Goal: Book appointment/travel/reservation

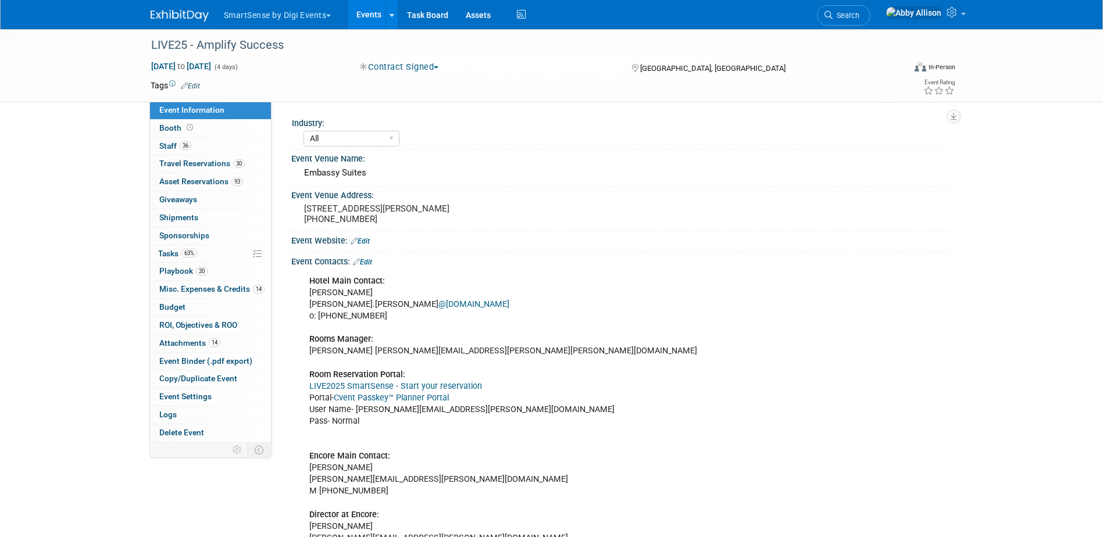
select select "All"
click at [195, 165] on span "Travel Reservations 30" at bounding box center [201, 163] width 85 height 9
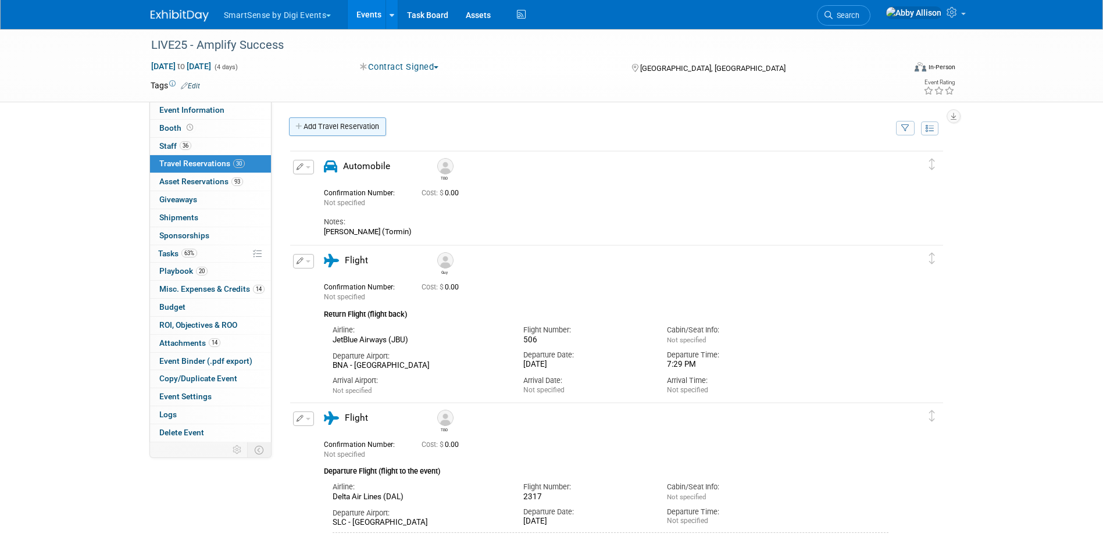
click at [302, 121] on link "Add Travel Reservation" at bounding box center [337, 126] width 97 height 19
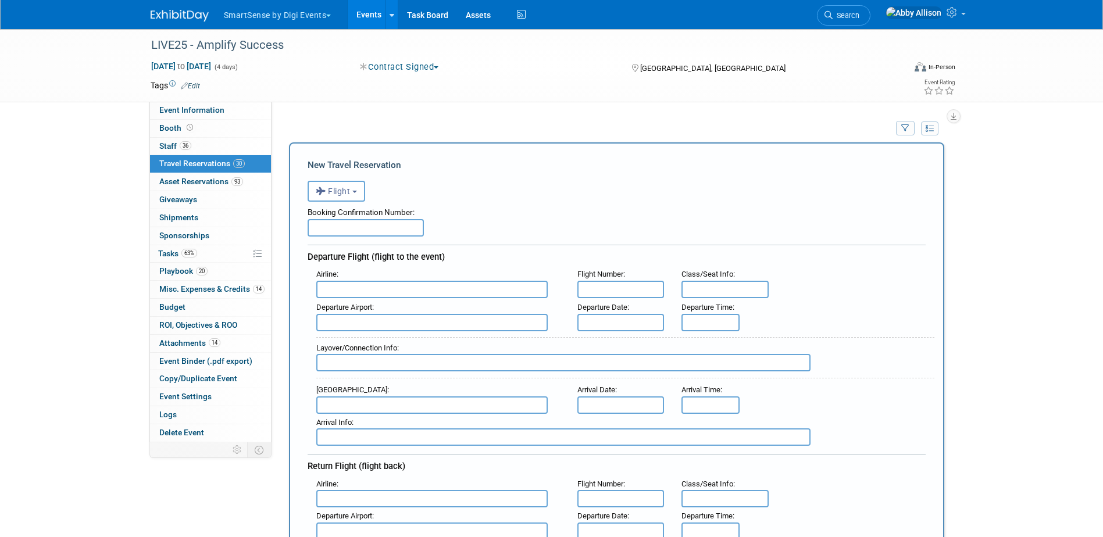
click at [374, 290] on input "text" at bounding box center [431, 289] width 231 height 17
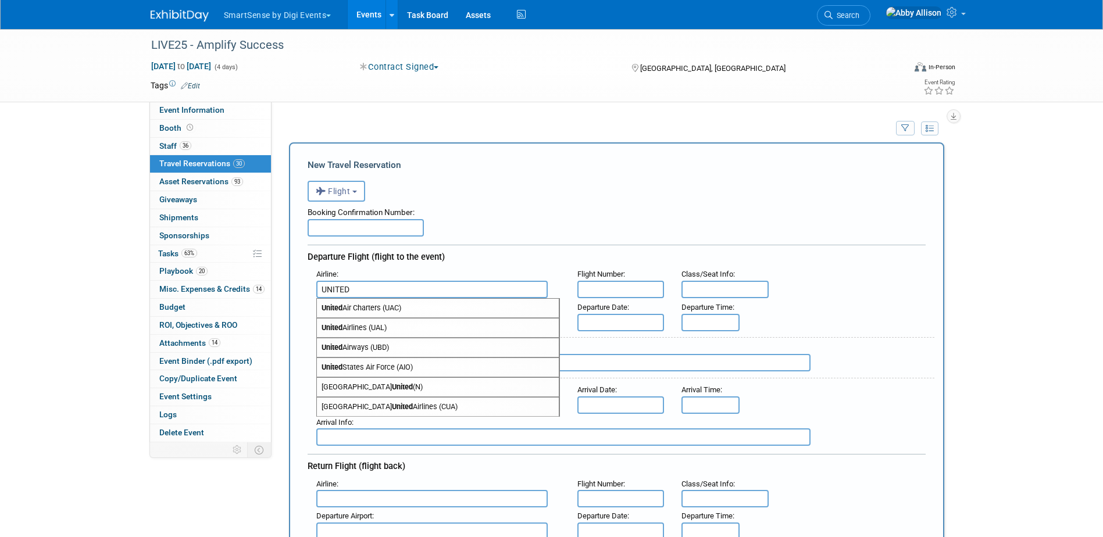
click at [358, 328] on span "United Airlines (UAL)" at bounding box center [438, 328] width 242 height 19
type input "United Airlines (UAL)"
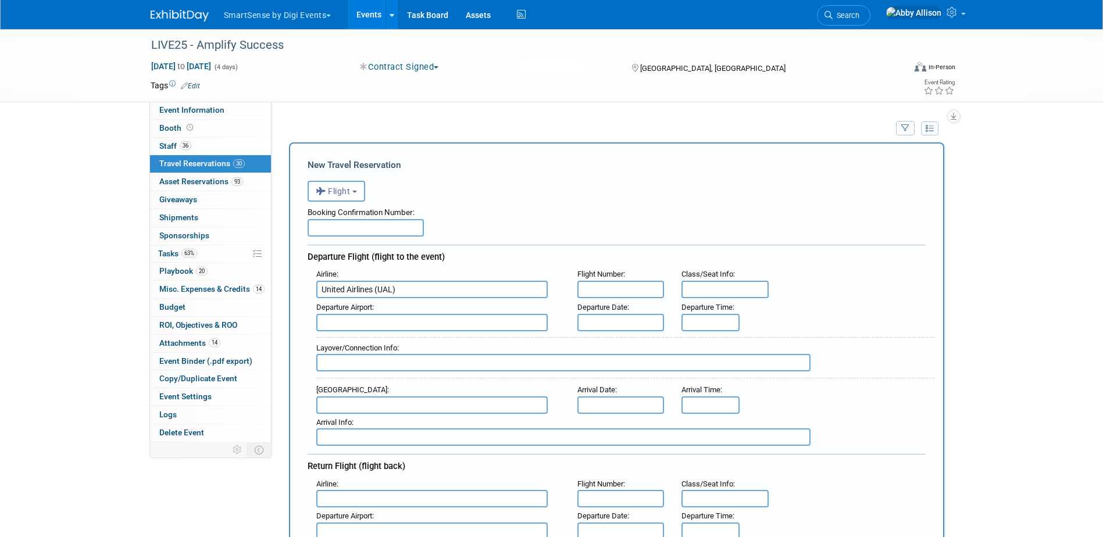
click at [594, 294] on input "text" at bounding box center [620, 289] width 87 height 17
type input "3719"
click at [453, 325] on input "text" at bounding box center [431, 322] width 231 height 17
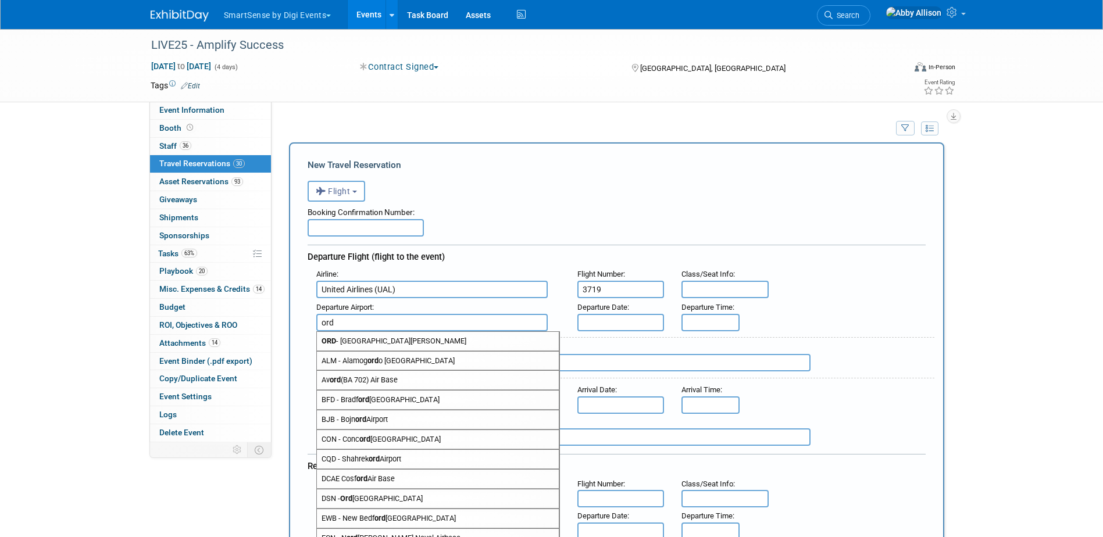
click at [384, 343] on span "ORD - [GEOGRAPHIC_DATA][PERSON_NAME]" at bounding box center [438, 341] width 242 height 19
type input "ORD - Chicago O&#39;[GEOGRAPHIC_DATA]"
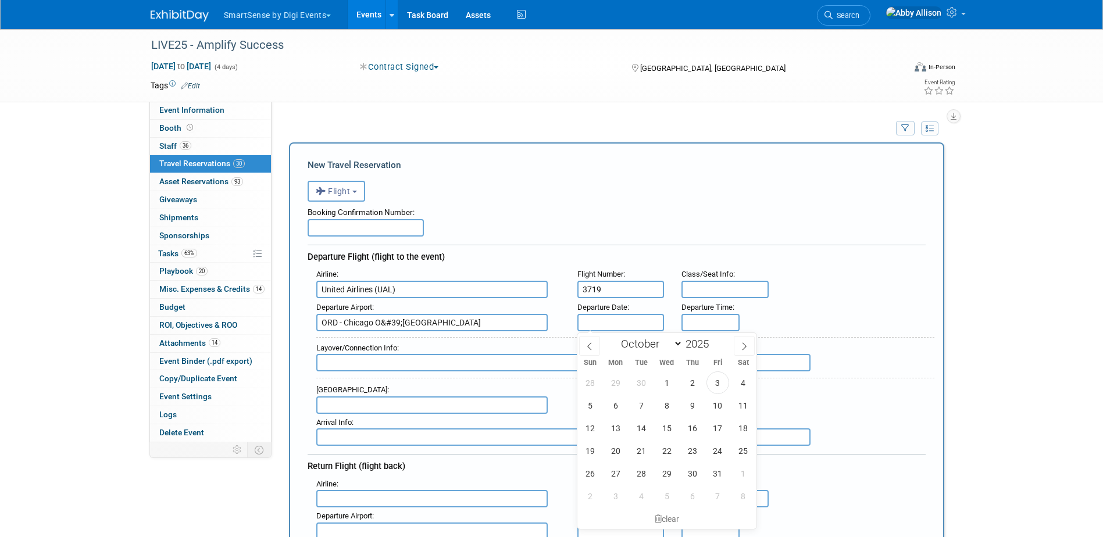
click at [594, 327] on input "text" at bounding box center [620, 322] width 87 height 17
click at [612, 447] on span "20" at bounding box center [615, 450] width 23 height 23
type input "[DATE]"
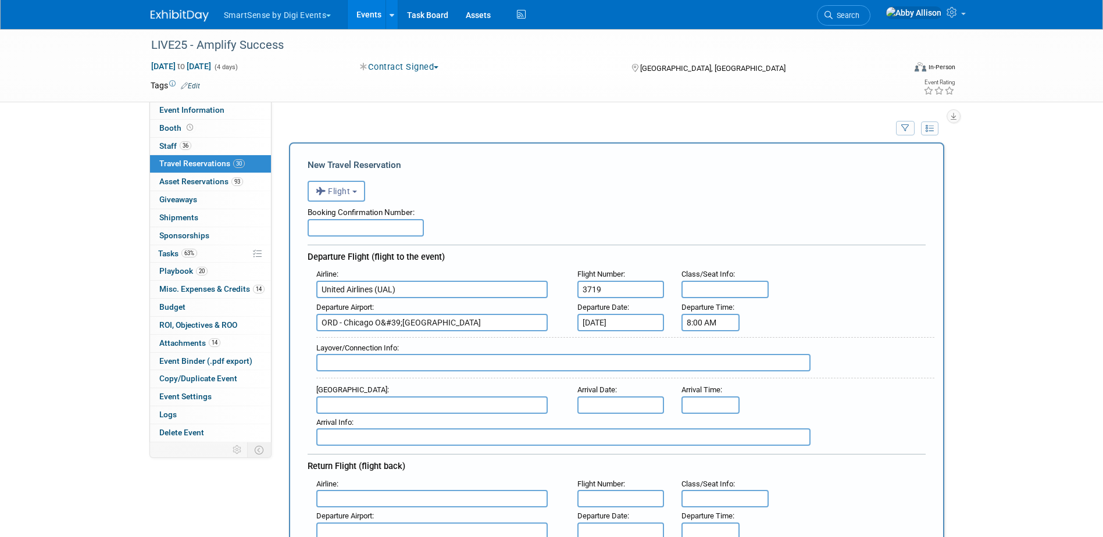
click at [702, 326] on input "8:00 AM" at bounding box center [710, 322] width 58 height 17
click at [695, 323] on input "8:00 AM" at bounding box center [710, 322] width 58 height 17
click at [767, 371] on span "00" at bounding box center [763, 375] width 22 height 21
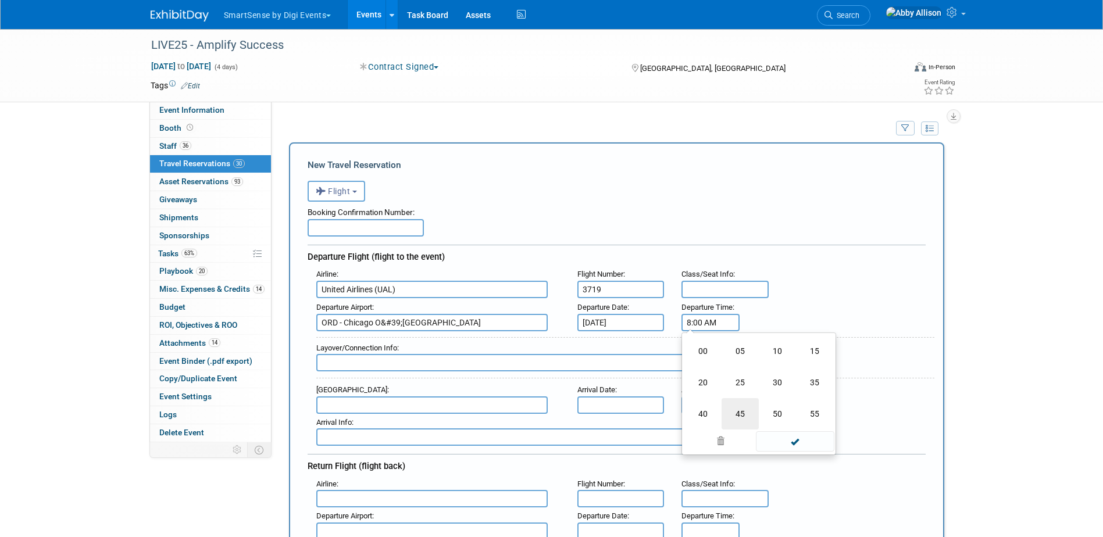
click at [741, 414] on td "45" at bounding box center [739, 413] width 37 height 31
type input "8:45 AM"
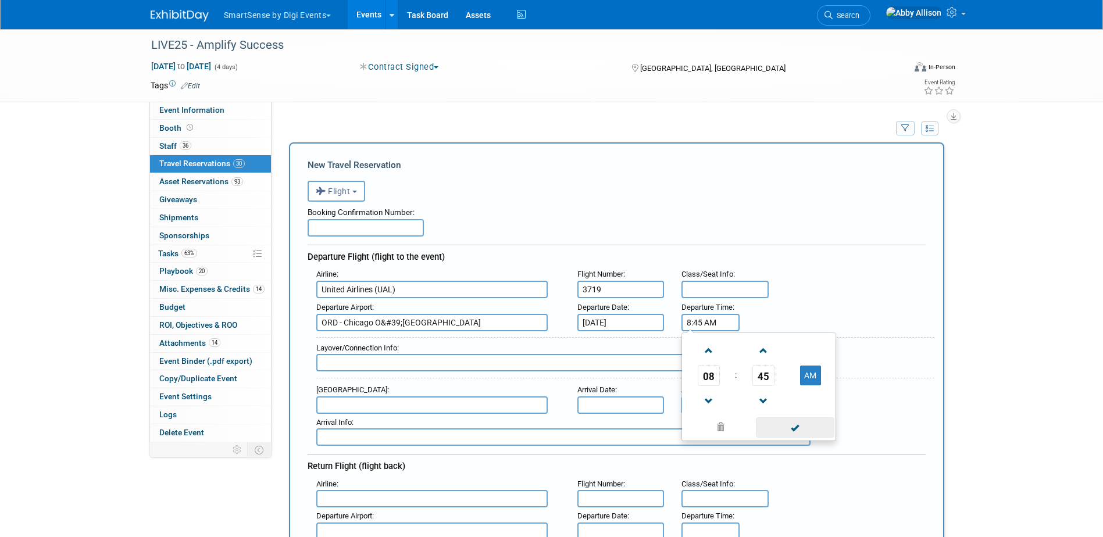
click at [812, 426] on span at bounding box center [795, 427] width 78 height 20
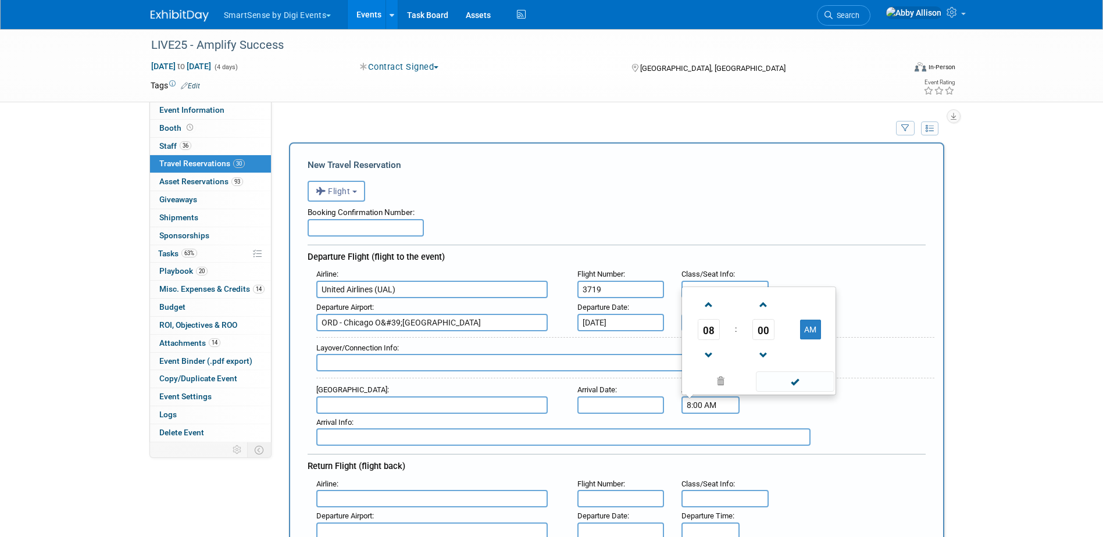
click at [729, 409] on input "8:00 AM" at bounding box center [710, 404] width 58 height 17
click at [706, 326] on span "08" at bounding box center [709, 329] width 22 height 21
click at [769, 360] on td "10" at bounding box center [777, 353] width 37 height 31
click at [769, 329] on span "00" at bounding box center [763, 329] width 22 height 21
click at [783, 321] on td "30" at bounding box center [777, 322] width 37 height 31
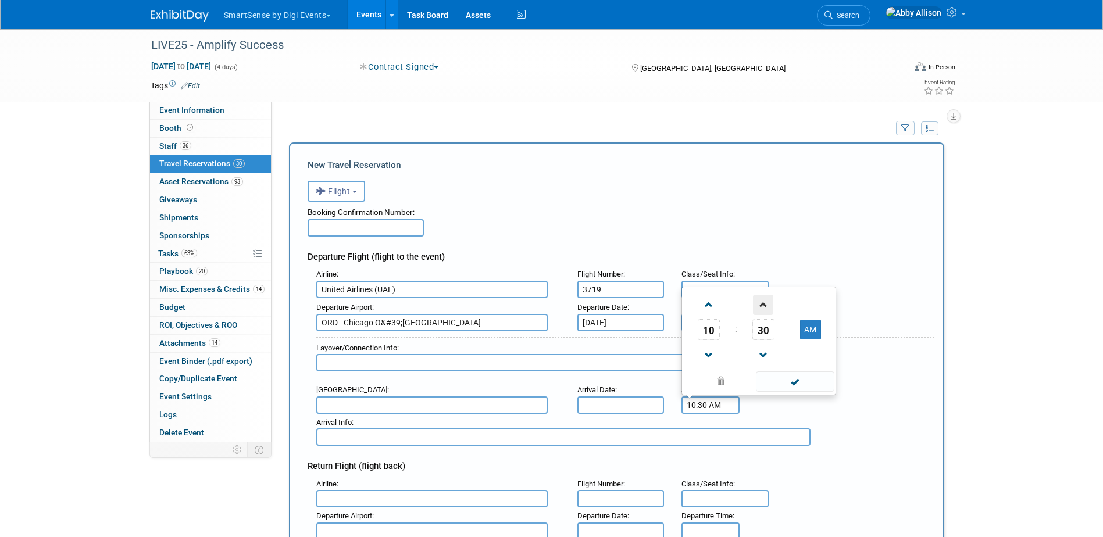
click at [771, 313] on span at bounding box center [763, 305] width 20 height 20
type input "10:31 AM"
click at [789, 384] on span at bounding box center [795, 381] width 78 height 20
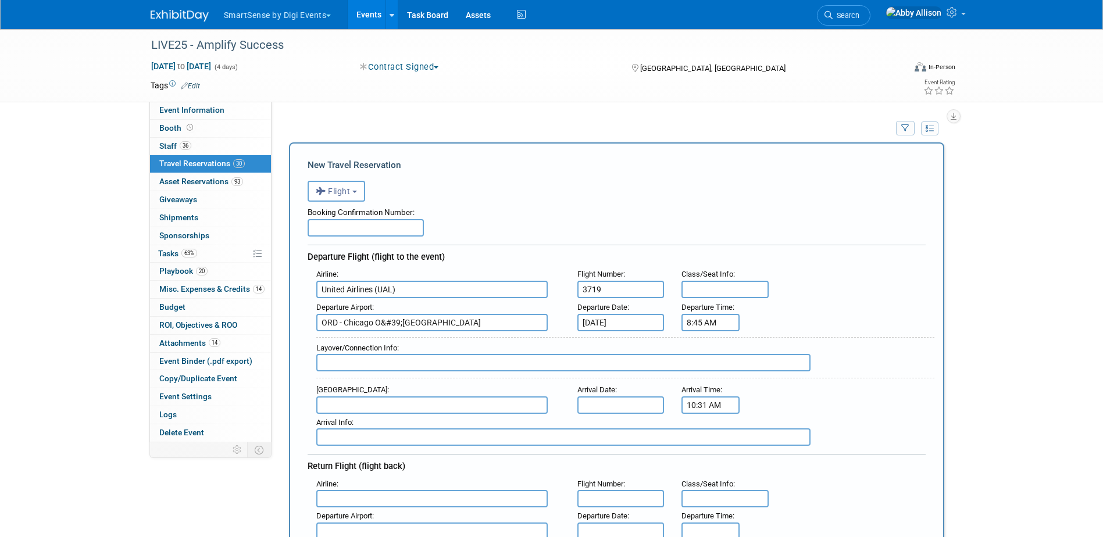
click at [385, 408] on input "text" at bounding box center [431, 404] width 231 height 17
click at [400, 424] on span "BNA - [GEOGRAPHIC_DATA]" at bounding box center [438, 423] width 242 height 19
type input "BNA - [GEOGRAPHIC_DATA]"
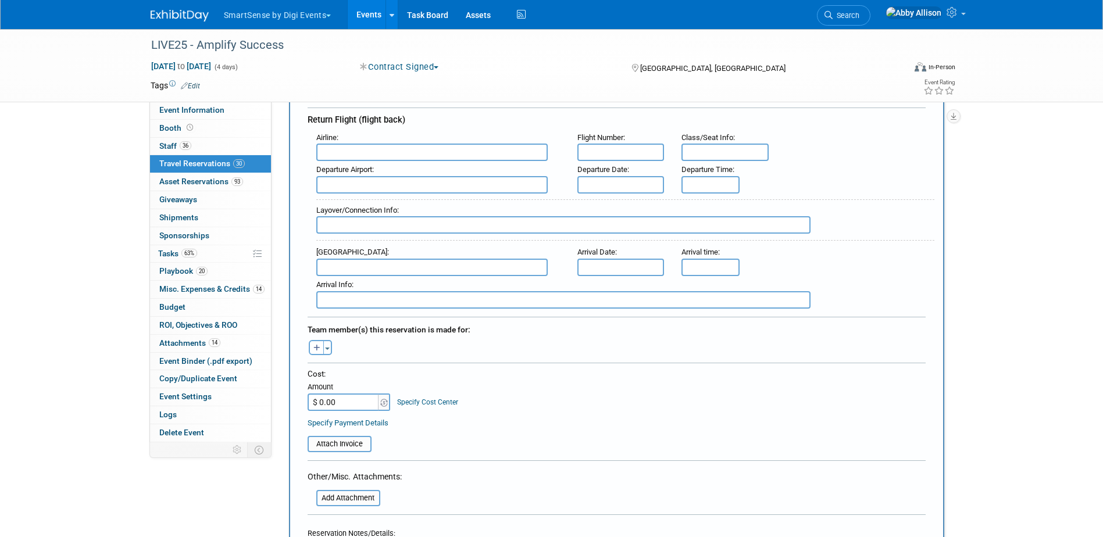
scroll to position [349, 0]
click at [325, 350] on button "Toggle Dropdown" at bounding box center [327, 345] width 9 height 15
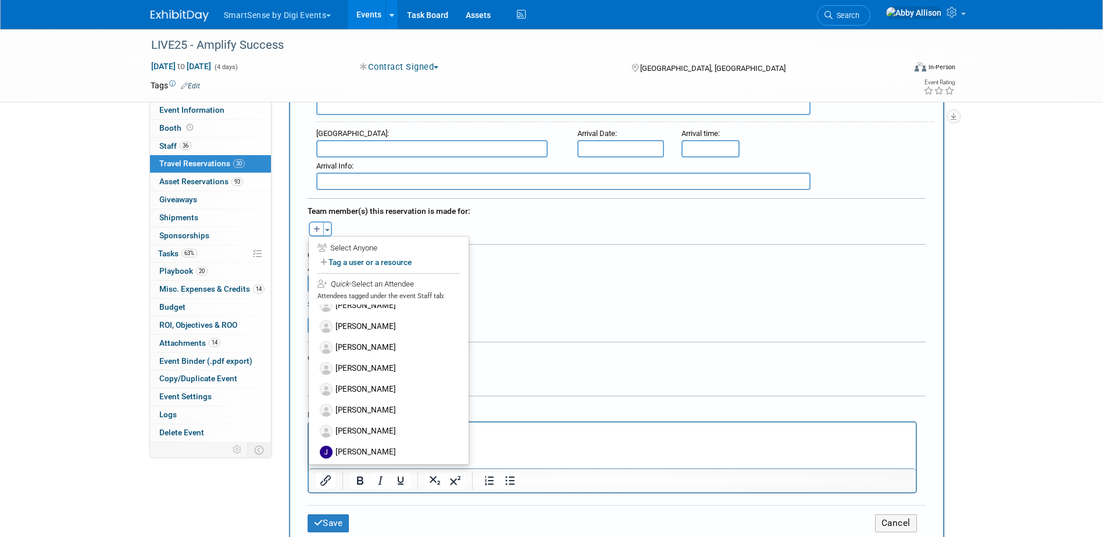
scroll to position [407, 0]
click at [369, 409] on label "[PERSON_NAME]" at bounding box center [389, 410] width 144 height 21
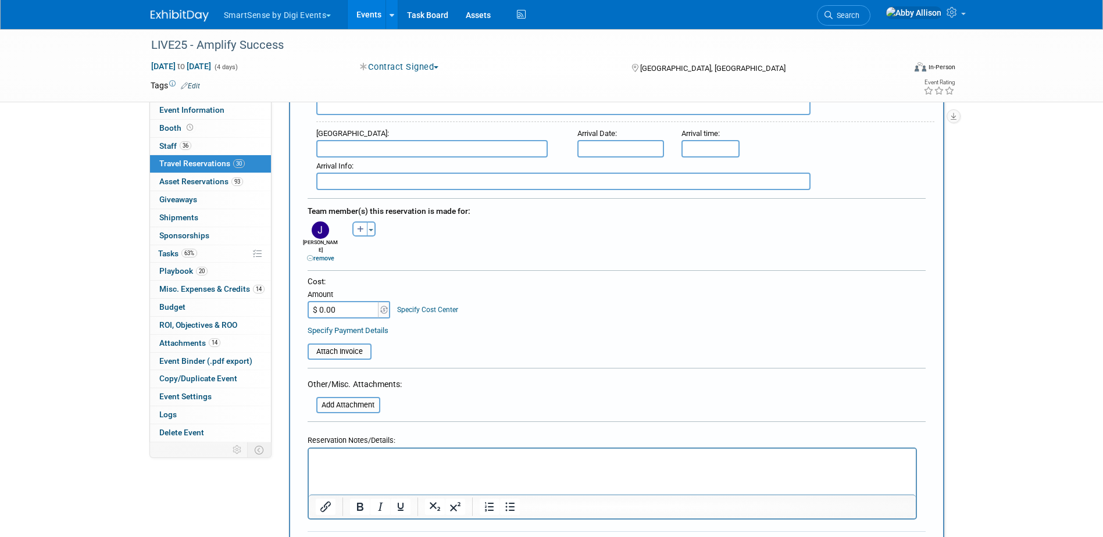
click at [366, 464] on p "Rich Text Area. Press ALT-0 for help." at bounding box center [612, 459] width 594 height 12
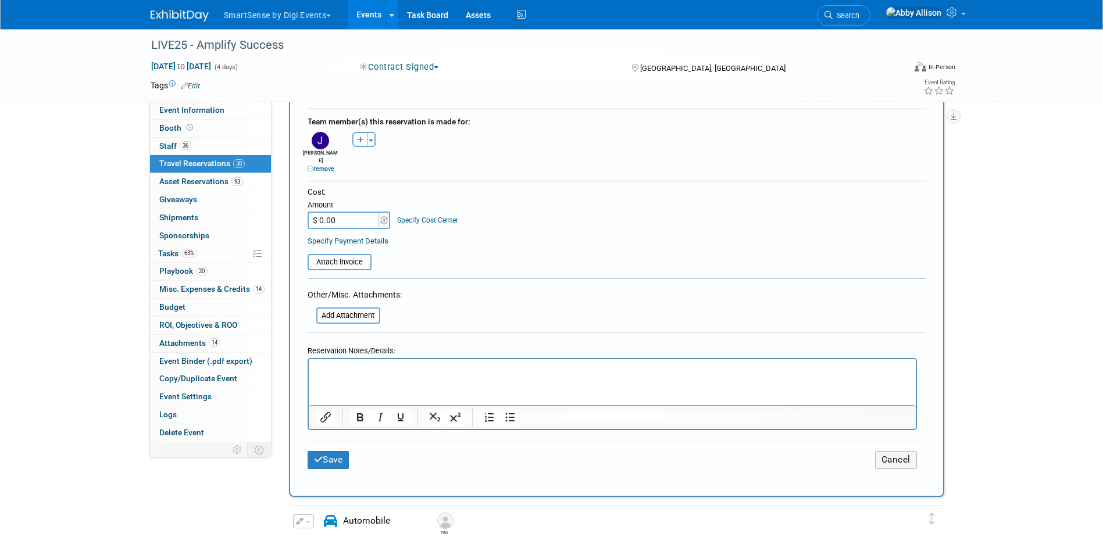
scroll to position [581, 0]
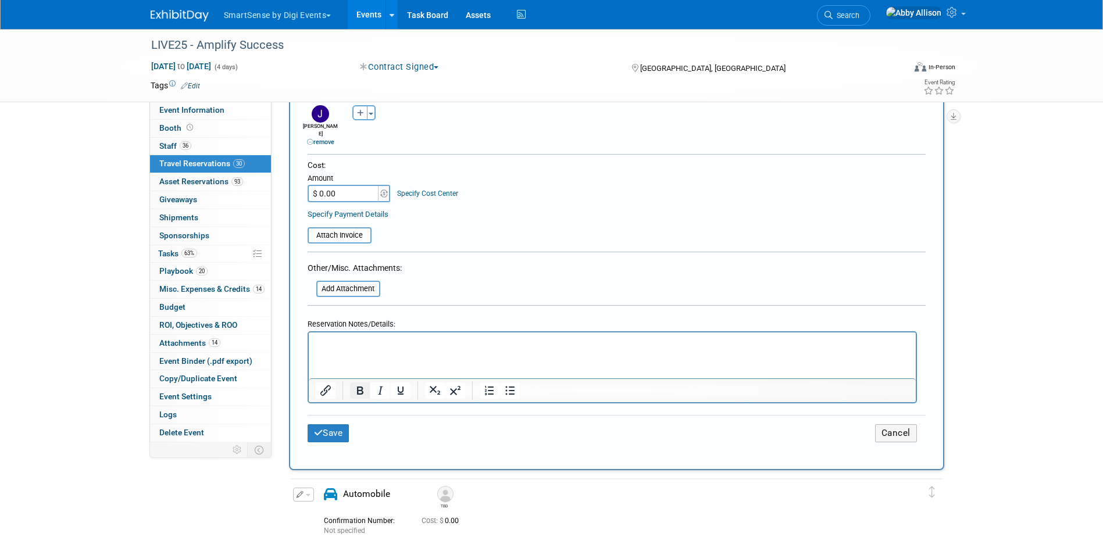
click at [360, 384] on icon "Bold" at bounding box center [360, 391] width 14 height 14
click at [333, 424] on button "Save" at bounding box center [329, 433] width 42 height 18
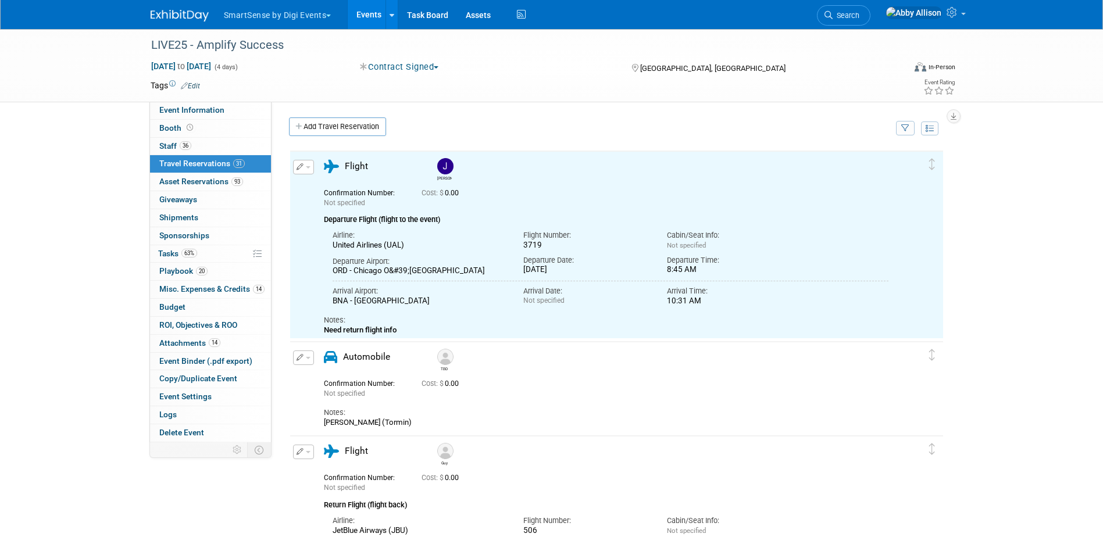
scroll to position [0, 0]
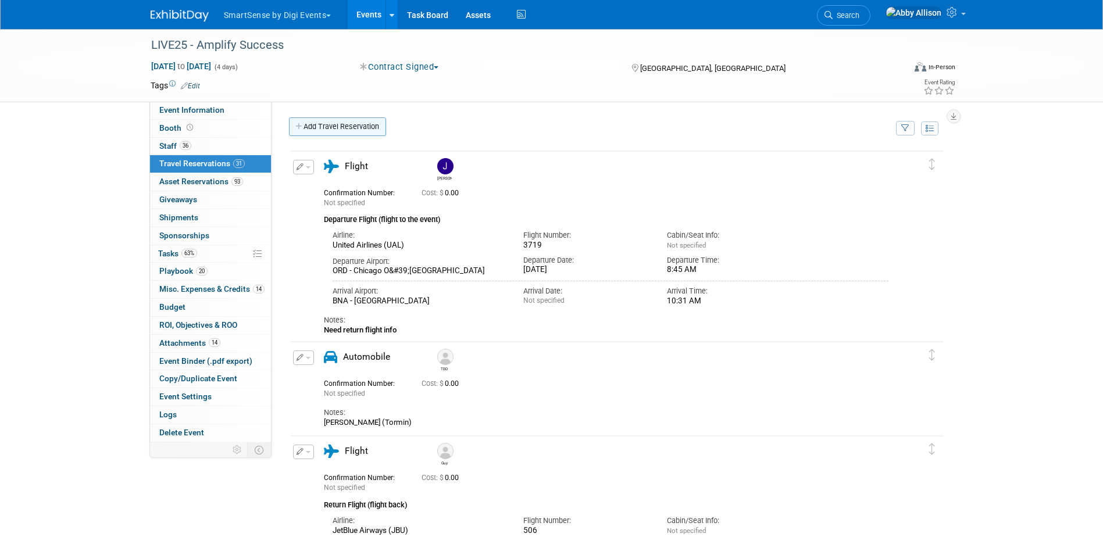
click at [365, 131] on link "Add Travel Reservation" at bounding box center [337, 126] width 97 height 19
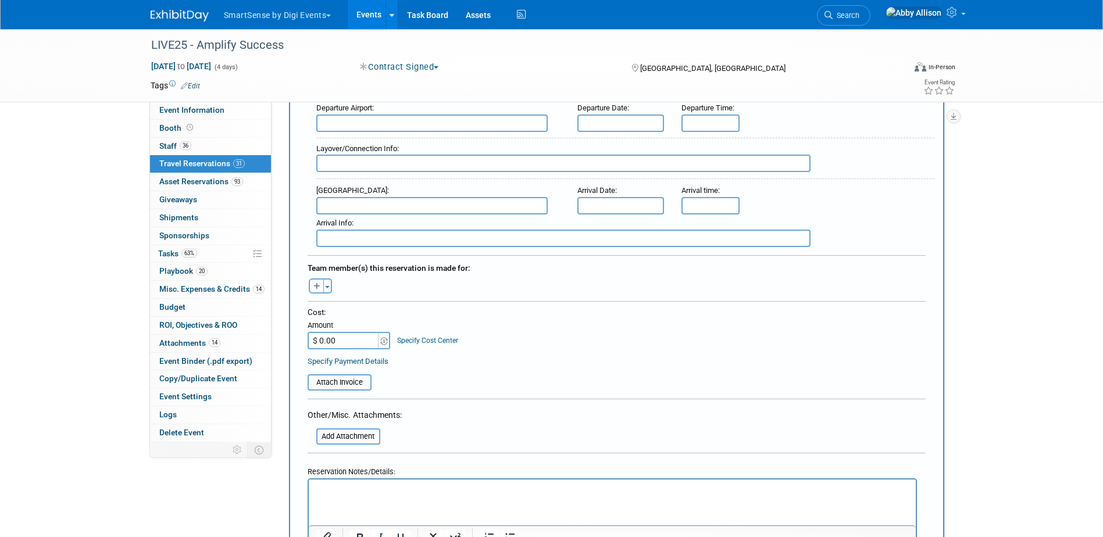
scroll to position [407, 0]
click at [328, 287] on span "button" at bounding box center [327, 288] width 5 height 2
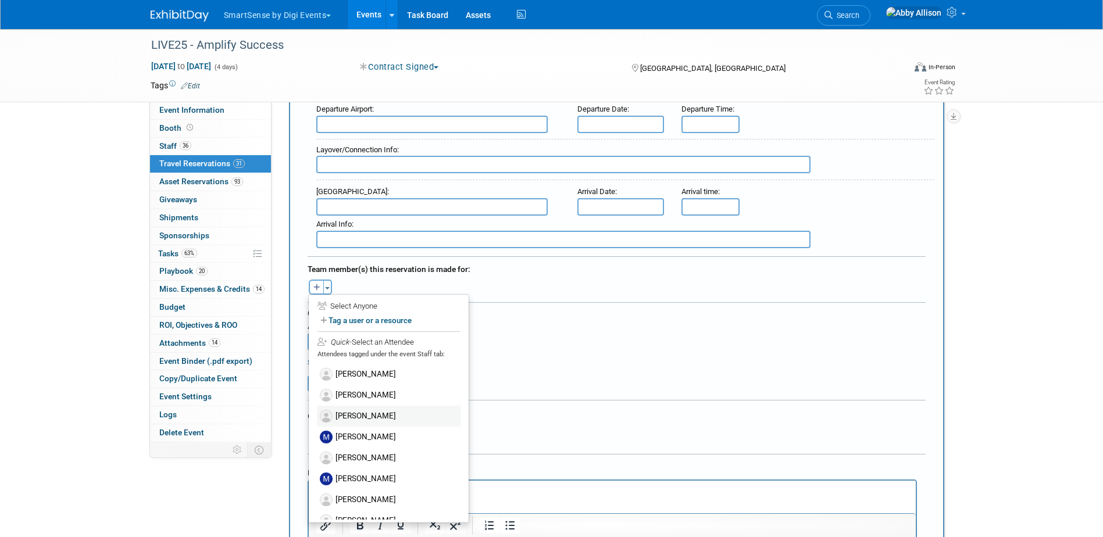
scroll to position [523, 0]
click at [380, 495] on label "[PERSON_NAME]" at bounding box center [389, 498] width 144 height 21
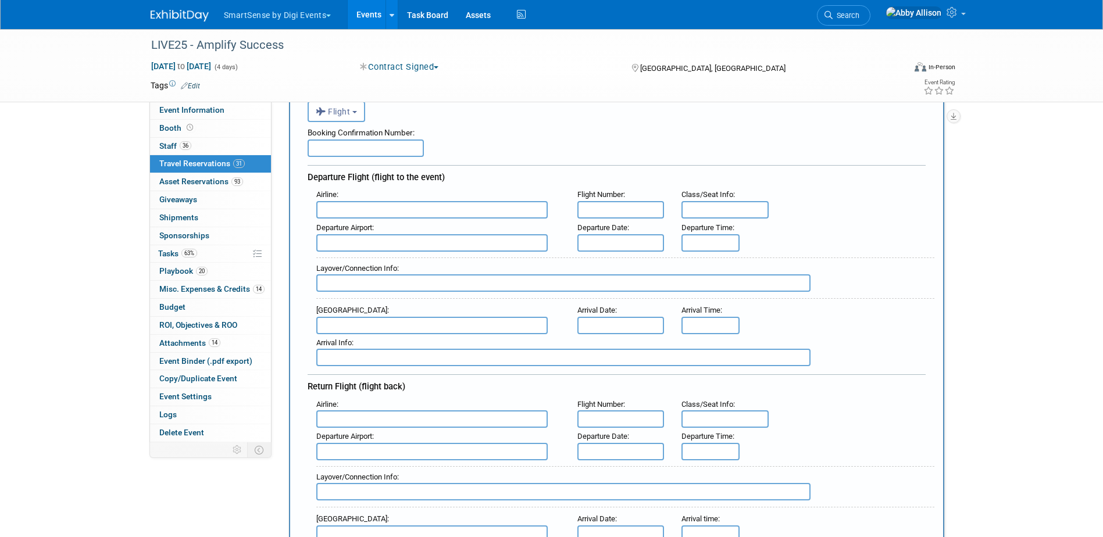
scroll to position [59, 0]
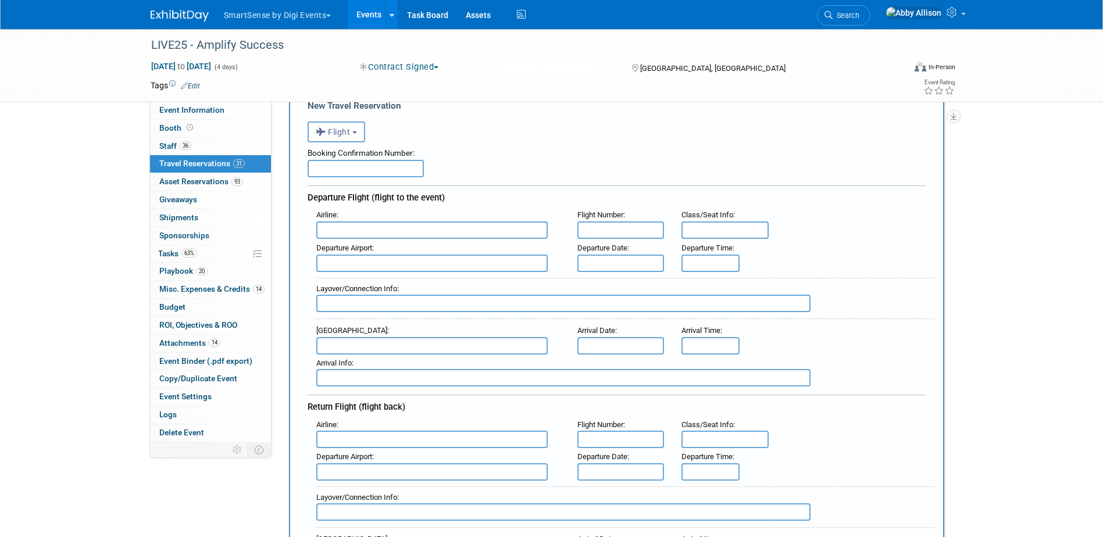
click at [625, 235] on input "text" at bounding box center [620, 229] width 87 height 17
type input "2682"
click at [423, 230] on input "text" at bounding box center [431, 229] width 231 height 17
click at [402, 276] on span "Delt a Air Lines (DAL)" at bounding box center [438, 268] width 242 height 19
type input "Delta Air Lines (DAL)"
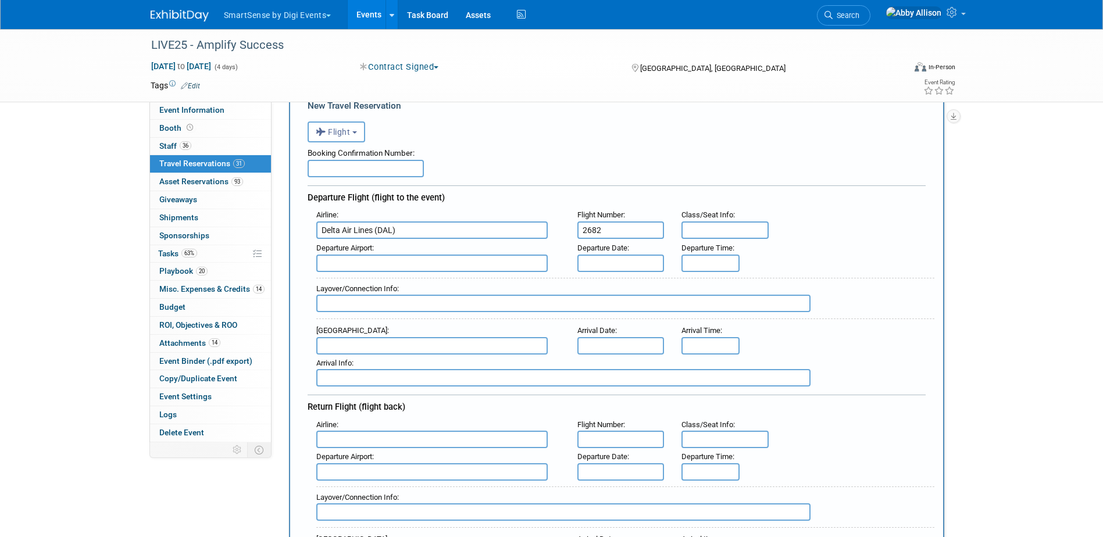
click at [408, 269] on input "text" at bounding box center [431, 263] width 231 height 17
click at [430, 285] on span "DTW - Detr oit [GEOGRAPHIC_DATA]" at bounding box center [438, 282] width 242 height 19
type input "DTW - [GEOGRAPHIC_DATA]"
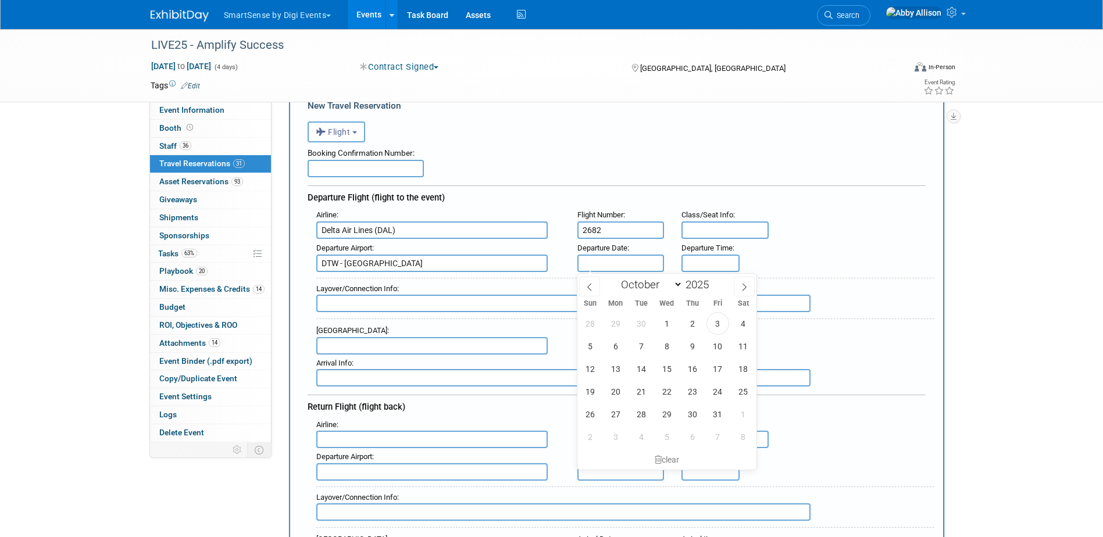
click at [601, 263] on input "text" at bounding box center [620, 263] width 87 height 17
click at [662, 391] on span "22" at bounding box center [666, 391] width 23 height 23
type input "[DATE]"
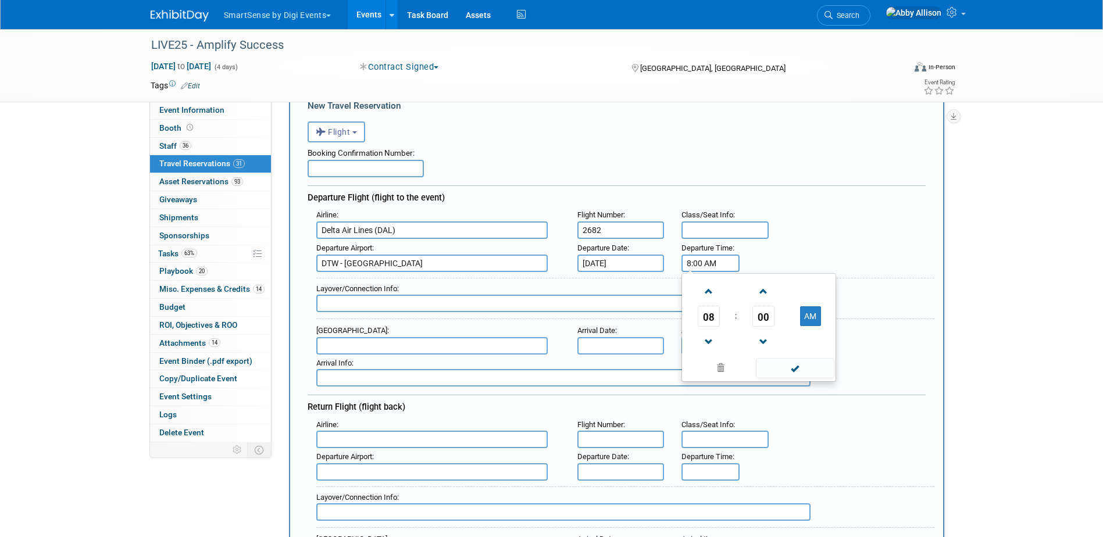
click at [694, 268] on input "8:00 AM" at bounding box center [710, 263] width 58 height 17
click at [711, 297] on span at bounding box center [708, 291] width 20 height 20
click at [758, 319] on span "00" at bounding box center [763, 316] width 22 height 21
click at [810, 294] on td "15" at bounding box center [814, 291] width 37 height 31
click at [765, 291] on span at bounding box center [763, 291] width 20 height 20
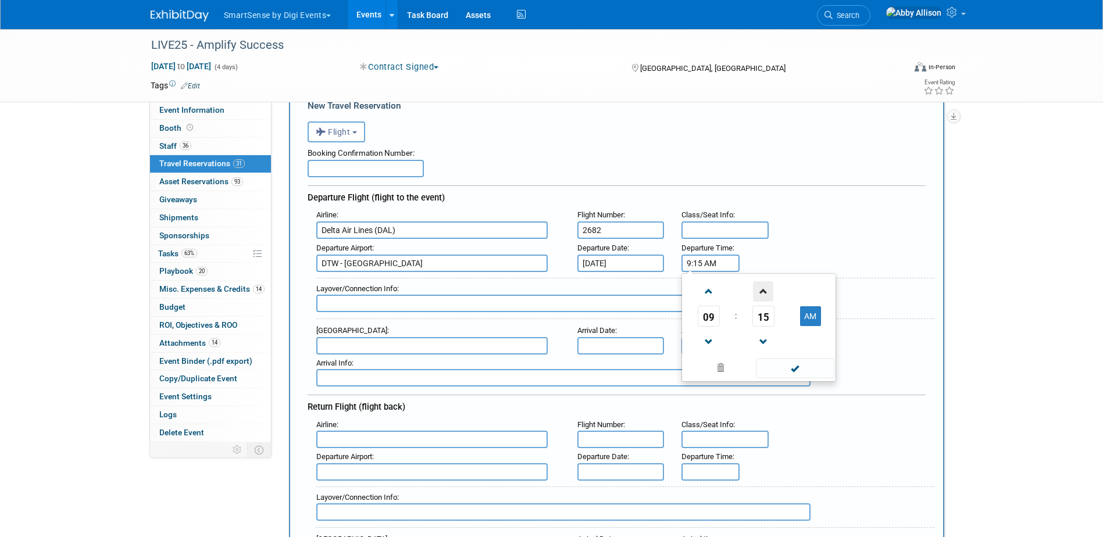
type input "9:16 AM"
click at [786, 373] on span at bounding box center [795, 368] width 78 height 20
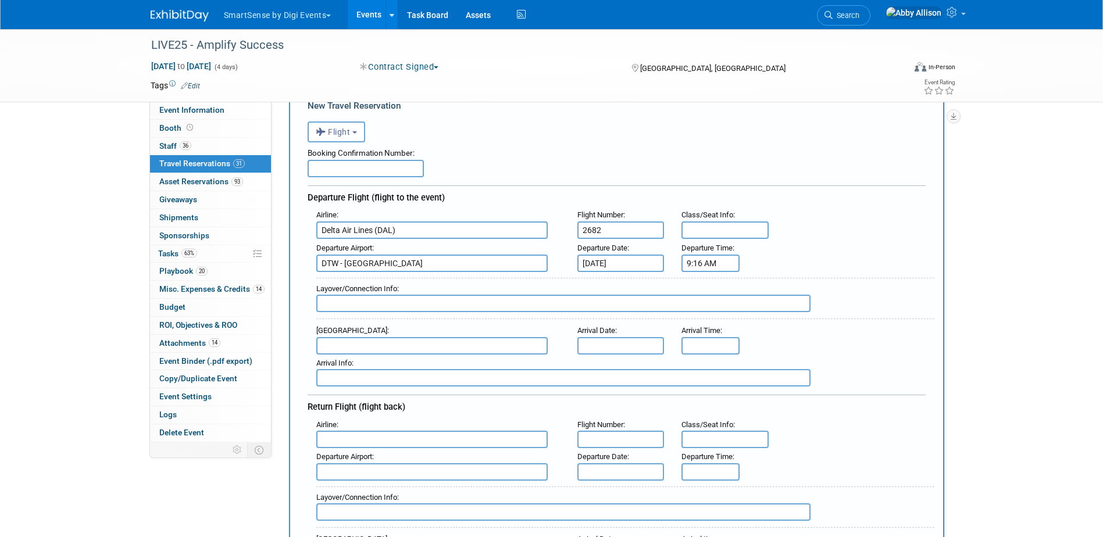
click at [413, 344] on input "text" at bounding box center [431, 345] width 231 height 17
click at [406, 357] on span "BNA - [GEOGRAPHIC_DATA]" at bounding box center [438, 364] width 242 height 19
type input "BNA - [GEOGRAPHIC_DATA]"
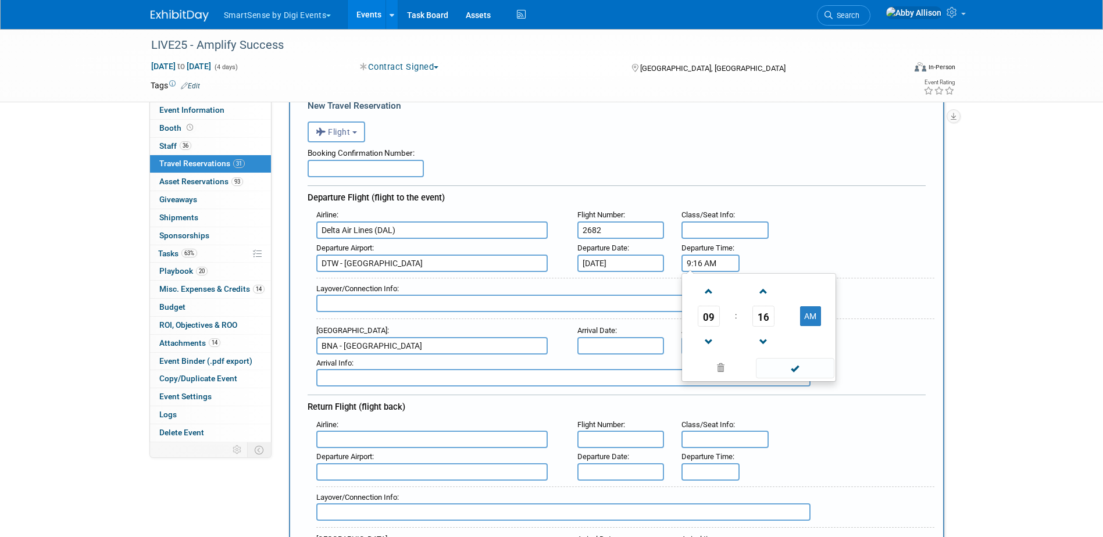
drag, startPoint x: 720, startPoint y: 263, endPoint x: 657, endPoint y: 265, distance: 63.4
click at [657, 265] on div "Departure Airport : DTW - [GEOGRAPHIC_DATA] Departure Date : [DATE] Departure T…" at bounding box center [621, 256] width 627 height 33
click at [826, 418] on div "Airline : Flight Number : Class/Seat Info :" at bounding box center [621, 432] width 627 height 33
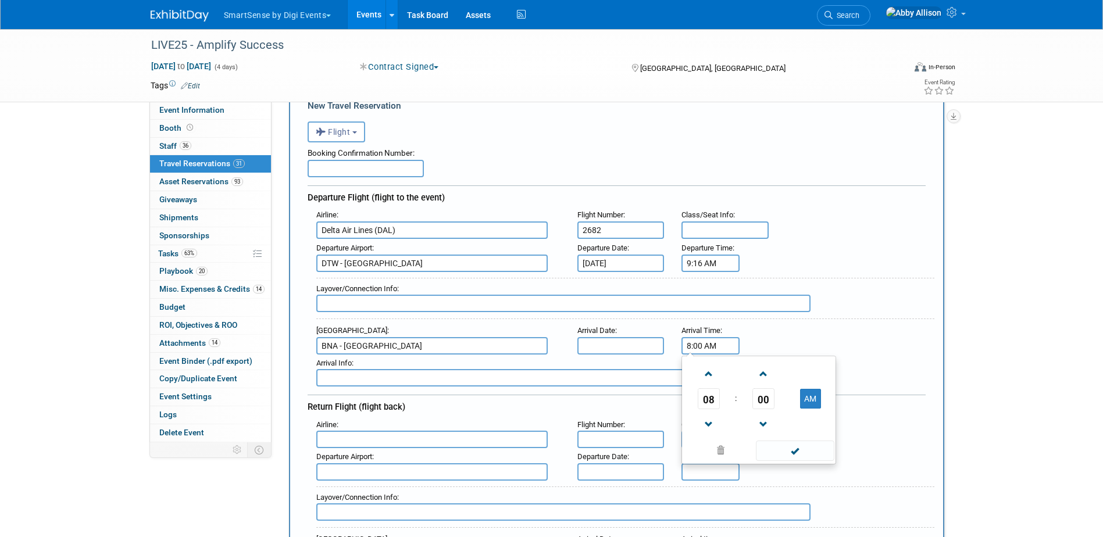
click at [713, 343] on input "8:00 AM" at bounding box center [710, 345] width 58 height 17
paste input "9:16 AM"
click at [704, 345] on input "8:00 A9:16 AMM" at bounding box center [710, 345] width 58 height 17
click at [701, 346] on input "8:00 A9:16 AMM" at bounding box center [710, 345] width 58 height 17
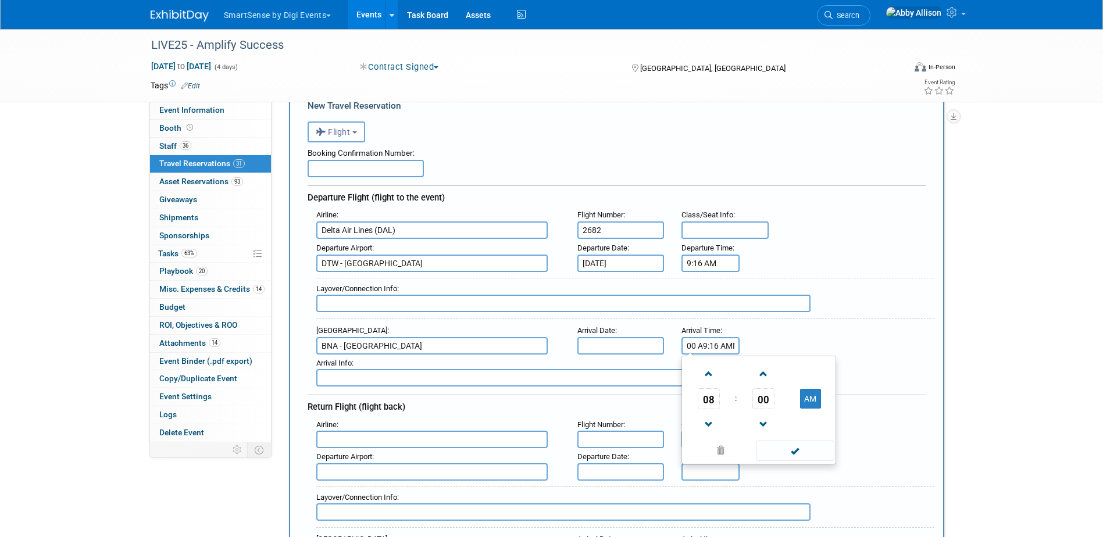
scroll to position [0, 0]
drag, startPoint x: 701, startPoint y: 346, endPoint x: 651, endPoint y: 343, distance: 50.1
click at [651, 343] on div "Arrival Airport : [GEOGRAPHIC_DATA] - [GEOGRAPHIC_DATA] Arrival Date : Arrival …" at bounding box center [621, 338] width 627 height 33
type input "9:16 AM"
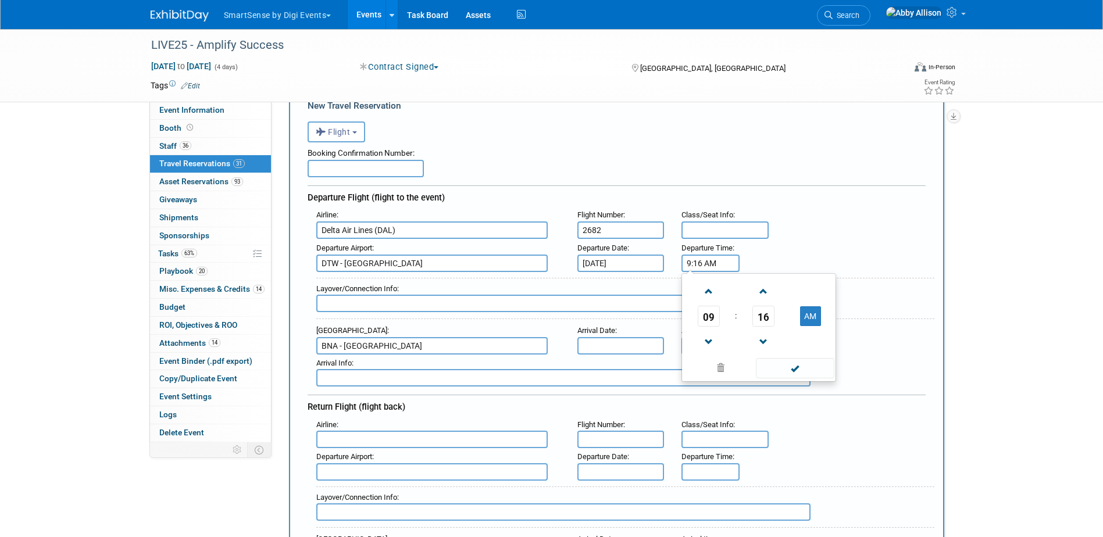
drag, startPoint x: 724, startPoint y: 260, endPoint x: 666, endPoint y: 262, distance: 58.7
click at [666, 262] on div "Departure Airport : DTW - [GEOGRAPHIC_DATA] Departure Date : [DATE] Departure T…" at bounding box center [621, 256] width 627 height 33
click at [819, 257] on div "Departure Airport : DTW - [GEOGRAPHIC_DATA] Departure Date : [DATE] Departure T…" at bounding box center [621, 256] width 627 height 33
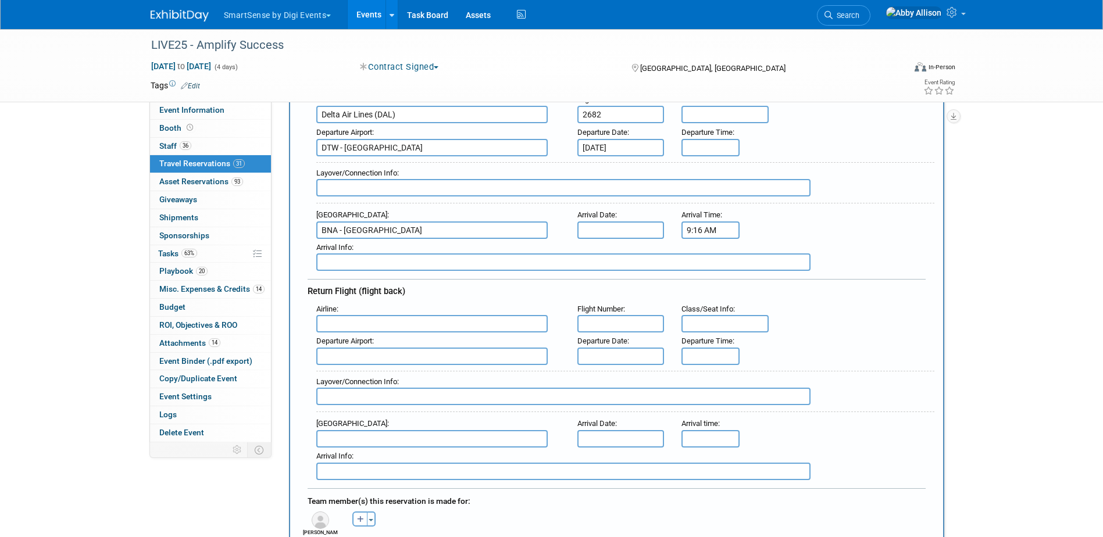
scroll to position [176, 0]
click at [588, 316] on input "text" at bounding box center [620, 323] width 87 height 17
type input "1"
type input "4007"
click at [334, 323] on input "text" at bounding box center [431, 323] width 231 height 17
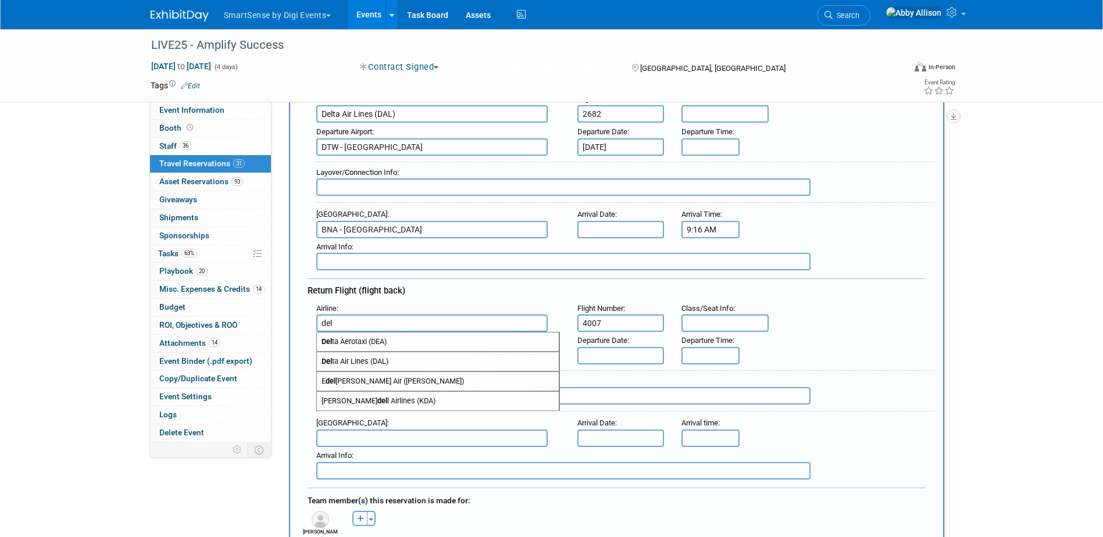
click at [354, 364] on span "Del ta Air Lines (DAL)" at bounding box center [438, 361] width 242 height 19
type input "Delta Air Lines (DAL)"
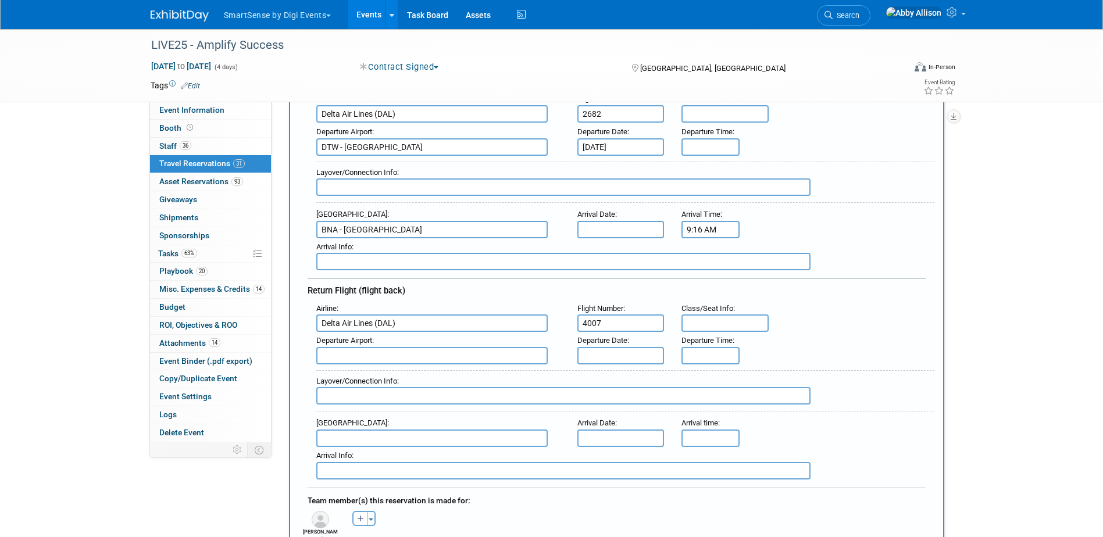
click at [430, 356] on input "text" at bounding box center [431, 355] width 231 height 17
click at [418, 374] on span "BNA - [GEOGRAPHIC_DATA]" at bounding box center [438, 374] width 242 height 19
type input "BNA - [GEOGRAPHIC_DATA]"
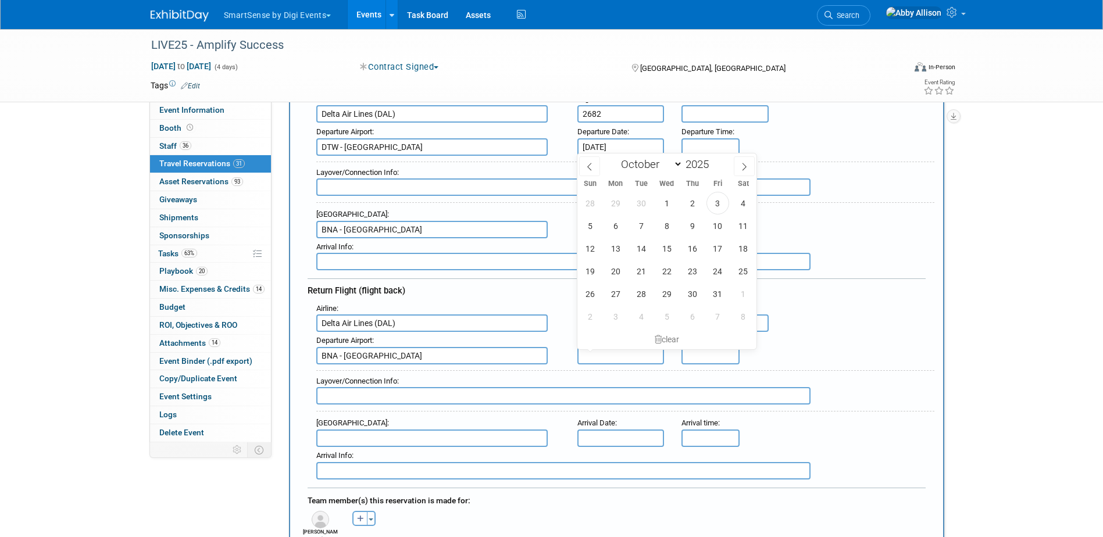
click at [613, 355] on input "text" at bounding box center [620, 355] width 87 height 17
click at [720, 276] on span "24" at bounding box center [717, 271] width 23 height 23
type input "[DATE]"
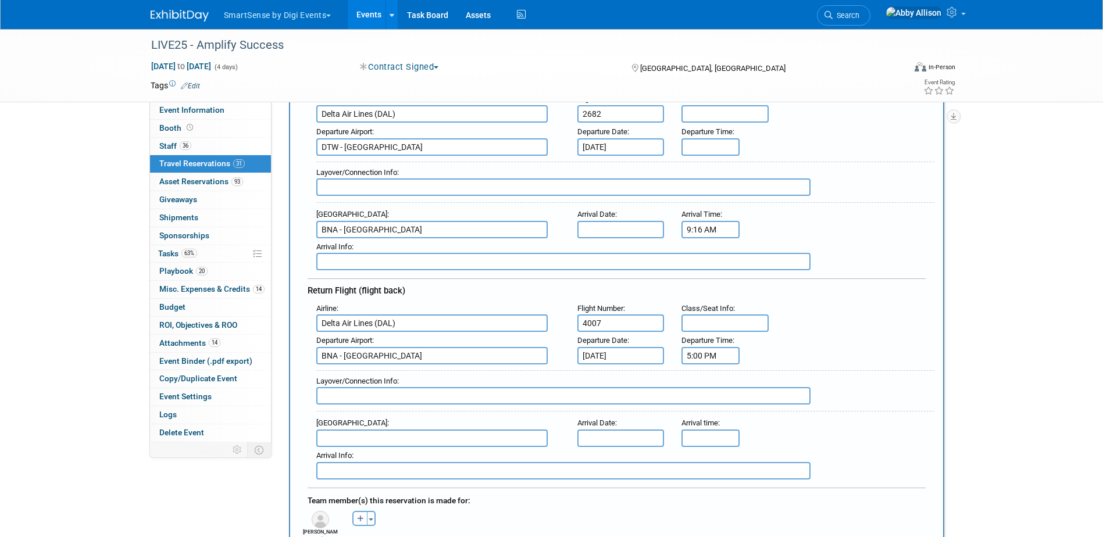
click at [694, 354] on input "5:00 PM" at bounding box center [710, 355] width 58 height 17
click at [704, 402] on span "05" at bounding box center [709, 408] width 22 height 21
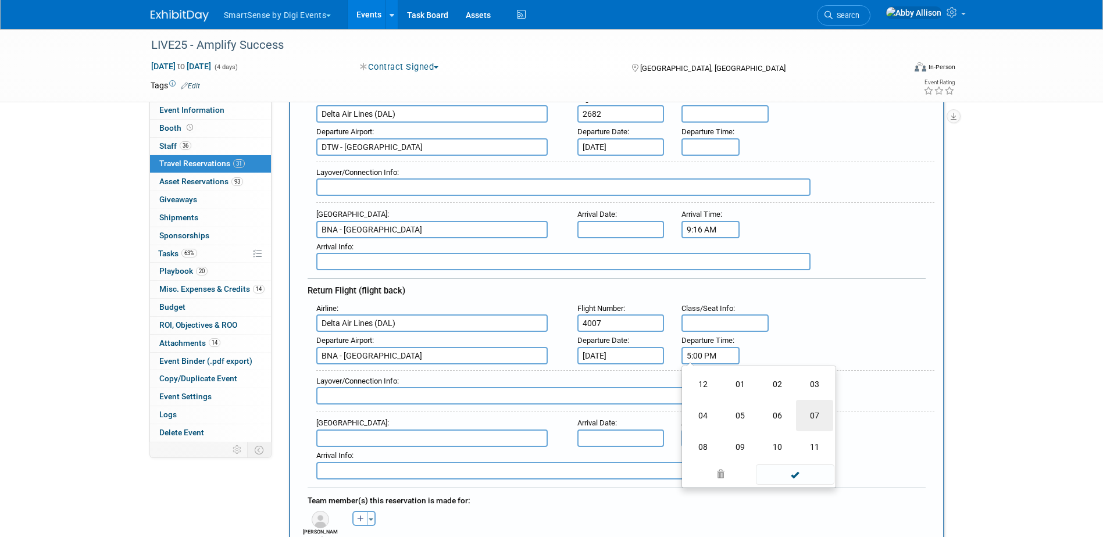
click at [814, 426] on td "07" at bounding box center [814, 415] width 37 height 31
click at [764, 412] on span "00" at bounding box center [763, 408] width 22 height 21
click at [778, 385] on td "10" at bounding box center [777, 384] width 37 height 31
click at [761, 430] on span at bounding box center [763, 434] width 20 height 20
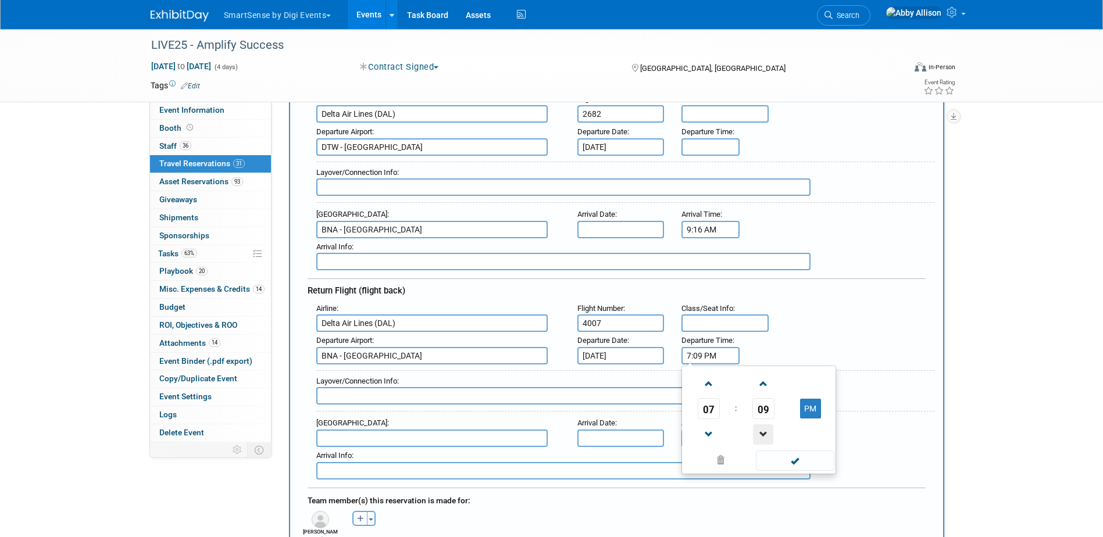
type input "7:08 PM"
click at [776, 463] on span at bounding box center [795, 461] width 78 height 20
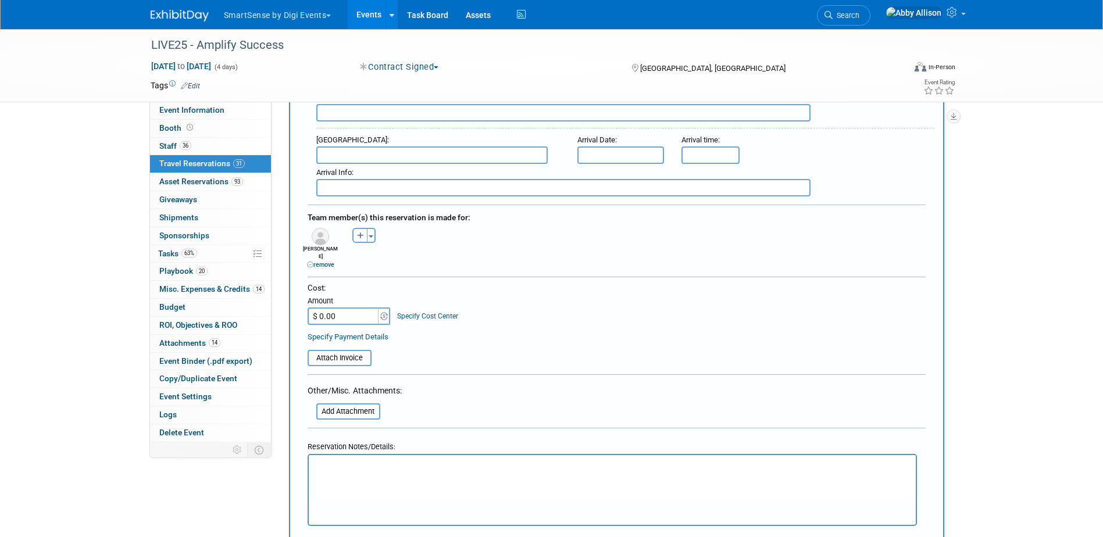
scroll to position [466, 0]
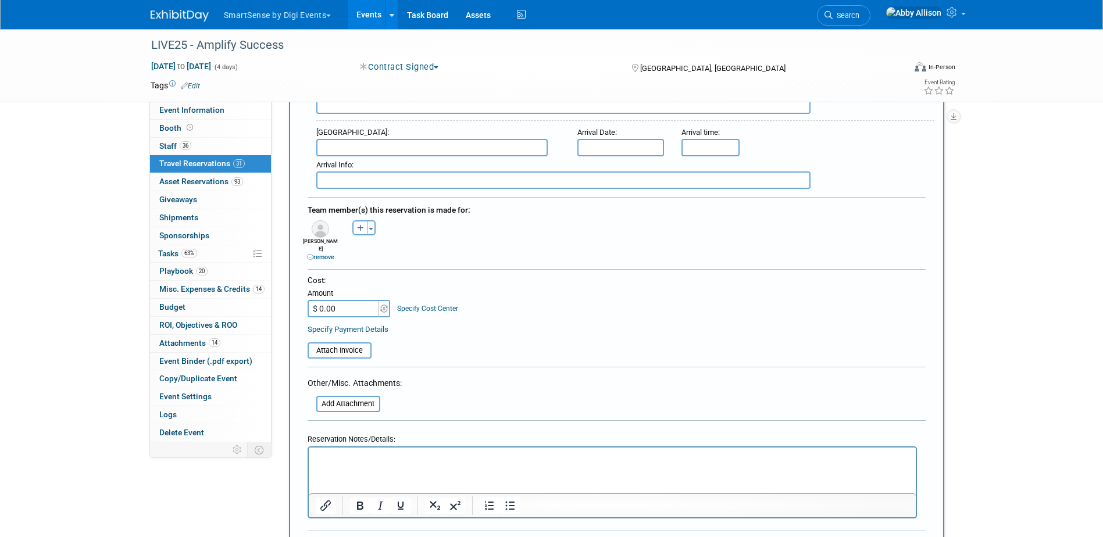
click at [331, 455] on p "Rich Text Area. Press ALT-0 for help." at bounding box center [612, 458] width 594 height 12
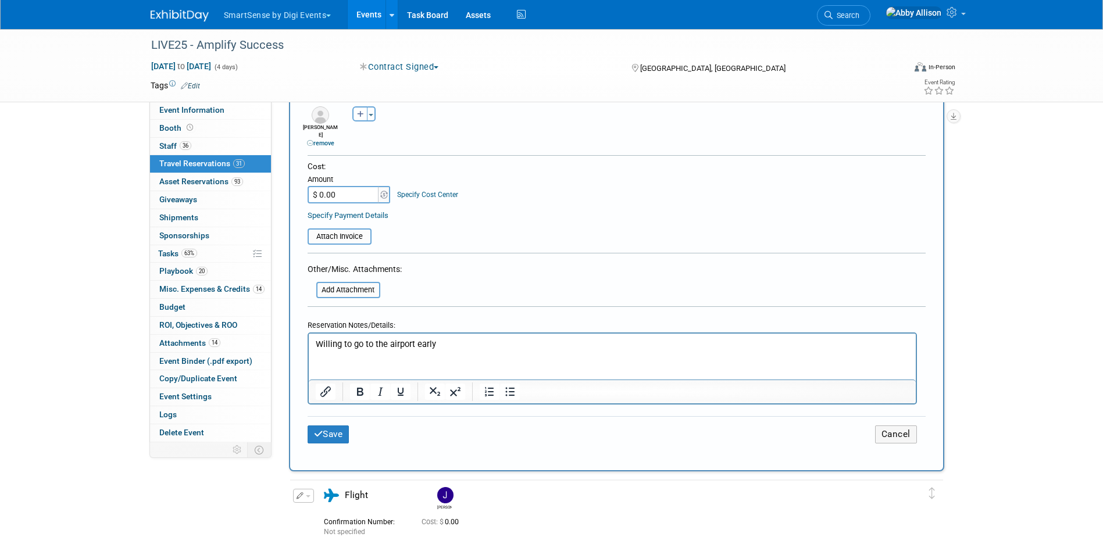
scroll to position [583, 0]
click at [336, 423] on button "Save" at bounding box center [329, 432] width 42 height 18
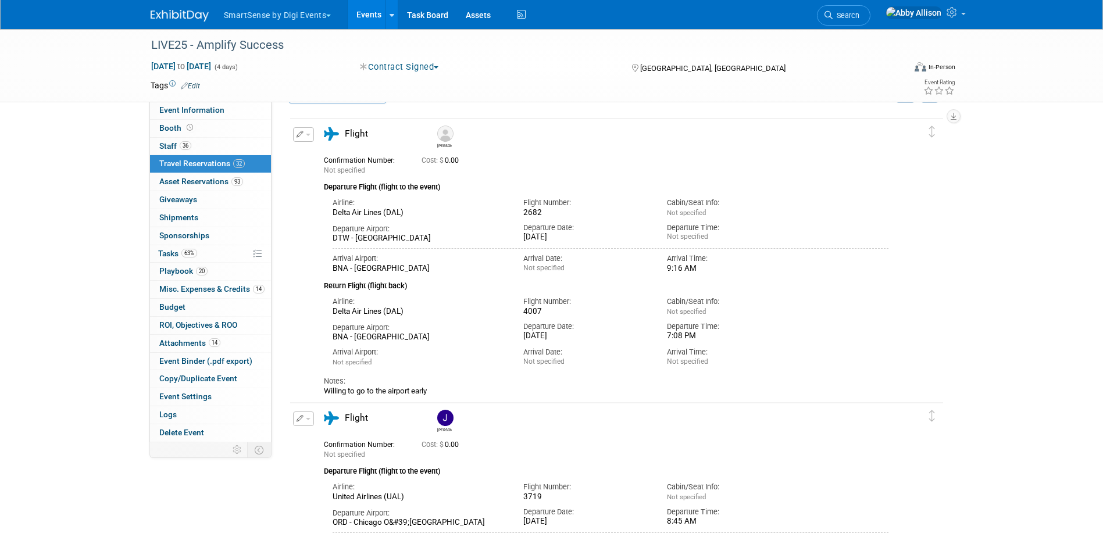
scroll to position [0, 0]
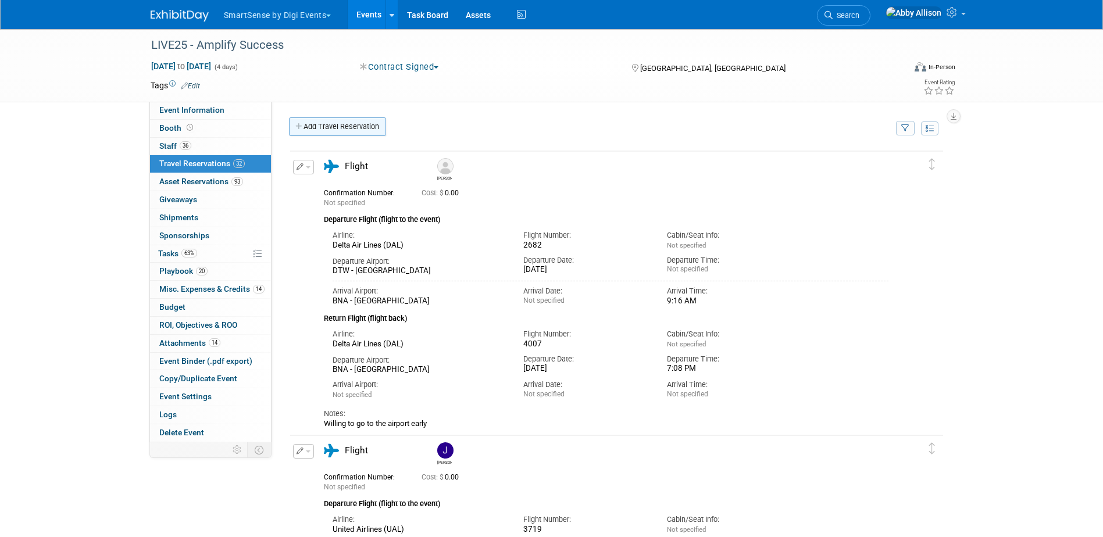
click at [315, 128] on link "Add Travel Reservation" at bounding box center [337, 126] width 97 height 19
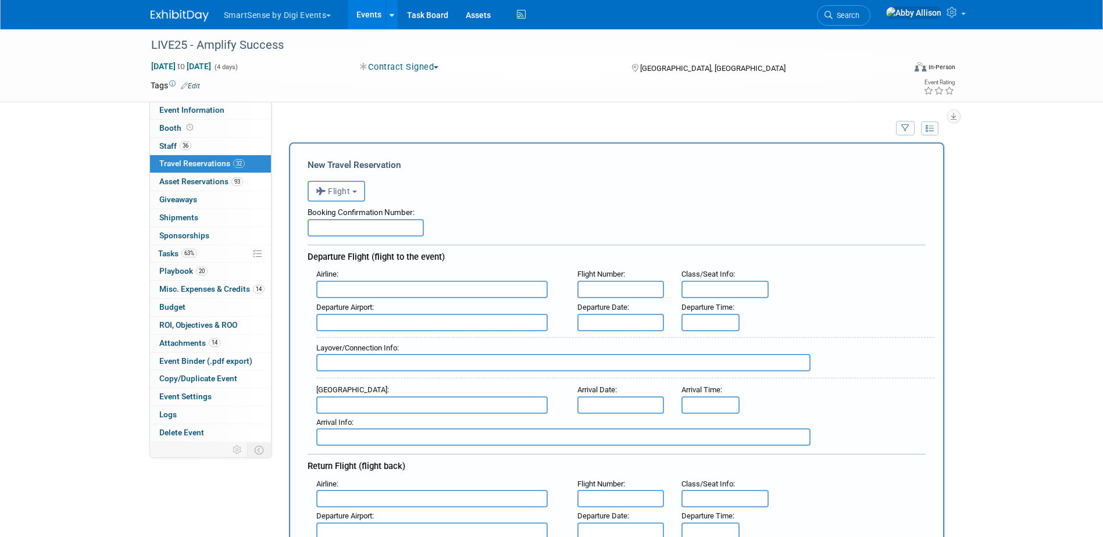
click at [360, 295] on input "text" at bounding box center [431, 289] width 231 height 17
click at [639, 291] on input "text" at bounding box center [620, 289] width 87 height 17
type input "0430"
click at [448, 324] on input "text" at bounding box center [431, 322] width 231 height 17
click at [441, 343] on span "FLL - [GEOGRAPHIC_DATA]" at bounding box center [438, 341] width 242 height 19
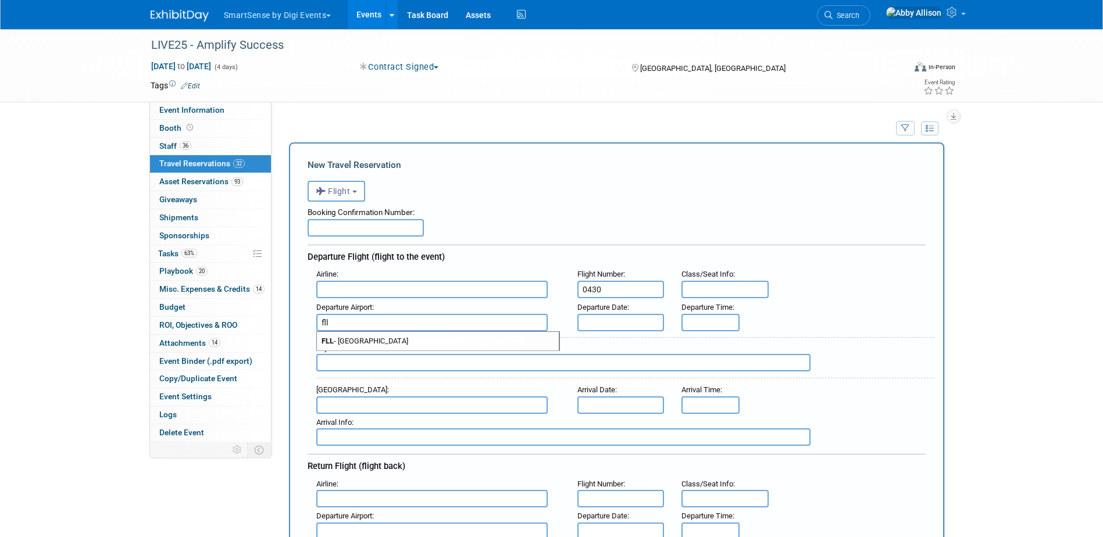
type input "FLL - [GEOGRAPHIC_DATA]"
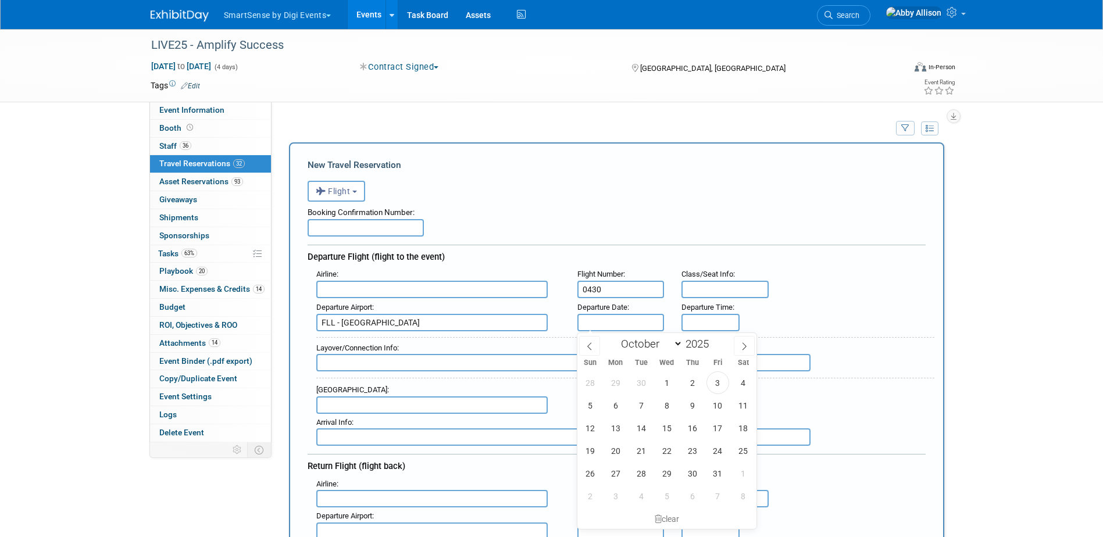
click at [593, 325] on input "text" at bounding box center [620, 322] width 87 height 17
click at [621, 445] on span "20" at bounding box center [615, 450] width 23 height 23
type input "[DATE]"
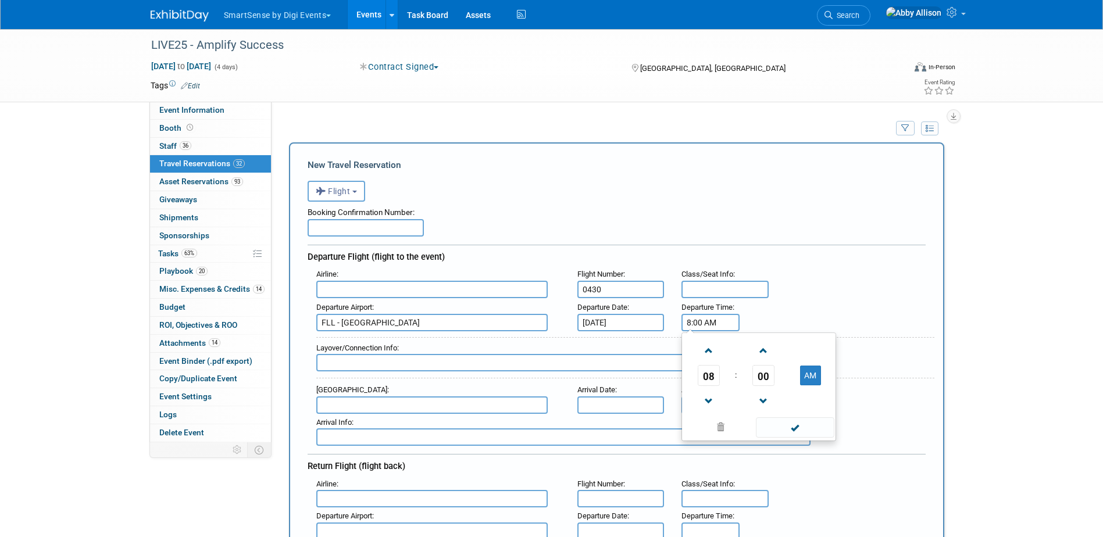
click at [709, 324] on input "8:00 AM" at bounding box center [710, 322] width 58 height 17
click at [707, 401] on span at bounding box center [708, 401] width 20 height 20
click at [757, 371] on span "00" at bounding box center [763, 375] width 22 height 21
click at [810, 353] on td "15" at bounding box center [814, 350] width 37 height 31
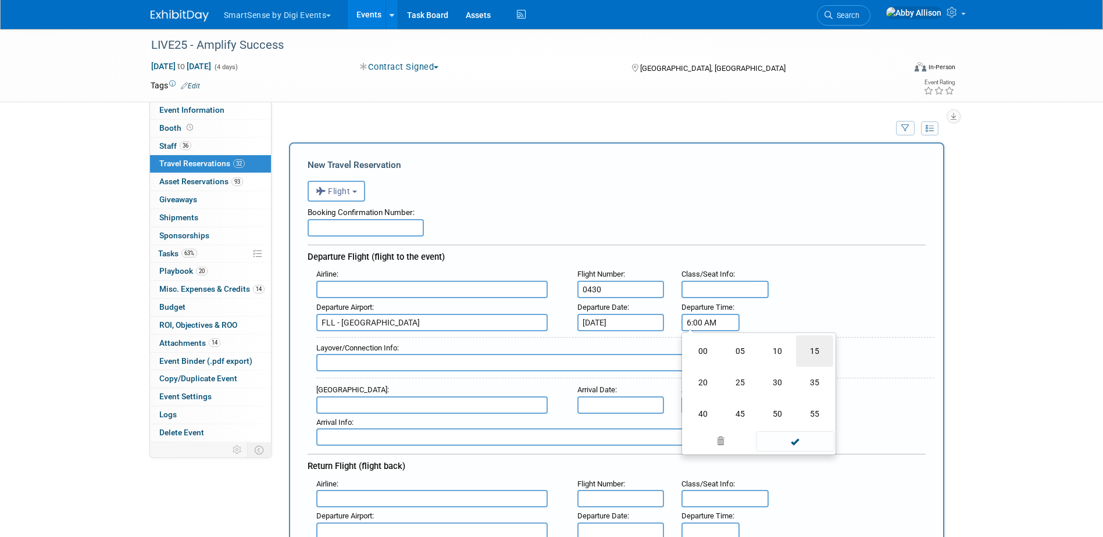
type input "6:15 AM"
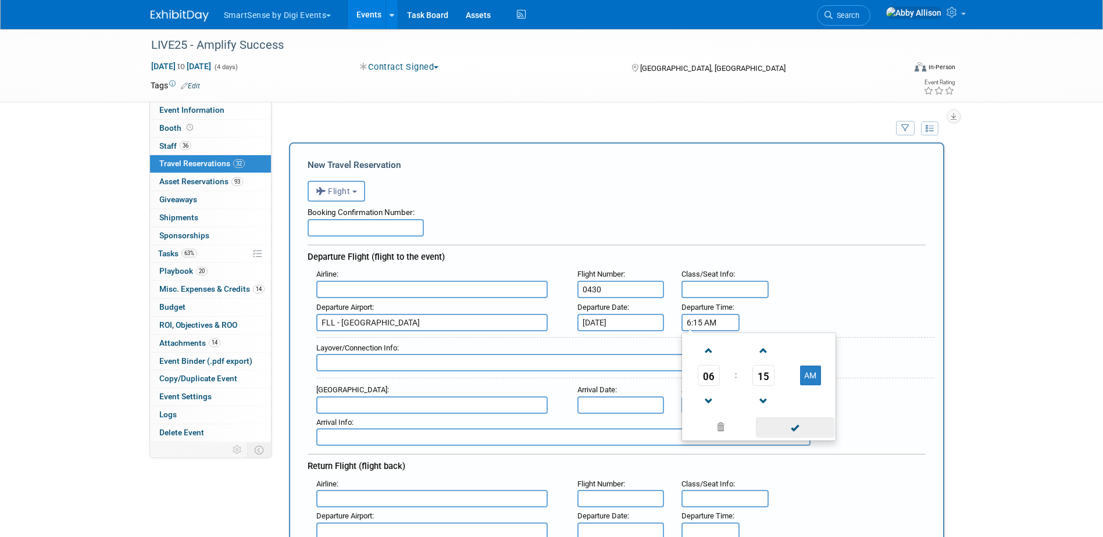
click at [795, 427] on span at bounding box center [795, 427] width 78 height 20
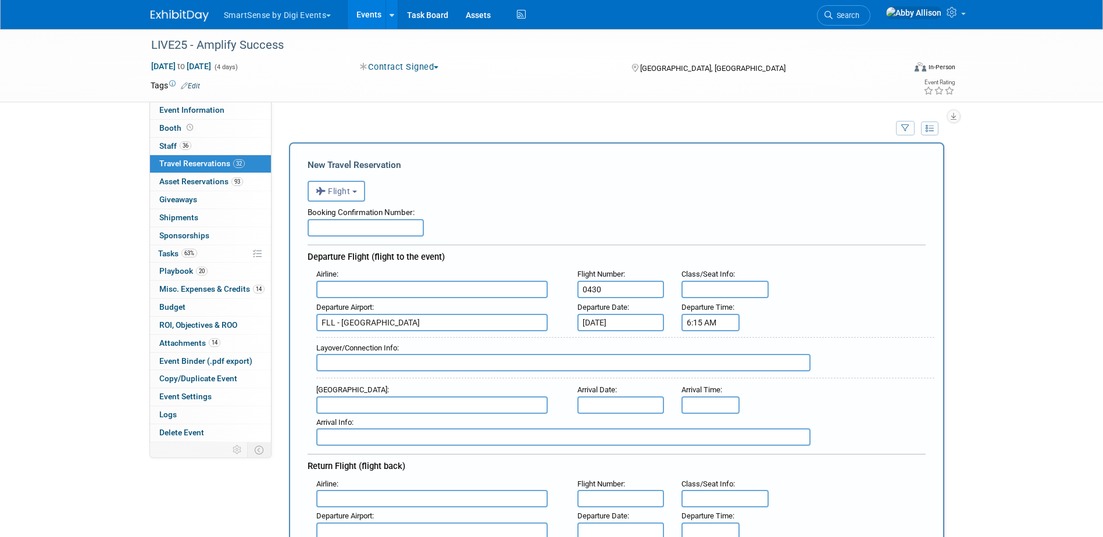
click at [329, 403] on input "text" at bounding box center [431, 404] width 231 height 17
click at [350, 423] on span "BNA - [GEOGRAPHIC_DATA]" at bounding box center [438, 423] width 242 height 19
type input "BNA - [GEOGRAPHIC_DATA]"
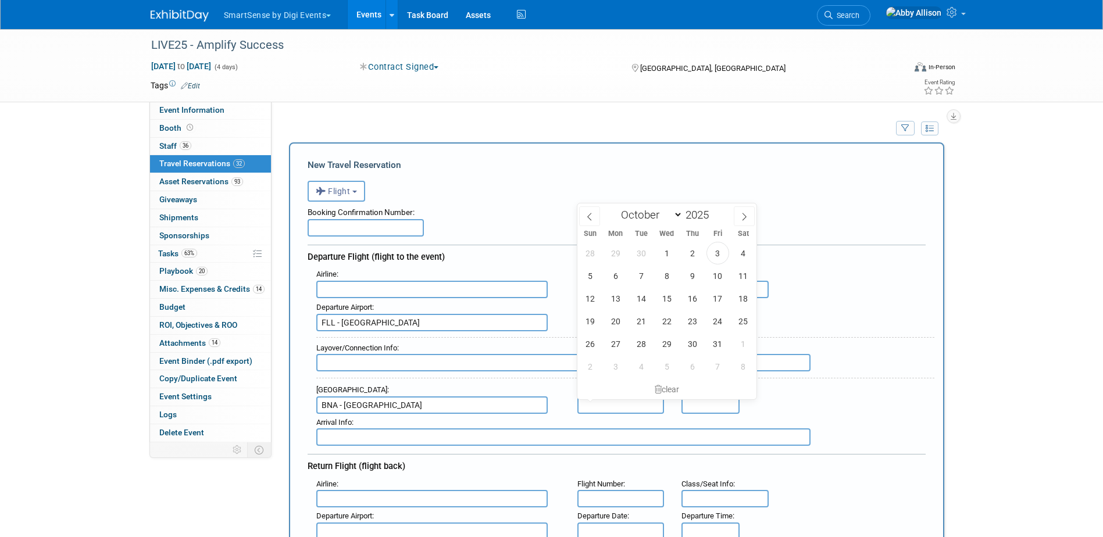
click at [599, 410] on input "text" at bounding box center [620, 404] width 87 height 17
click at [702, 405] on input "8:00 AM" at bounding box center [710, 404] width 58 height 17
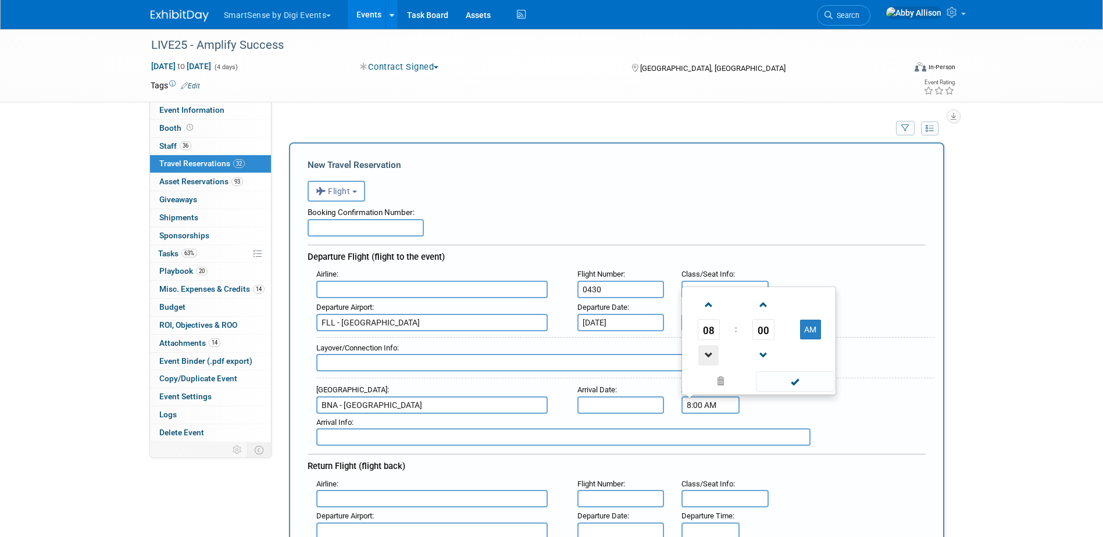
click at [713, 366] on span at bounding box center [708, 355] width 20 height 20
click at [763, 333] on span "00" at bounding box center [763, 329] width 22 height 21
click at [770, 336] on td "30" at bounding box center [777, 322] width 37 height 31
type input "7:30 AM"
click at [780, 385] on span at bounding box center [795, 381] width 78 height 20
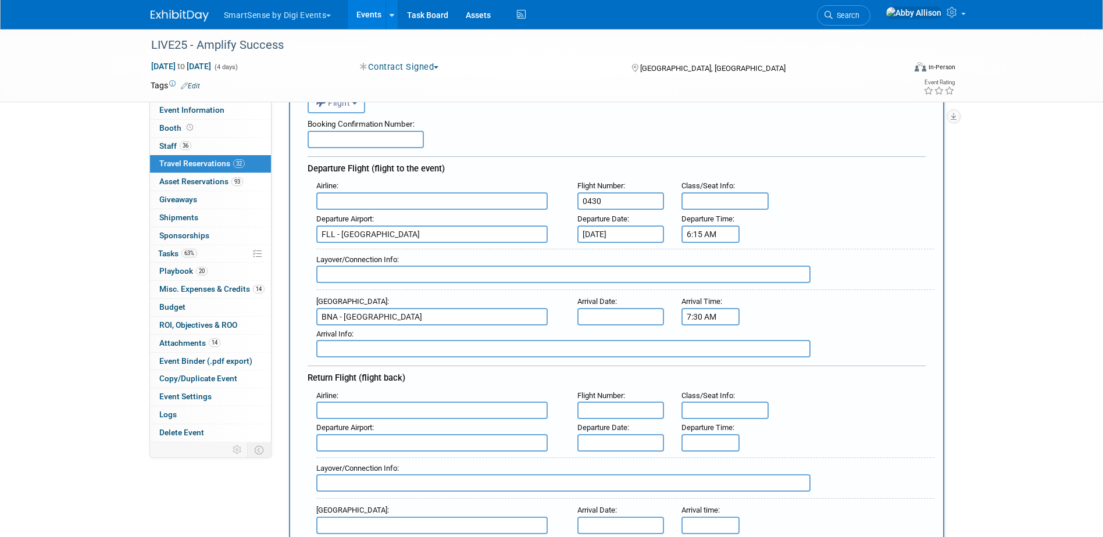
scroll to position [174, 0]
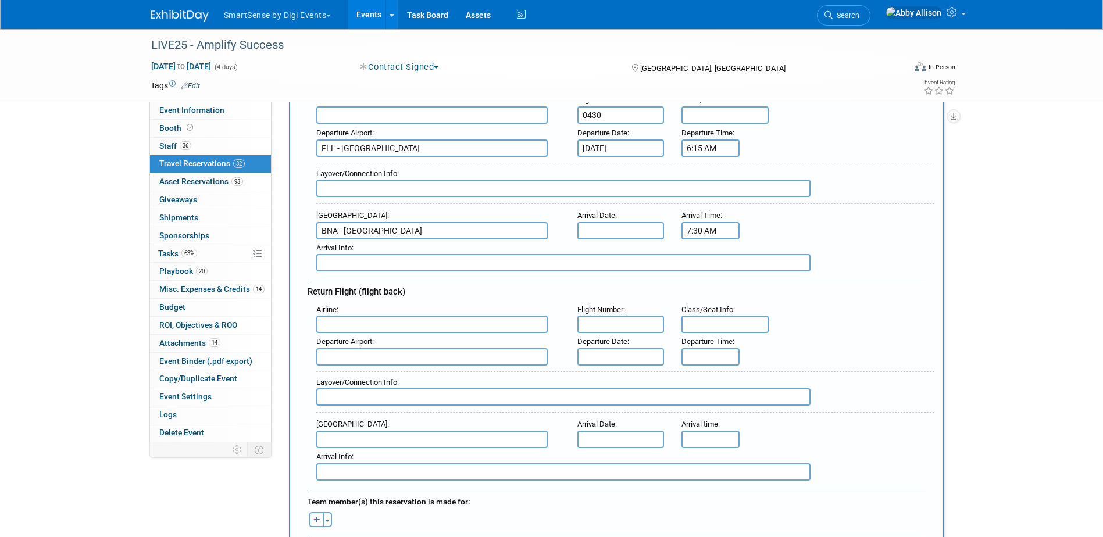
click at [389, 324] on input "text" at bounding box center [431, 324] width 231 height 17
click at [376, 353] on input "text" at bounding box center [431, 356] width 231 height 17
click at [631, 320] on input "text" at bounding box center [620, 324] width 87 height 17
type input "1136"
click at [620, 355] on input "text" at bounding box center [620, 356] width 87 height 17
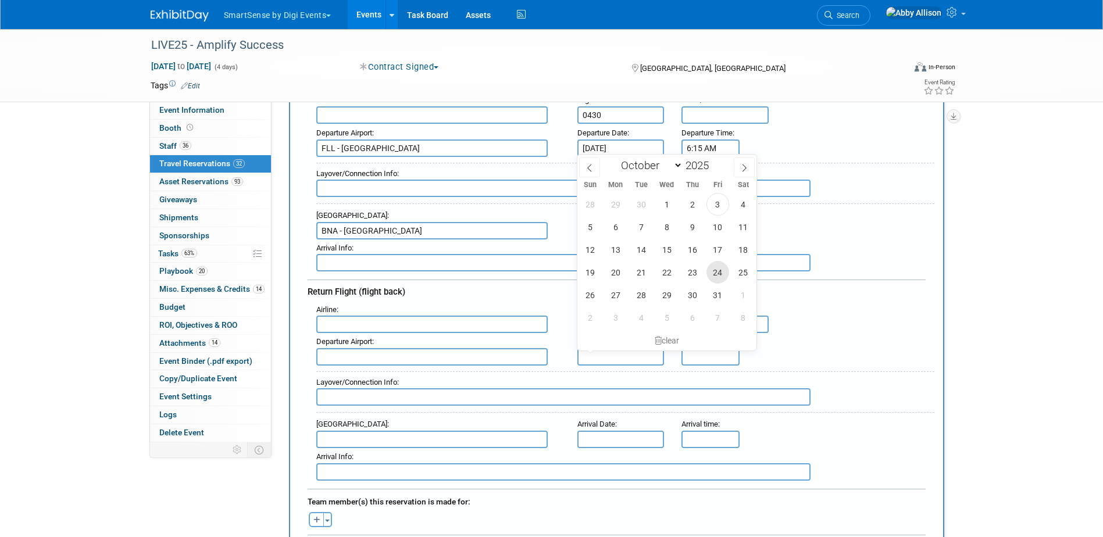
click at [713, 275] on span "24" at bounding box center [717, 272] width 23 height 23
type input "[DATE]"
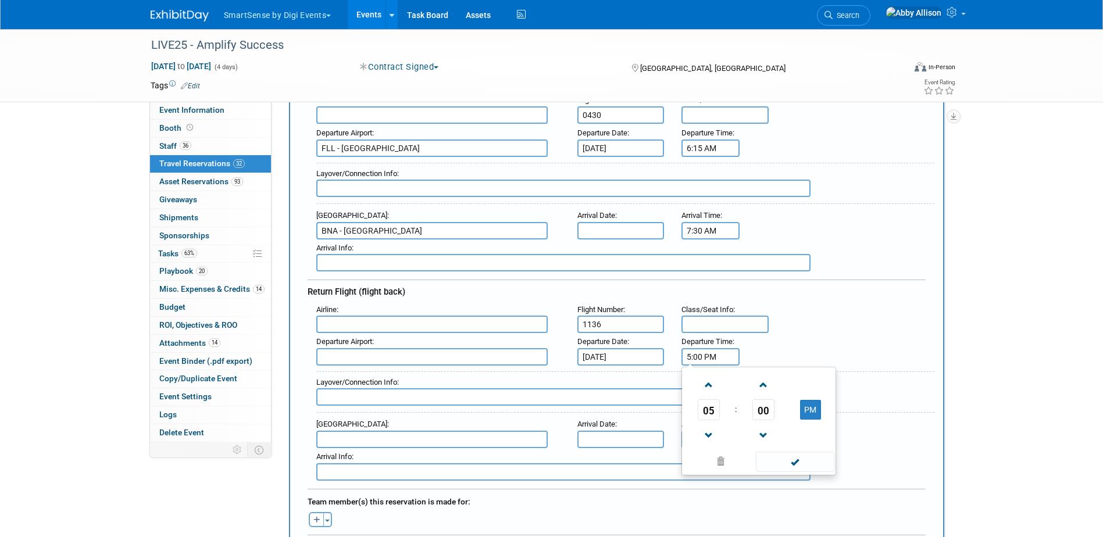
click at [721, 358] on input "5:00 PM" at bounding box center [710, 356] width 58 height 17
click at [710, 421] on link at bounding box center [709, 435] width 22 height 30
click at [710, 412] on span "04" at bounding box center [709, 409] width 22 height 21
click at [812, 419] on td "07" at bounding box center [814, 416] width 37 height 31
click at [769, 411] on span "00" at bounding box center [763, 409] width 22 height 21
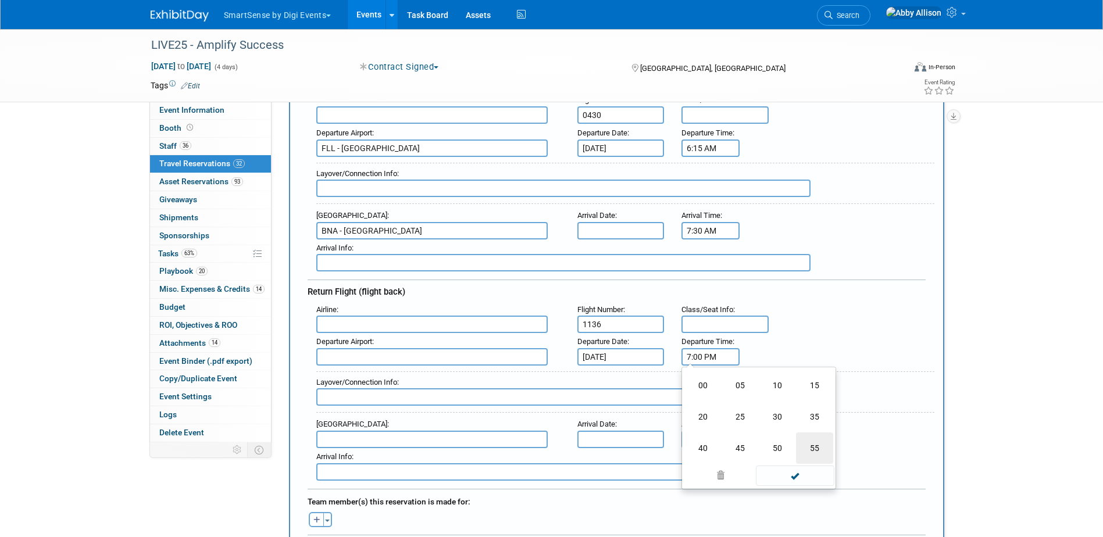
click at [814, 449] on td "55" at bounding box center [814, 448] width 37 height 31
type input "7:55 PM"
click at [805, 465] on span at bounding box center [795, 462] width 78 height 20
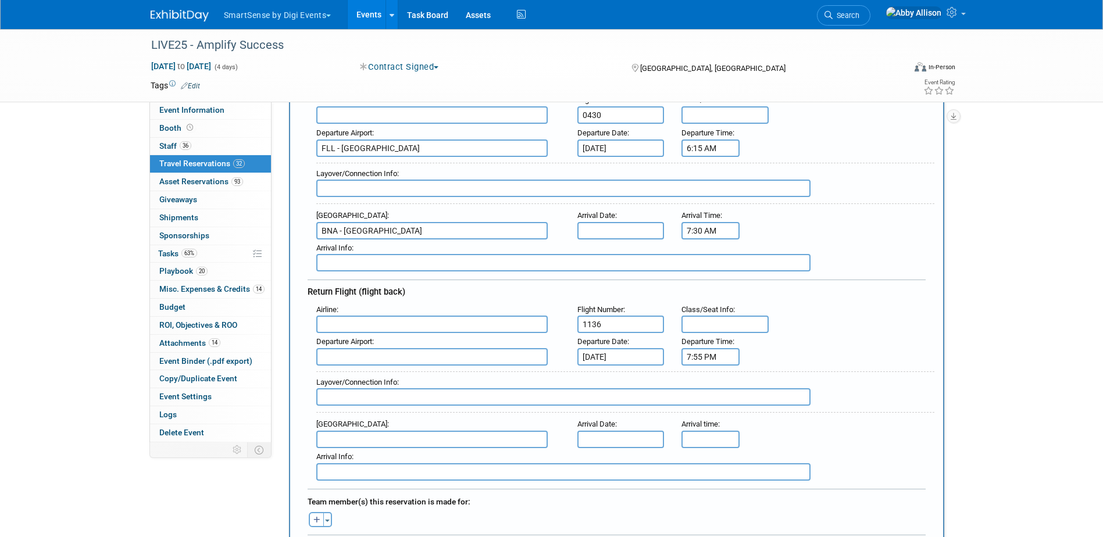
click at [355, 358] on input "text" at bounding box center [431, 356] width 231 height 17
click at [356, 374] on span "BNA - [GEOGRAPHIC_DATA]" at bounding box center [438, 375] width 242 height 19
type input "BNA - [GEOGRAPHIC_DATA]"
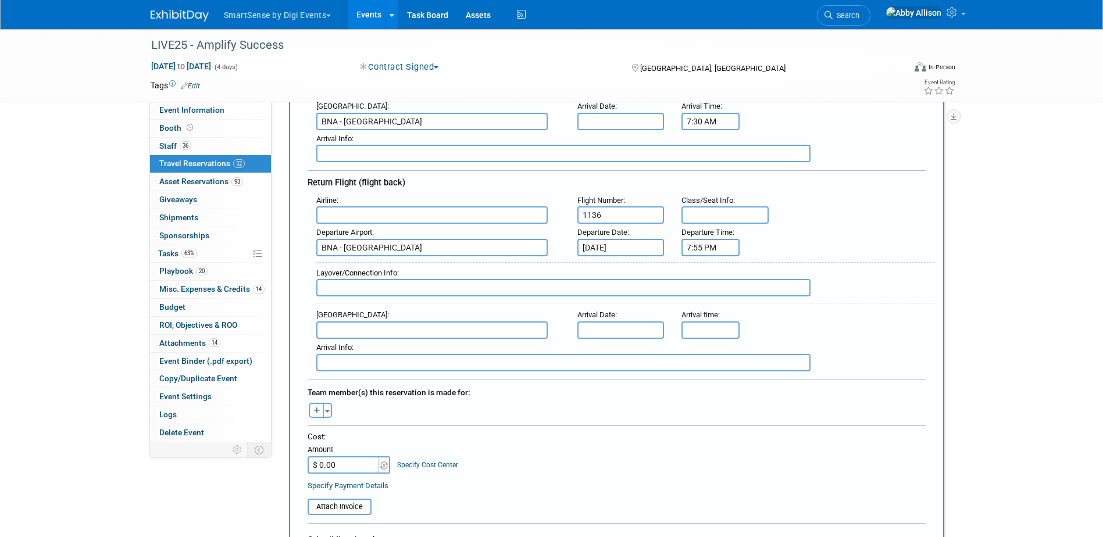
scroll to position [291, 0]
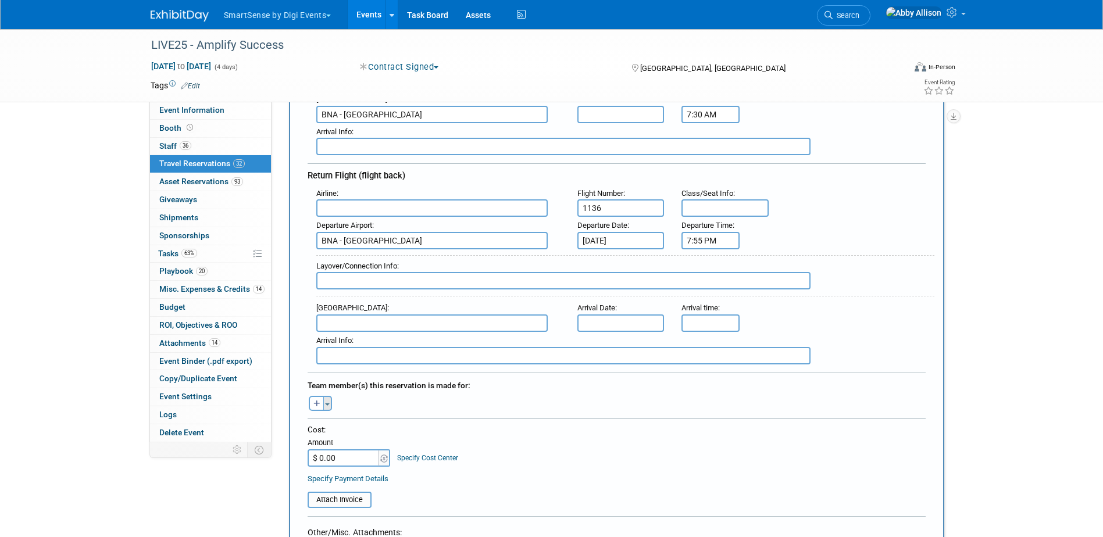
click at [327, 403] on span "button" at bounding box center [327, 404] width 5 height 2
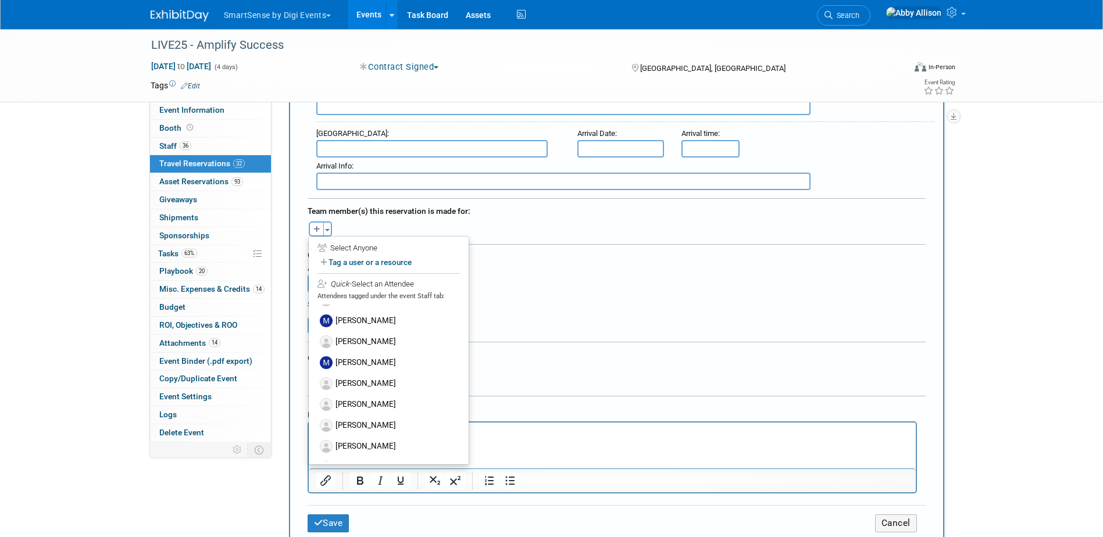
scroll to position [581, 0]
click at [369, 331] on label "[PERSON_NAME]" at bounding box center [389, 340] width 144 height 21
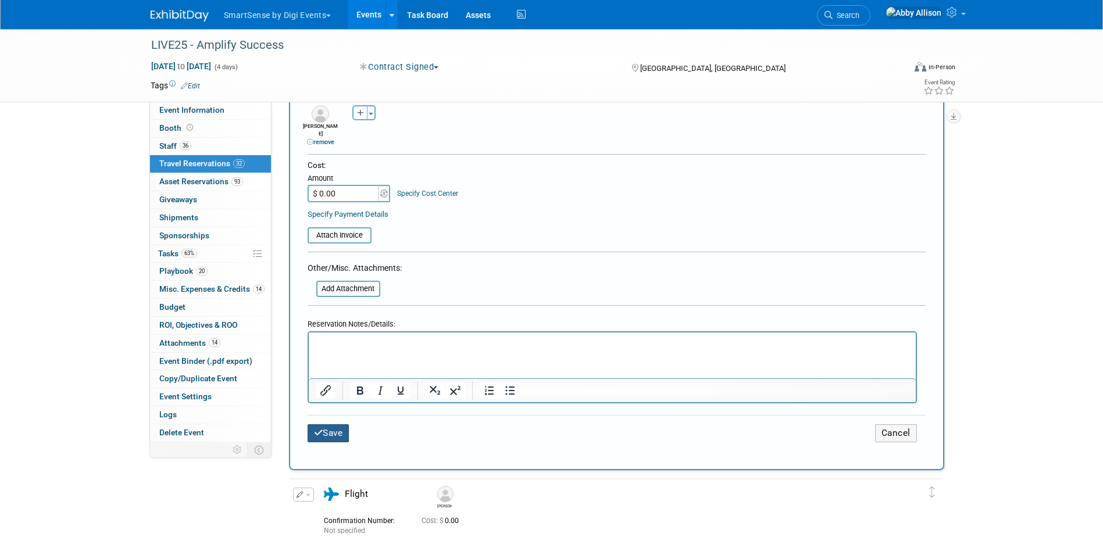
click at [338, 424] on button "Save" at bounding box center [329, 433] width 42 height 18
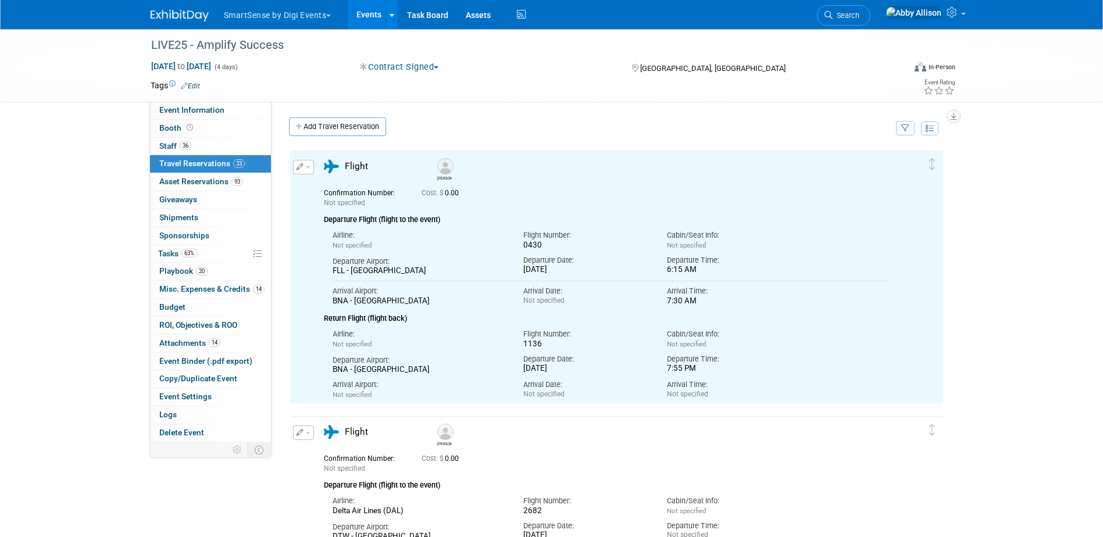
scroll to position [0, 0]
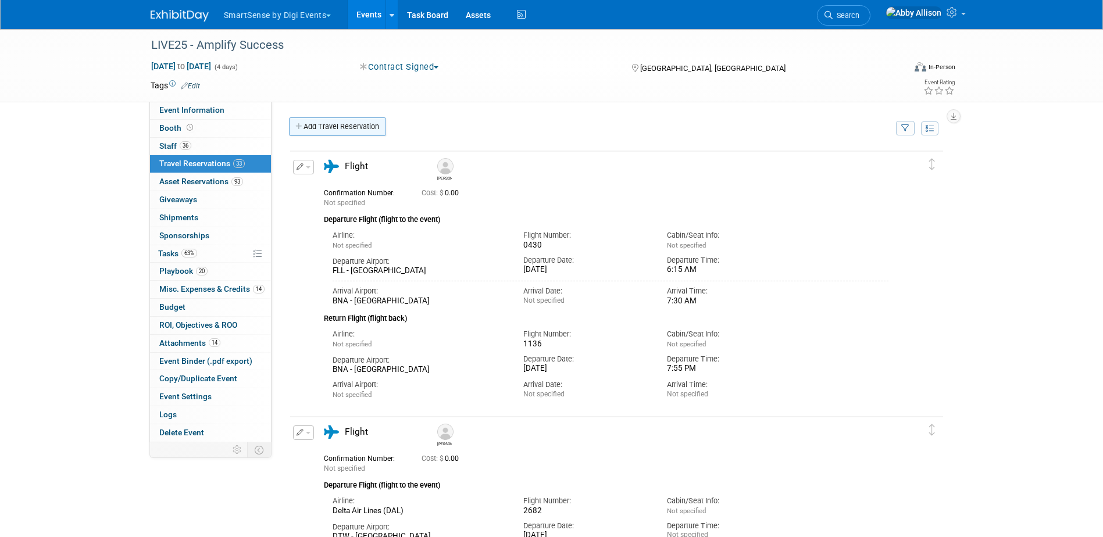
click at [310, 127] on link "Add Travel Reservation" at bounding box center [337, 126] width 97 height 19
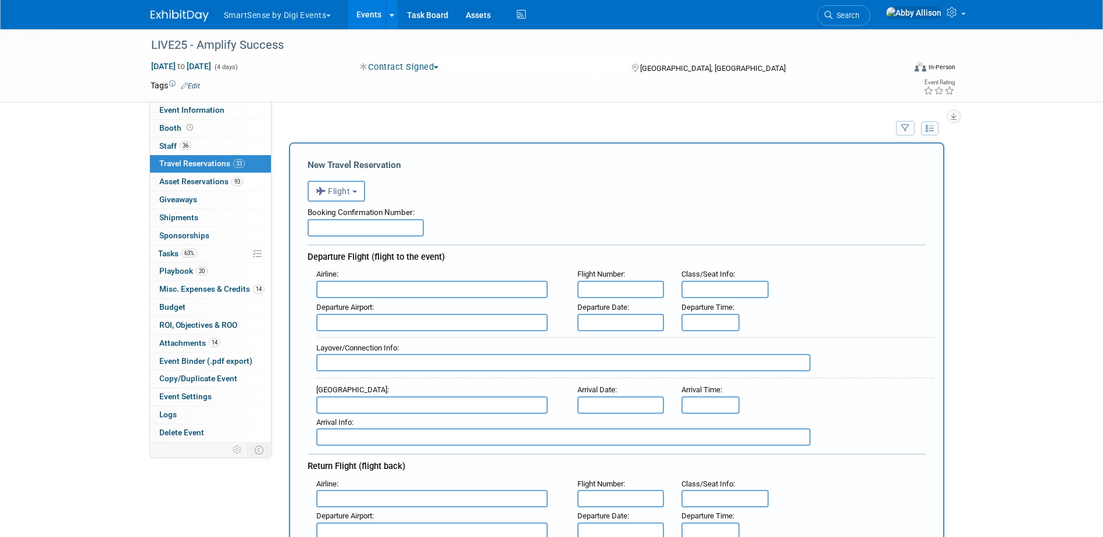
click at [399, 292] on input "text" at bounding box center [431, 289] width 231 height 17
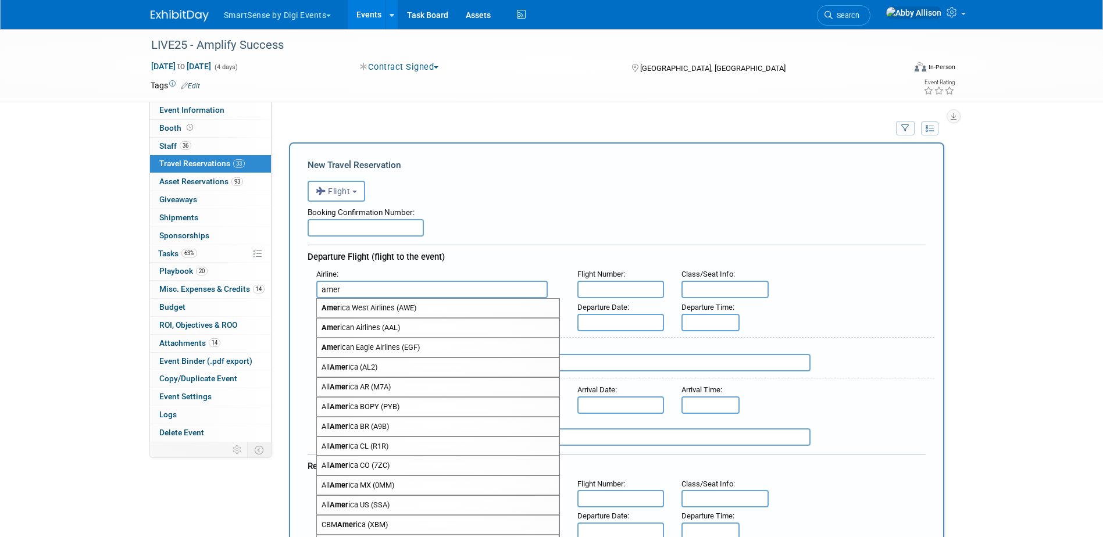
click at [373, 328] on span "Amer ican Airlines (AAL)" at bounding box center [438, 328] width 242 height 19
type input "American Airlines (AAL)"
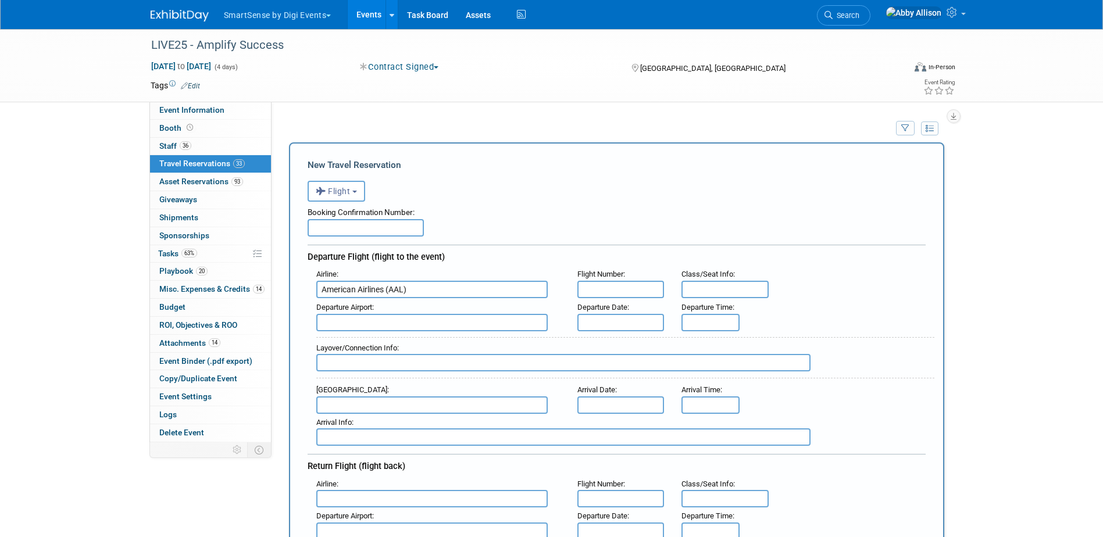
click at [590, 290] on input "text" at bounding box center [620, 289] width 87 height 17
type input "5064"
click at [372, 325] on input "text" at bounding box center [431, 322] width 231 height 17
click at [372, 343] on span "MHT - [GEOGRAPHIC_DATA]-[GEOGRAPHIC_DATA]" at bounding box center [438, 341] width 242 height 19
type input "MHT - [GEOGRAPHIC_DATA]-[GEOGRAPHIC_DATA]"
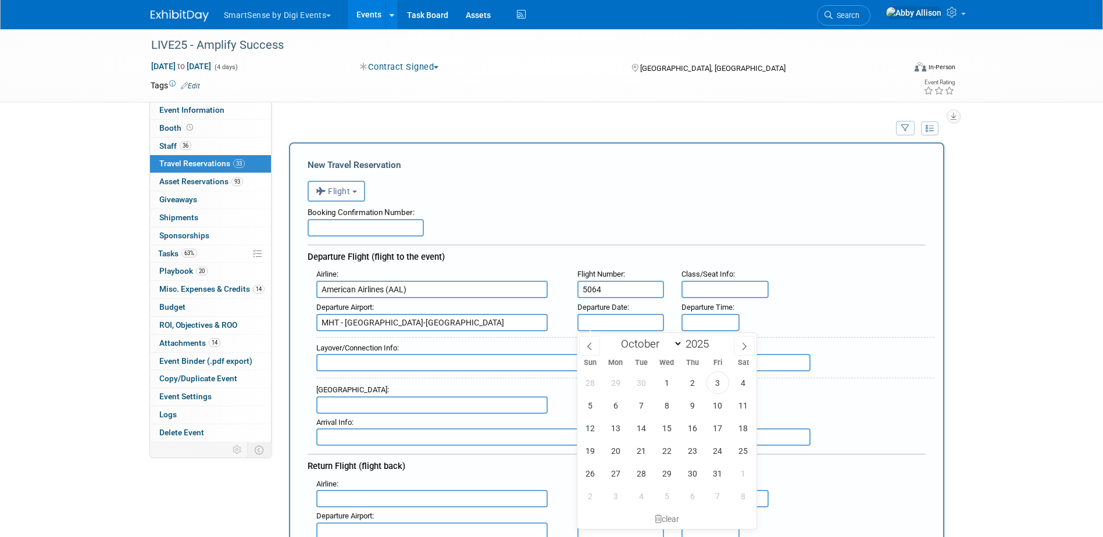
click at [609, 321] on input "text" at bounding box center [620, 322] width 87 height 17
click at [665, 446] on span "22" at bounding box center [666, 450] width 23 height 23
type input "[DATE]"
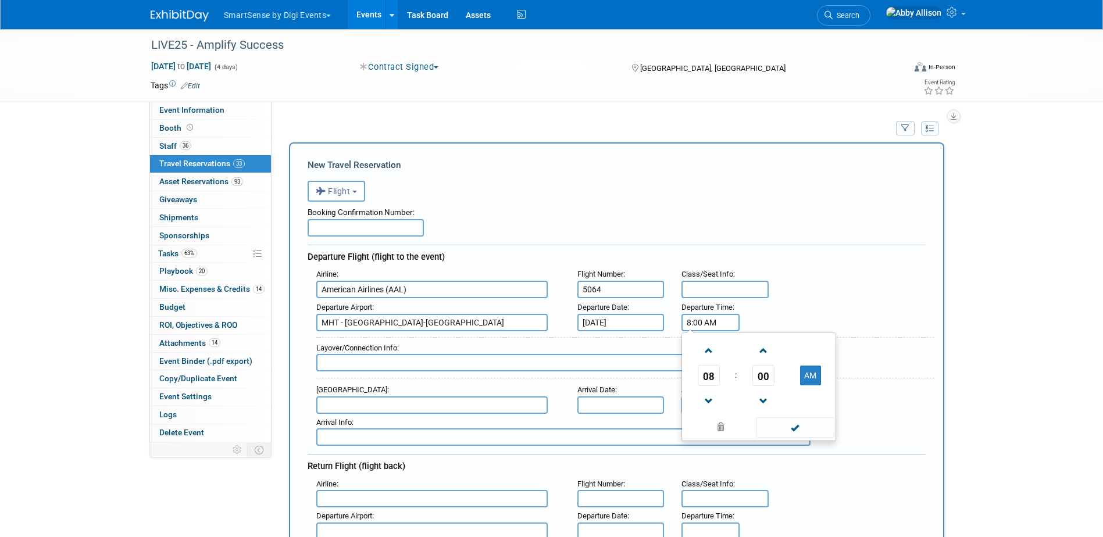
click at [696, 326] on input "8:00 AM" at bounding box center [710, 322] width 58 height 17
click at [708, 392] on span at bounding box center [708, 401] width 20 height 20
type input "7:00 AM"
click at [771, 422] on span at bounding box center [795, 427] width 78 height 20
click at [354, 405] on input "text" at bounding box center [431, 404] width 231 height 17
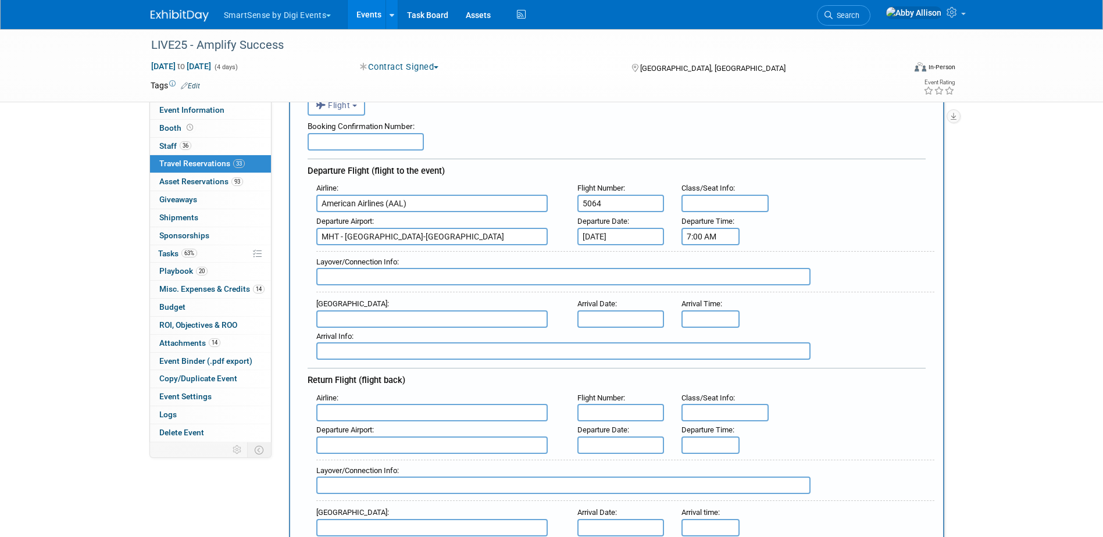
scroll to position [116, 0]
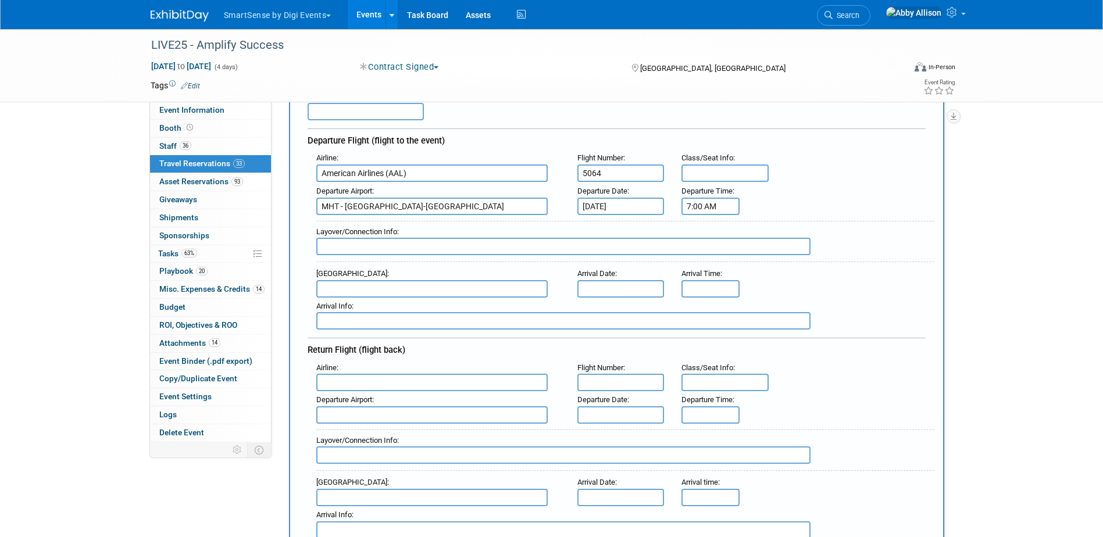
click at [333, 242] on input "text" at bounding box center [563, 246] width 494 height 17
type input "CLT"
click at [632, 174] on input "5064" at bounding box center [620, 173] width 87 height 17
type input "5064/ 2279"
click at [351, 288] on input "text" at bounding box center [431, 288] width 231 height 17
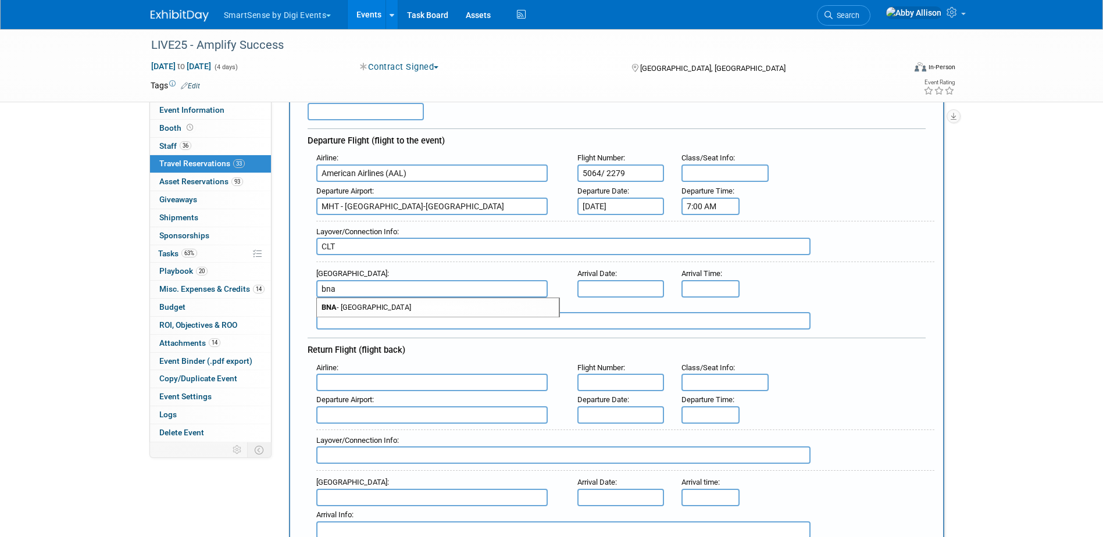
click at [397, 302] on span "BNA - [GEOGRAPHIC_DATA]" at bounding box center [438, 307] width 242 height 19
type input "BNA - [GEOGRAPHIC_DATA]"
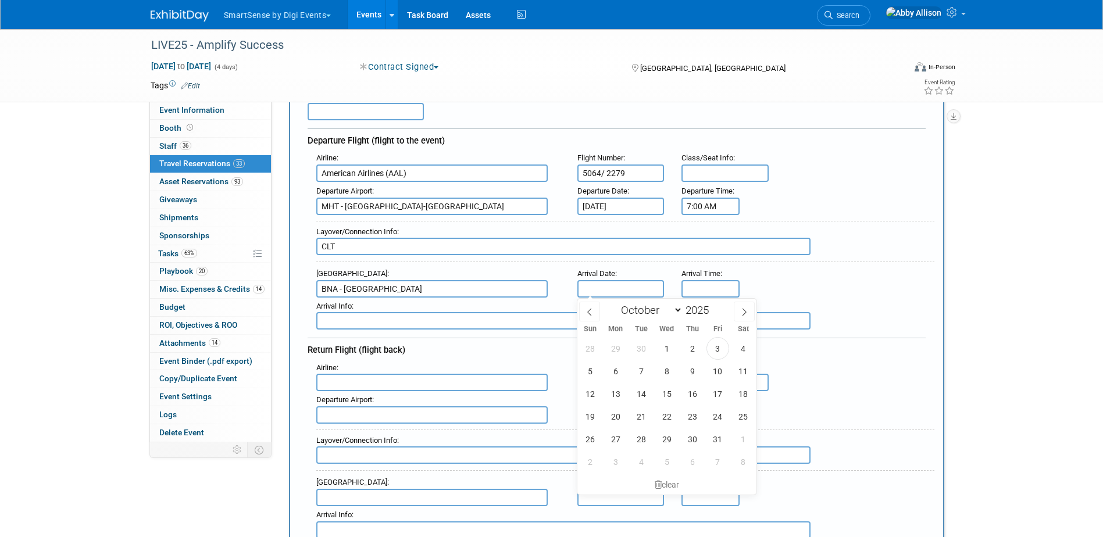
click at [614, 295] on input "text" at bounding box center [620, 288] width 87 height 17
click at [698, 291] on input "8:00 AM" at bounding box center [710, 288] width 58 height 17
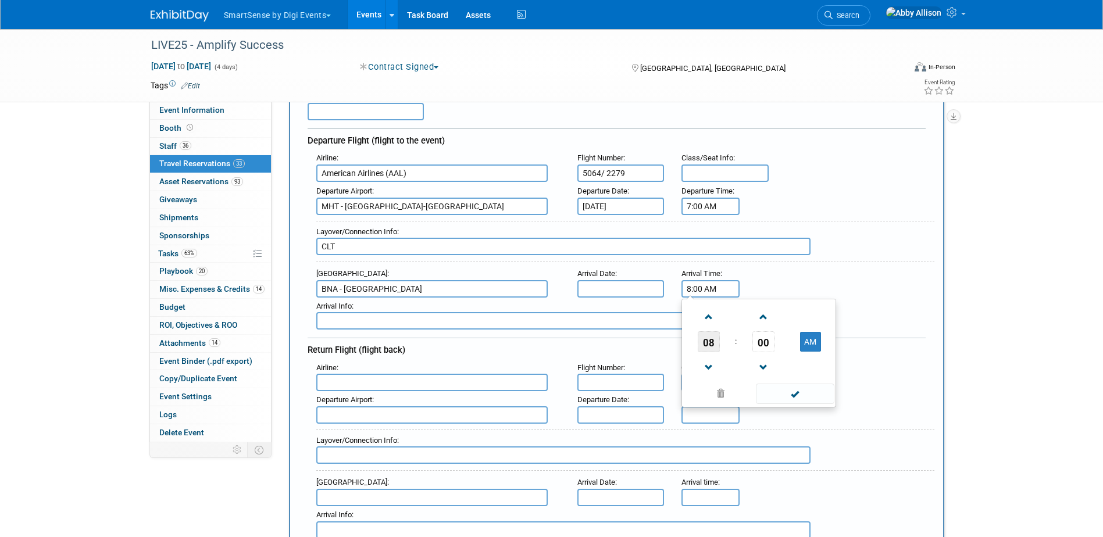
click at [712, 338] on span "08" at bounding box center [709, 341] width 22 height 21
click at [811, 380] on td "11" at bounding box center [814, 380] width 37 height 31
click at [762, 343] on span "00" at bounding box center [763, 341] width 22 height 21
click at [812, 318] on td "15" at bounding box center [814, 317] width 37 height 31
click at [766, 370] on span at bounding box center [763, 368] width 20 height 20
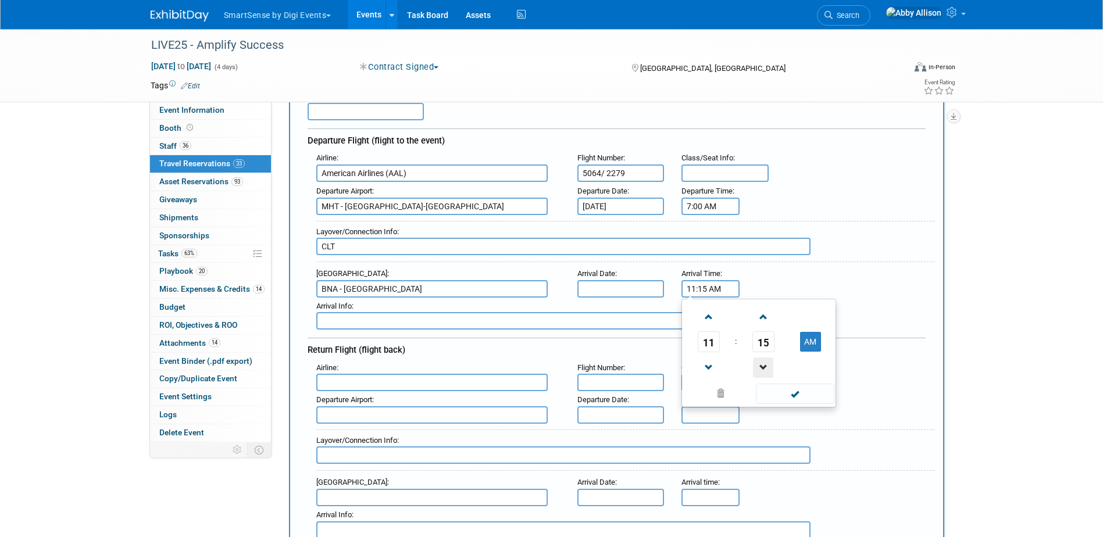
type input "11:14 AM"
click at [784, 394] on span at bounding box center [795, 394] width 78 height 20
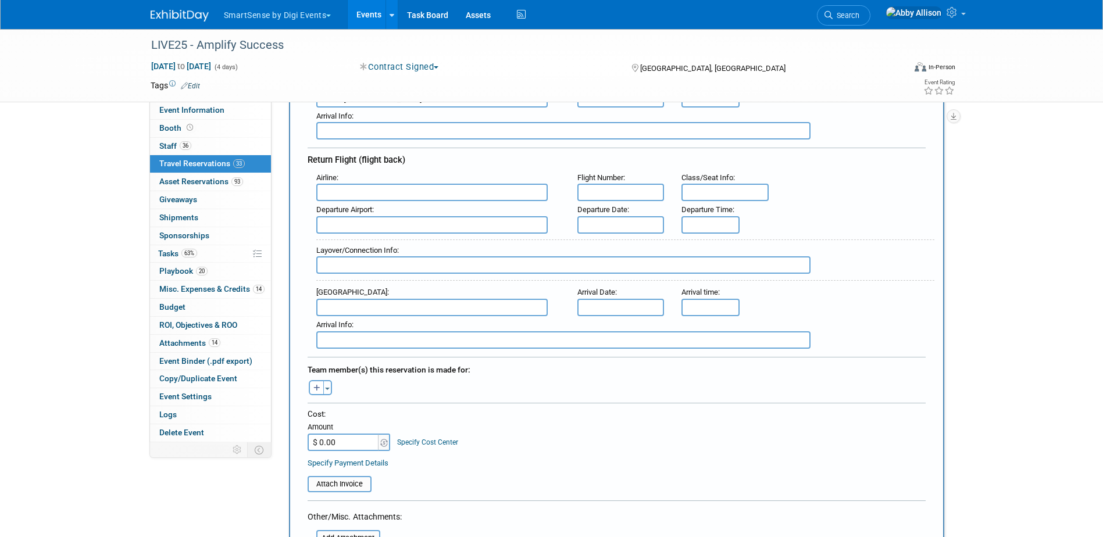
scroll to position [349, 0]
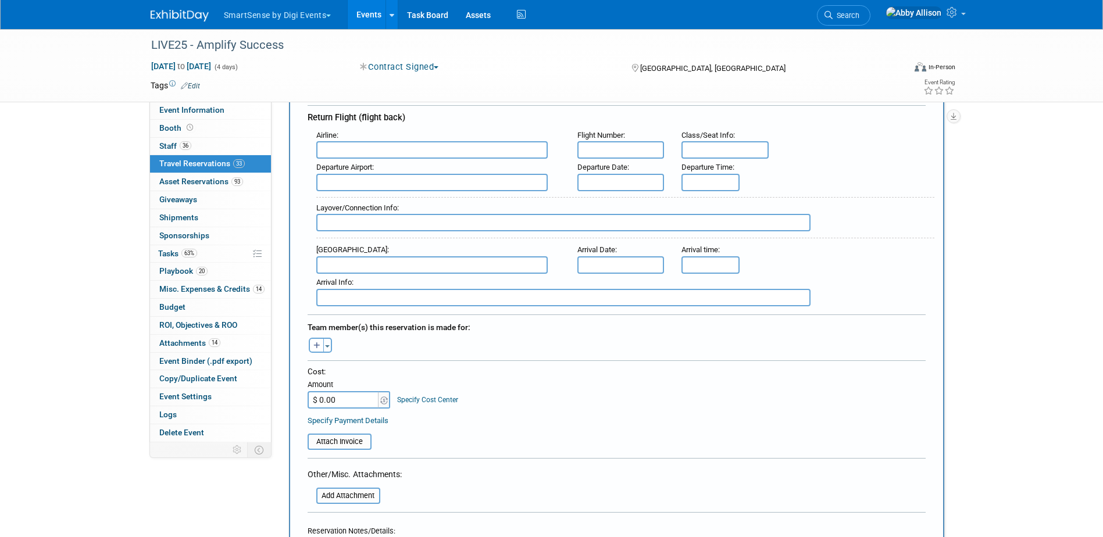
click at [428, 151] on input "text" at bounding box center [431, 149] width 231 height 17
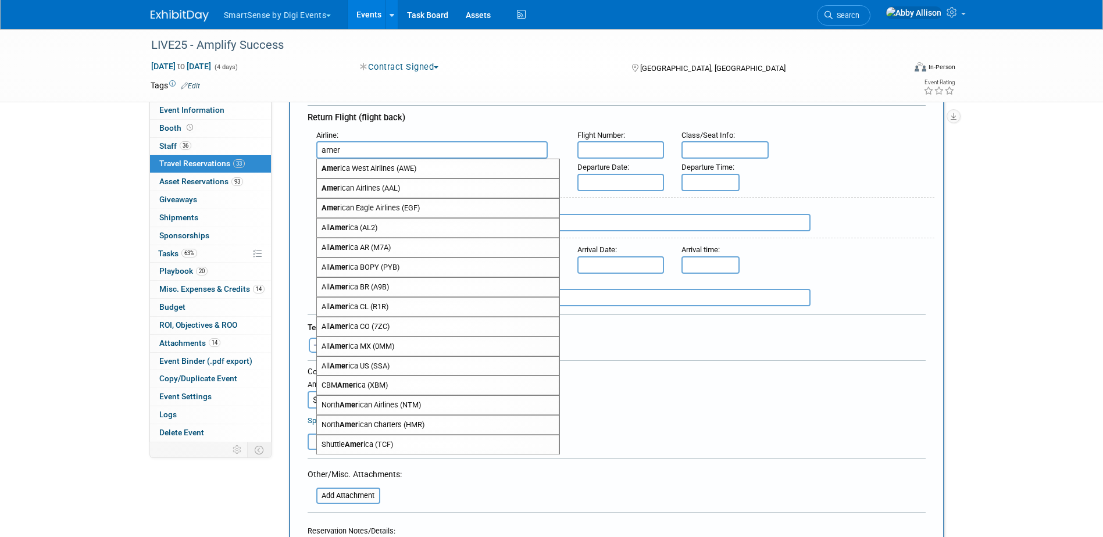
click at [416, 182] on span "Amer ican Airlines (AAL)" at bounding box center [438, 188] width 242 height 19
type input "American Airlines (AAL)"
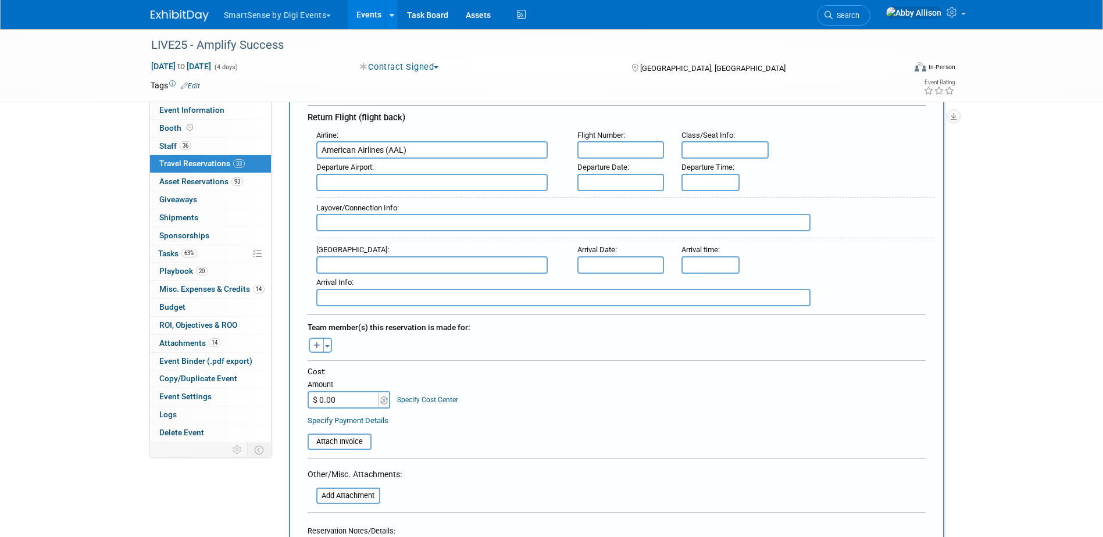
click at [628, 157] on input "text" at bounding box center [620, 149] width 87 height 17
type input "2924"
click at [622, 177] on input "text" at bounding box center [620, 182] width 87 height 17
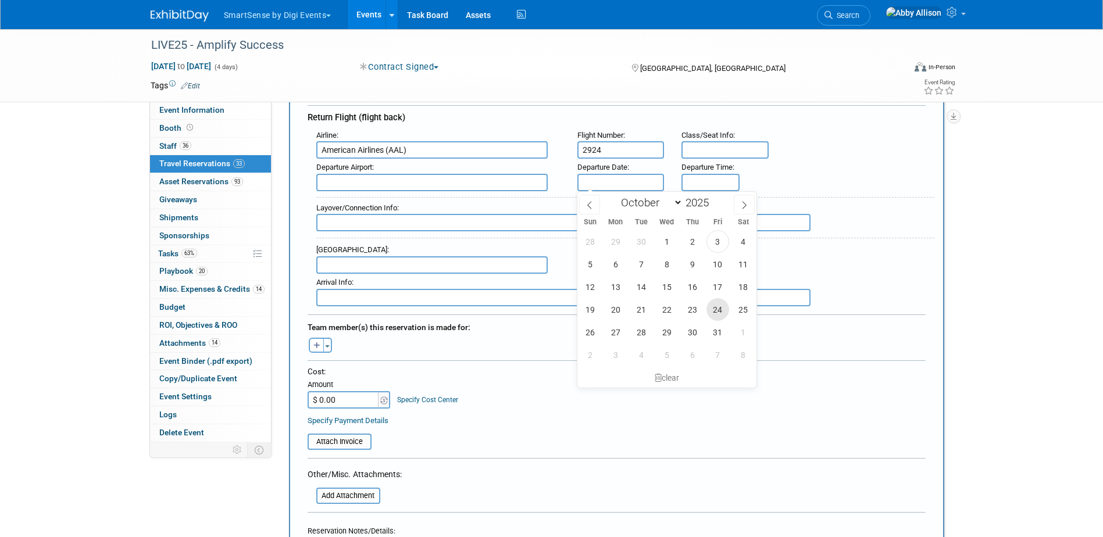
click at [712, 315] on span "24" at bounding box center [717, 309] width 23 height 23
type input "[DATE]"
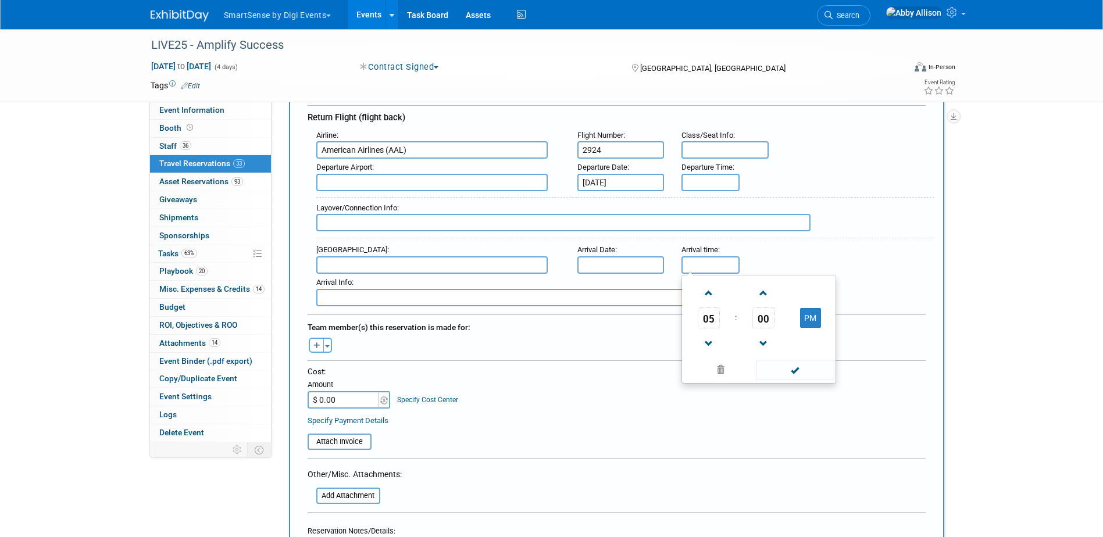
type input "5:00 PM"
click at [716, 259] on input "5:00 PM" at bounding box center [710, 264] width 58 height 17
drag, startPoint x: 718, startPoint y: 260, endPoint x: 682, endPoint y: 266, distance: 36.5
click at [682, 266] on input "5:00 PM" at bounding box center [710, 264] width 58 height 17
click at [700, 184] on input "5:00 PM" at bounding box center [710, 182] width 58 height 17
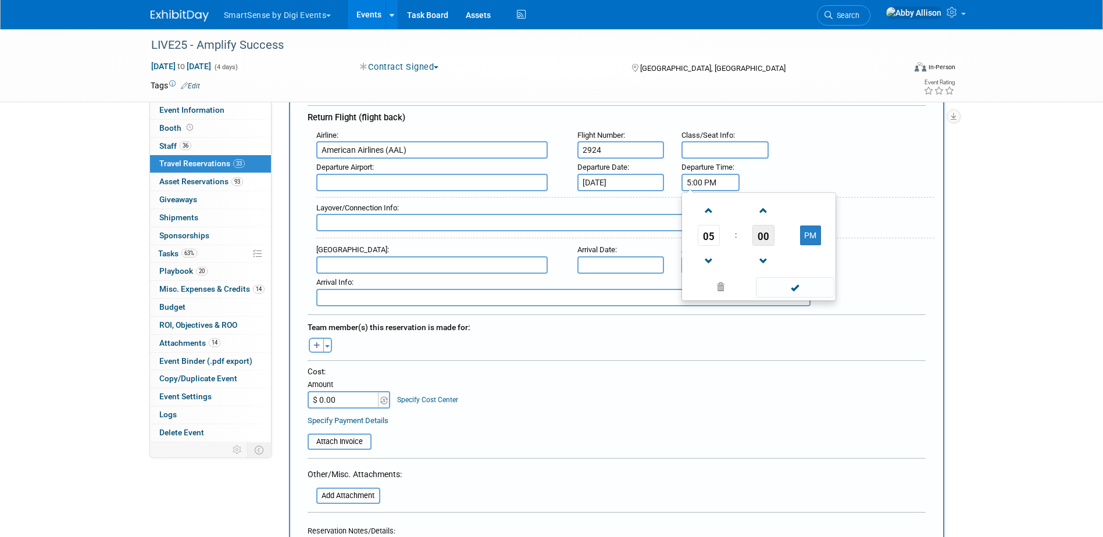
click at [763, 237] on span "00" at bounding box center [763, 235] width 22 height 21
click at [776, 271] on td "50" at bounding box center [777, 273] width 37 height 31
click at [763, 265] on span at bounding box center [763, 261] width 20 height 20
type input "5:49 PM"
click at [335, 174] on input "text" at bounding box center [431, 182] width 231 height 17
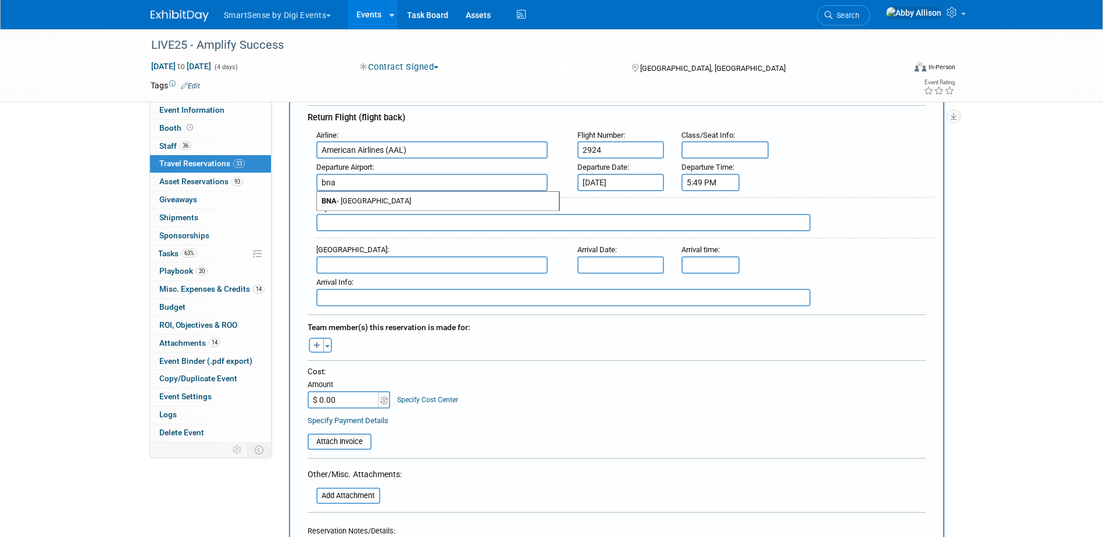
click at [341, 196] on span "BNA - [GEOGRAPHIC_DATA]" at bounding box center [438, 201] width 242 height 19
type input "BNA - [GEOGRAPHIC_DATA]"
click at [328, 349] on button "Toggle Dropdown" at bounding box center [327, 345] width 9 height 15
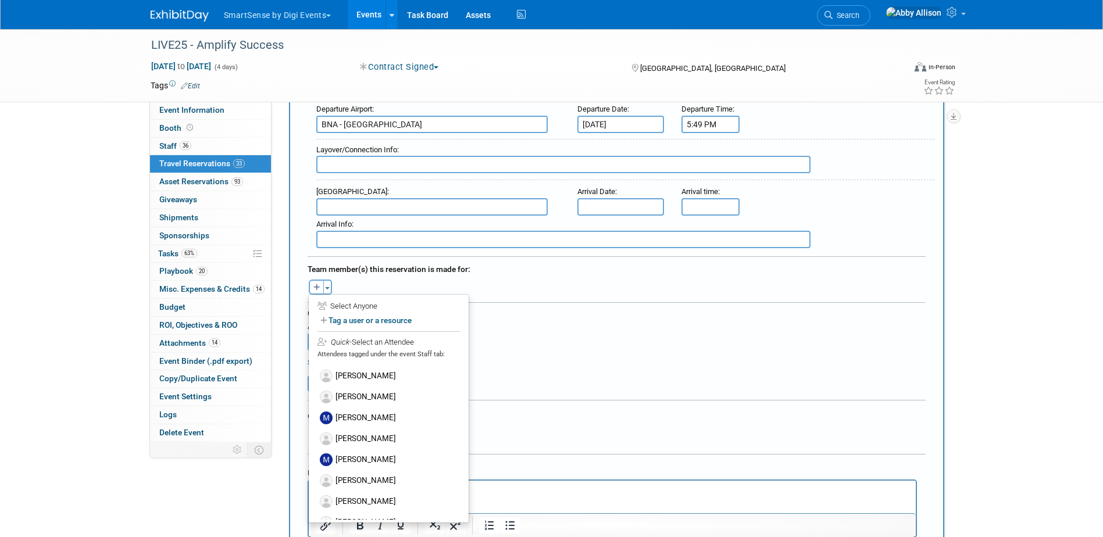
scroll to position [599, 0]
click at [345, 505] on label "TBD" at bounding box center [389, 506] width 144 height 21
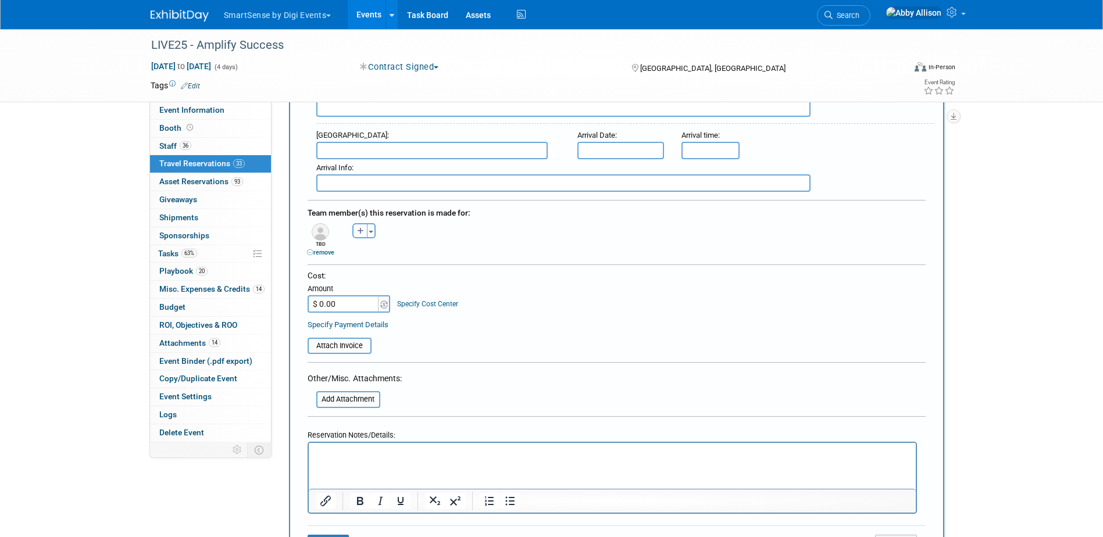
scroll to position [465, 0]
click at [369, 456] on p "Rich Text Area. Press ALT-0 for help." at bounding box center [612, 451] width 594 height 12
click at [360, 497] on icon "Bold" at bounding box center [360, 499] width 6 height 8
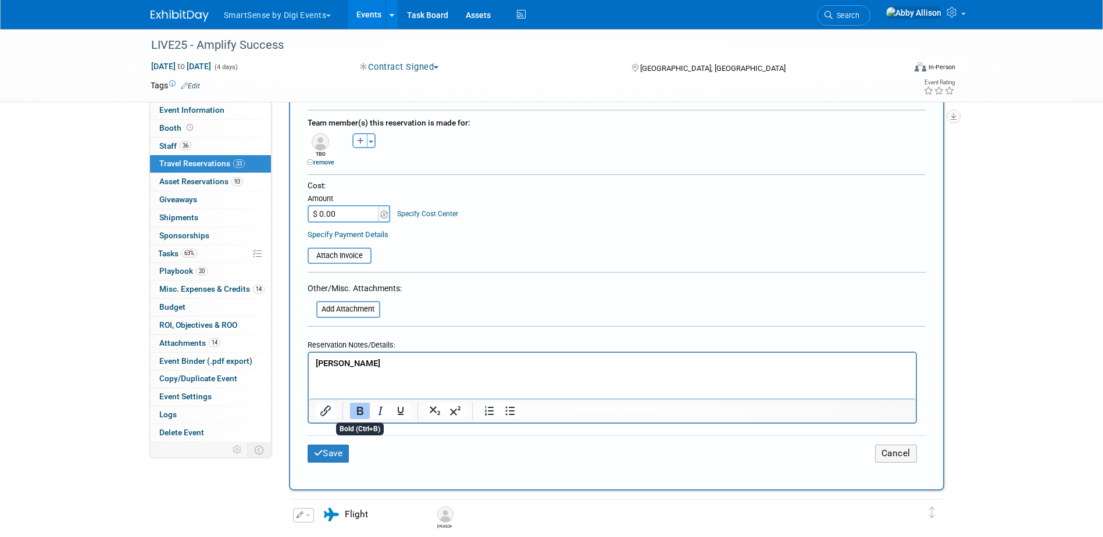
scroll to position [581, 0]
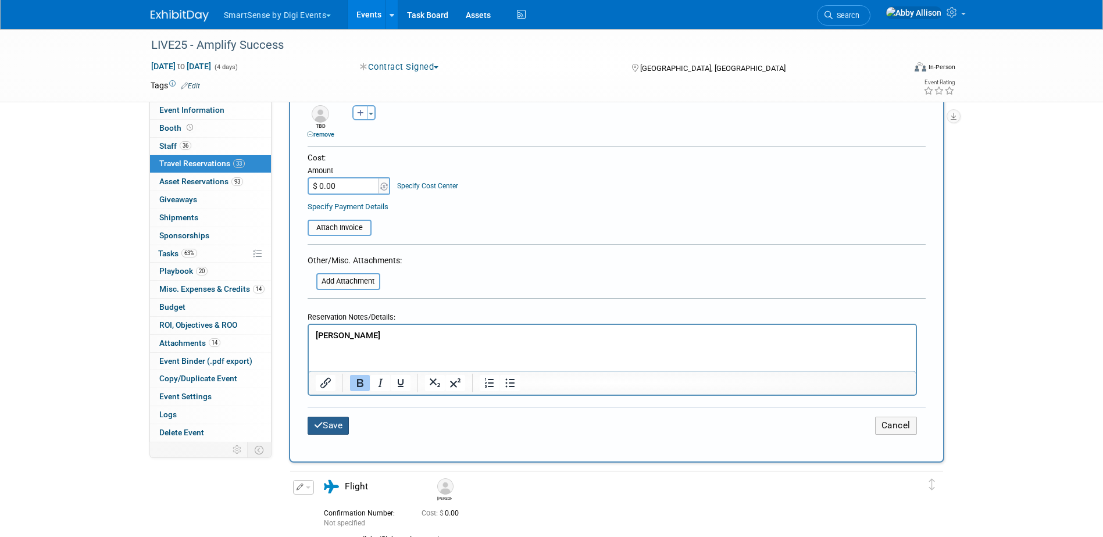
click at [326, 429] on button "Save" at bounding box center [329, 426] width 42 height 18
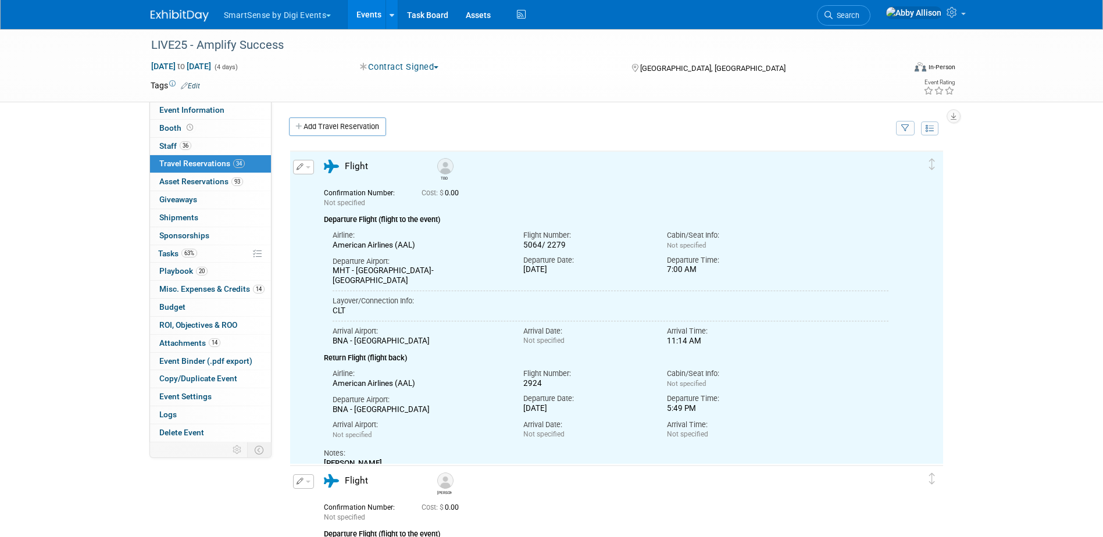
scroll to position [0, 0]
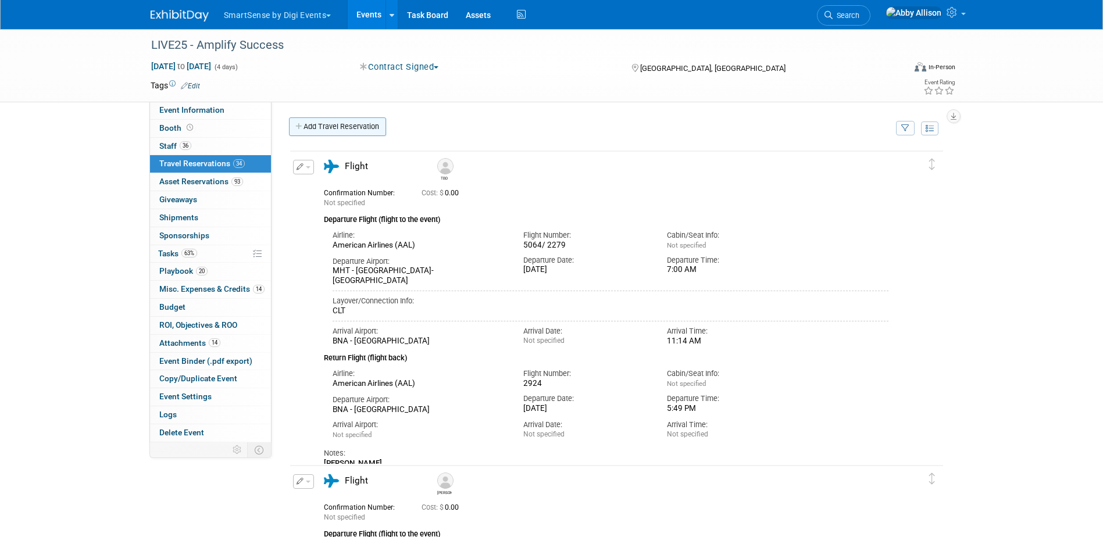
click at [334, 124] on link "Add Travel Reservation" at bounding box center [337, 126] width 97 height 19
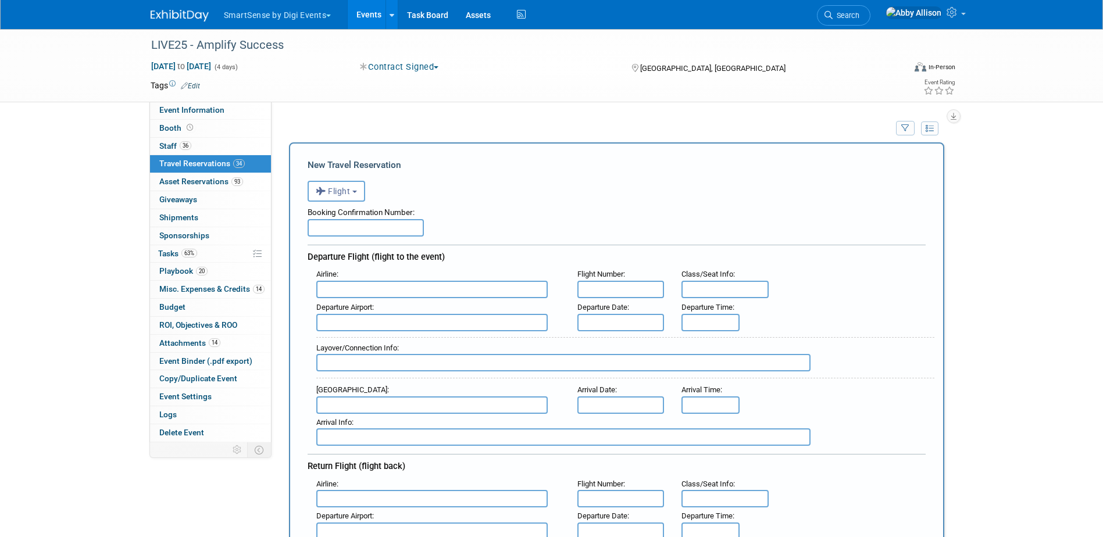
click at [362, 288] on input "text" at bounding box center [431, 289] width 231 height 17
click at [365, 306] on span "JetBl ue Airways (JBU)" at bounding box center [438, 308] width 242 height 19
type input "JetBlue Airways (JBU)"
click at [608, 295] on input "text" at bounding box center [620, 289] width 87 height 17
type input "1807"
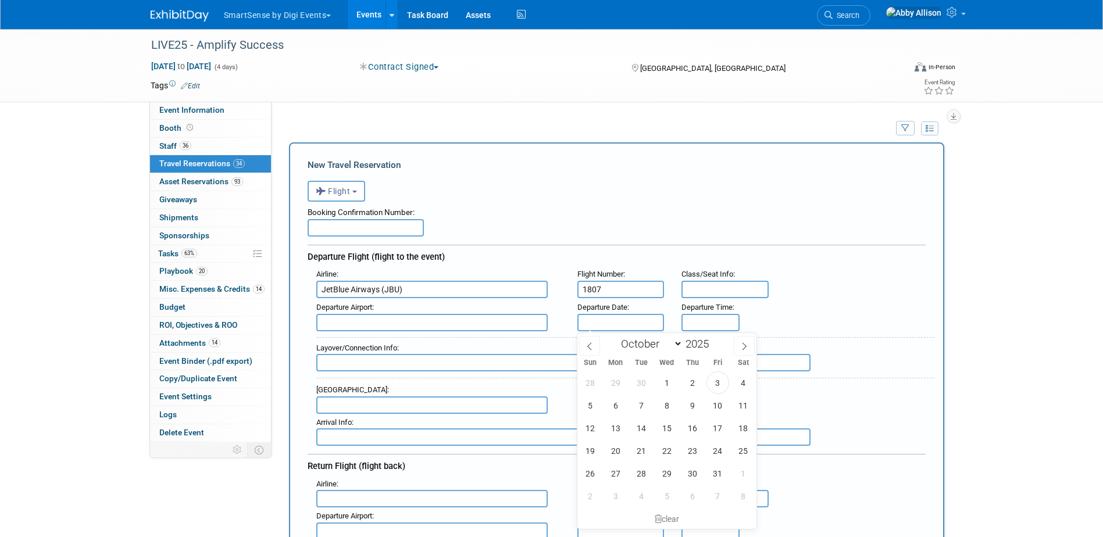
click at [623, 320] on input "text" at bounding box center [620, 322] width 87 height 17
click at [667, 444] on span "22" at bounding box center [666, 450] width 23 height 23
type input "[DATE]"
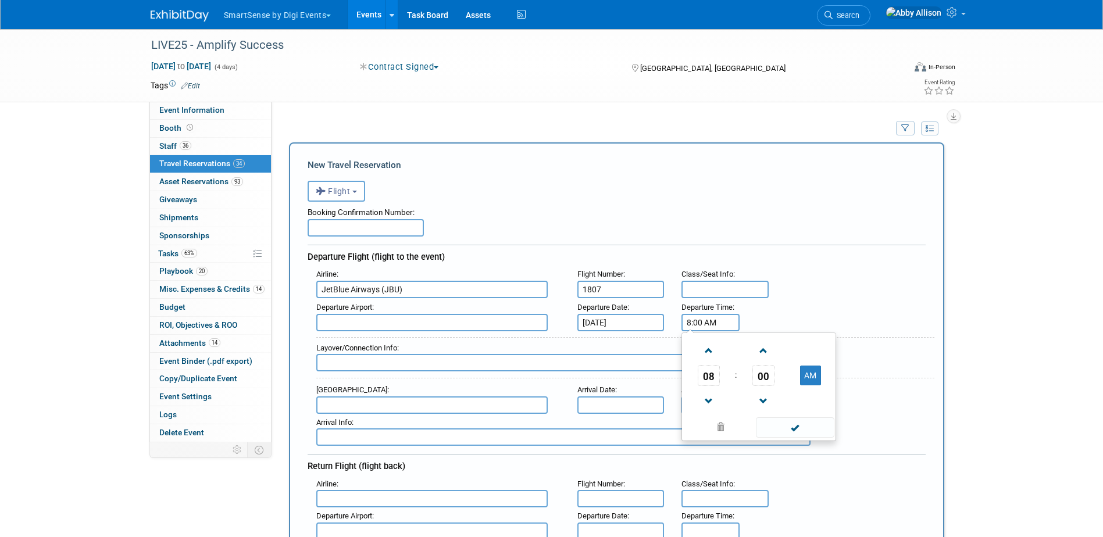
click at [696, 326] on input "8:00 AM" at bounding box center [710, 322] width 58 height 17
click at [709, 400] on span at bounding box center [708, 401] width 20 height 20
click at [762, 374] on span "00" at bounding box center [763, 375] width 22 height 21
click at [820, 382] on td "35" at bounding box center [814, 382] width 37 height 31
type input "7:35 AM"
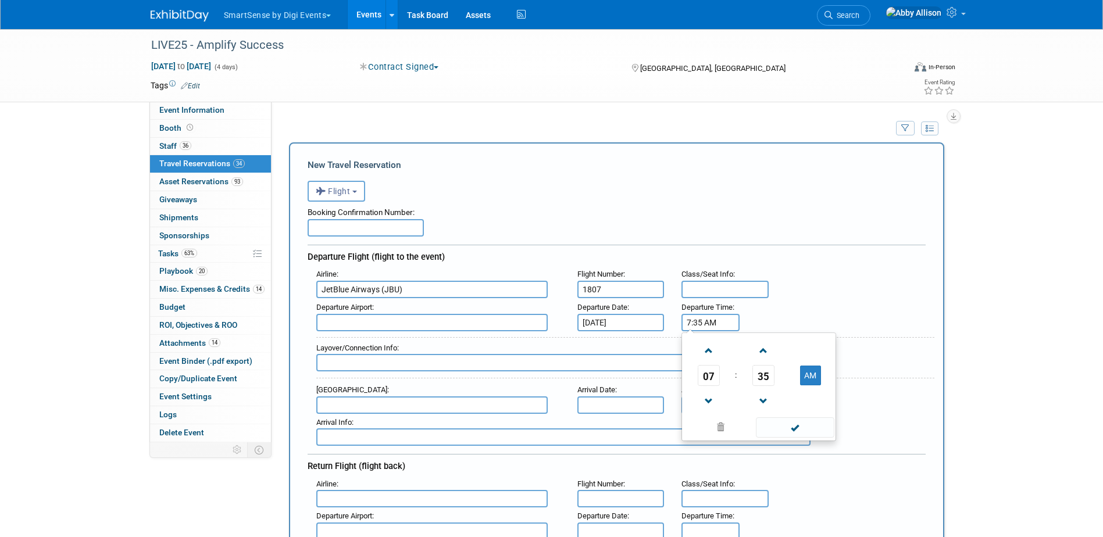
click at [333, 320] on input "text" at bounding box center [431, 322] width 231 height 17
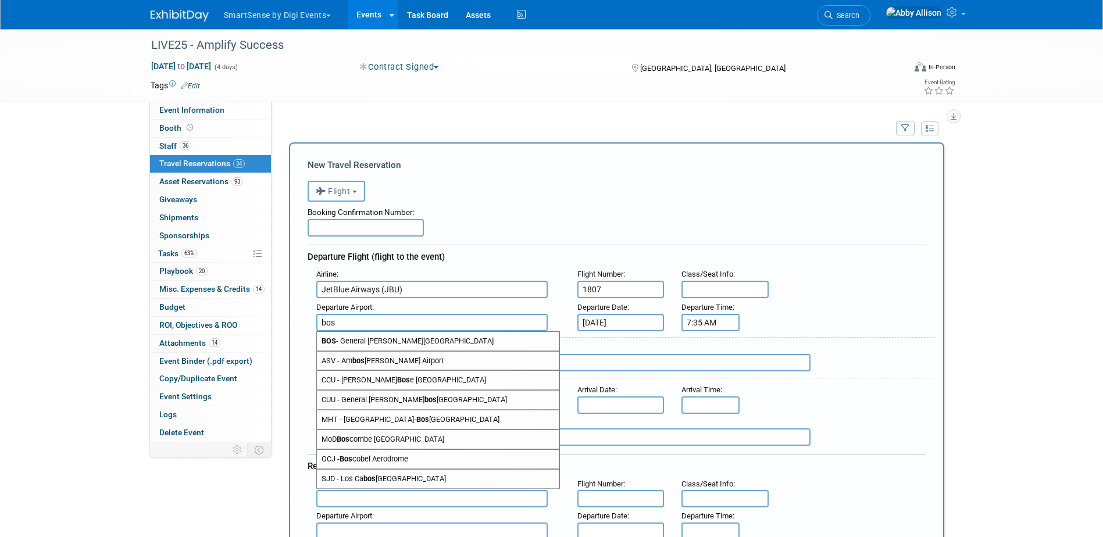
click at [344, 345] on span "BOS - General [PERSON_NAME][GEOGRAPHIC_DATA]" at bounding box center [438, 341] width 242 height 19
type input "BOS - General [PERSON_NAME][GEOGRAPHIC_DATA]"
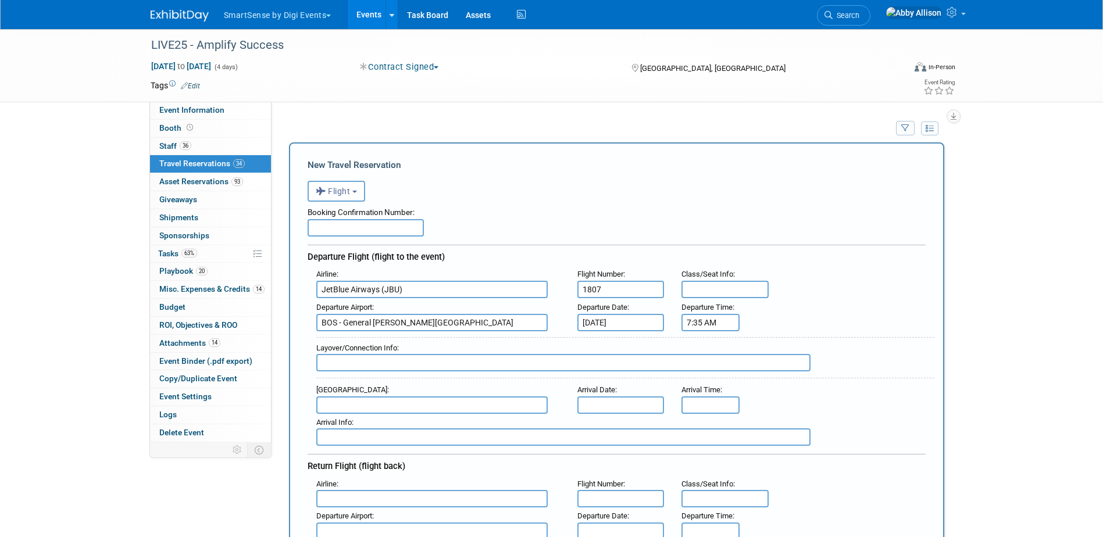
click at [335, 403] on input "text" at bounding box center [431, 404] width 231 height 17
click at [363, 430] on span "BNA - [GEOGRAPHIC_DATA]" at bounding box center [438, 423] width 242 height 19
type input "BNA - [GEOGRAPHIC_DATA]"
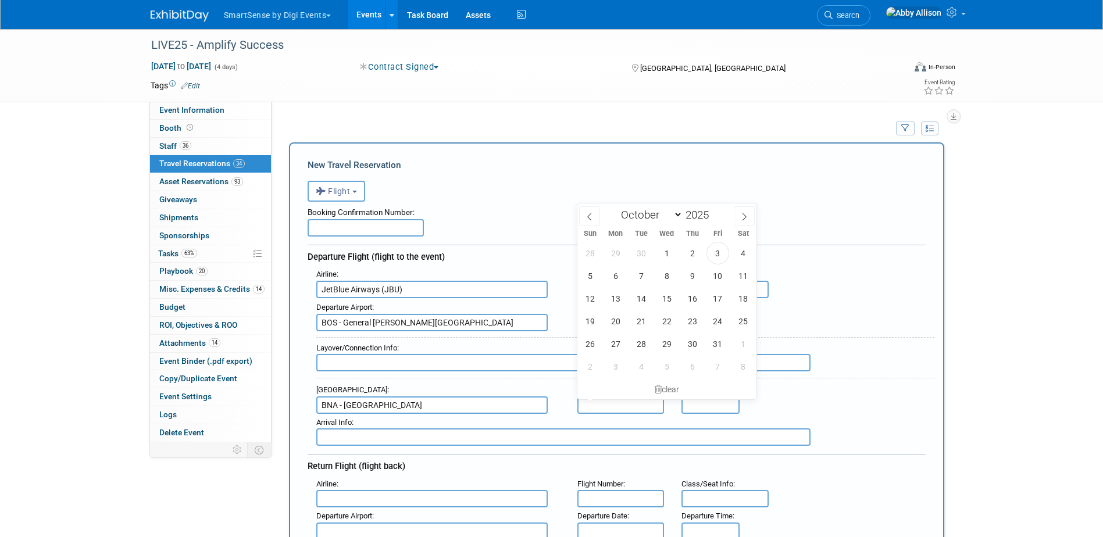
click at [595, 402] on input "text" at bounding box center [620, 404] width 87 height 17
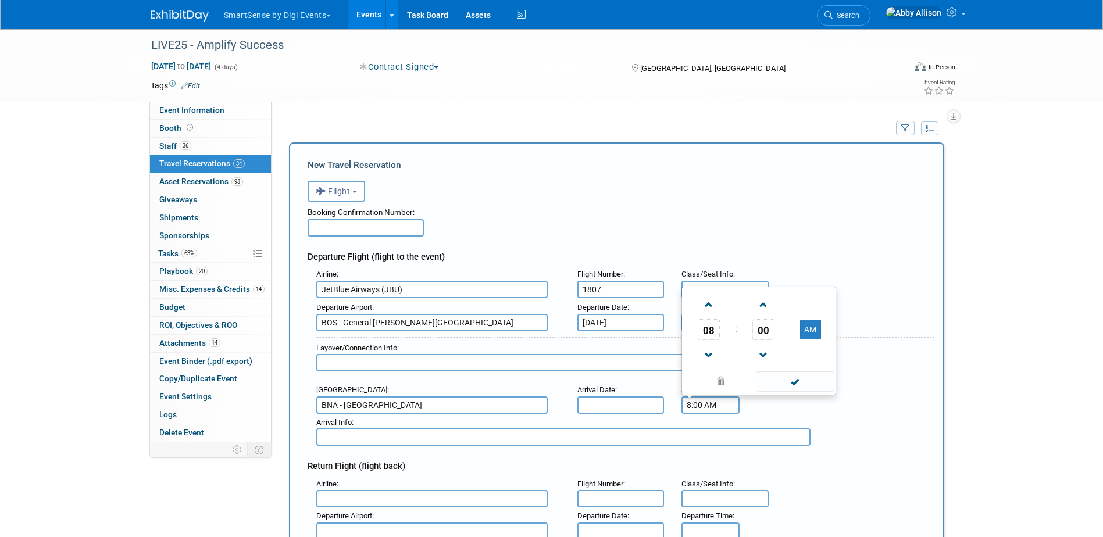
click at [734, 408] on input "8:00 AM" at bounding box center [710, 404] width 58 height 17
click at [703, 302] on span at bounding box center [708, 305] width 20 height 20
click at [759, 330] on span "00" at bounding box center [763, 329] width 22 height 21
click at [696, 361] on td "40" at bounding box center [702, 353] width 37 height 31
click at [761, 352] on span at bounding box center [763, 355] width 20 height 20
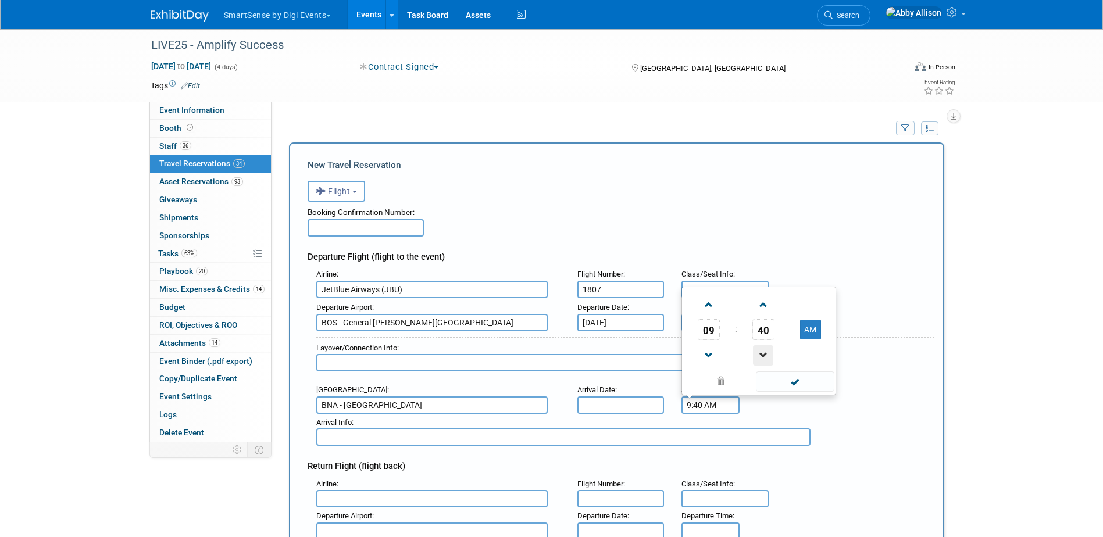
type input "9:39 AM"
click at [799, 388] on span at bounding box center [795, 381] width 78 height 20
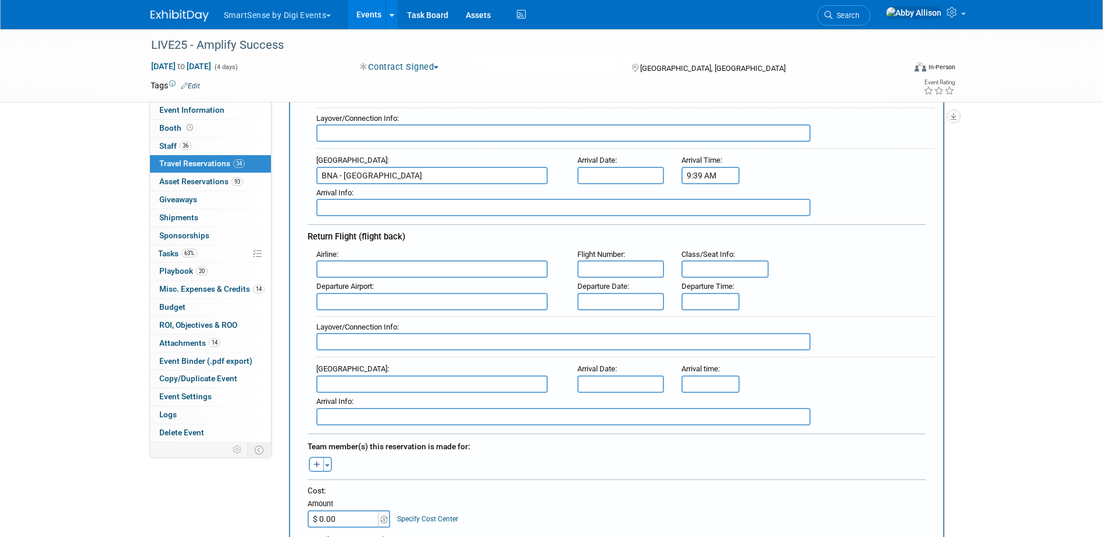
scroll to position [233, 0]
click at [599, 266] on input "text" at bounding box center [620, 266] width 87 height 17
type input "1306"
click at [509, 269] on input "text" at bounding box center [431, 266] width 231 height 17
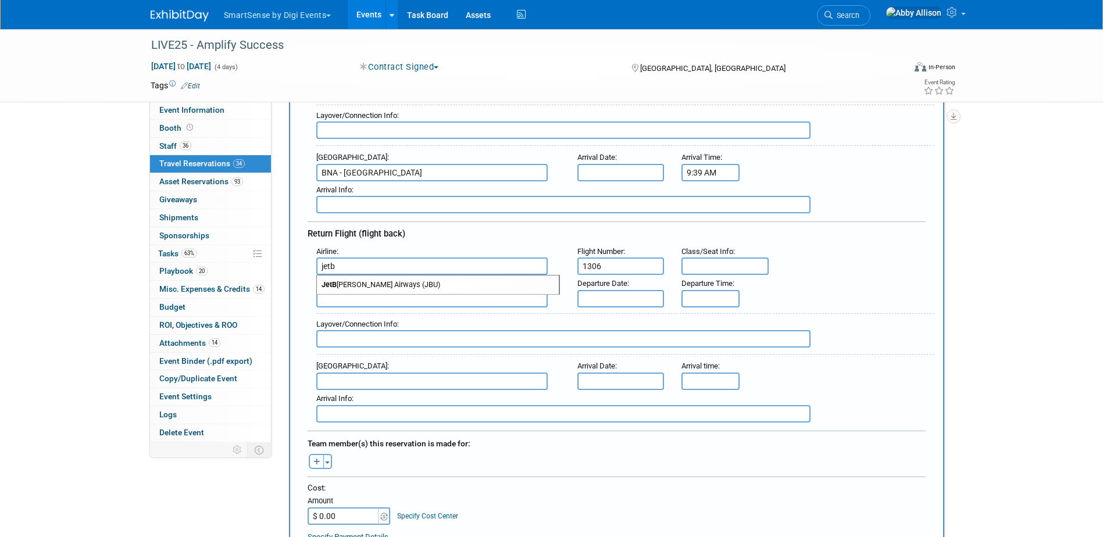
scroll to position [174, 0]
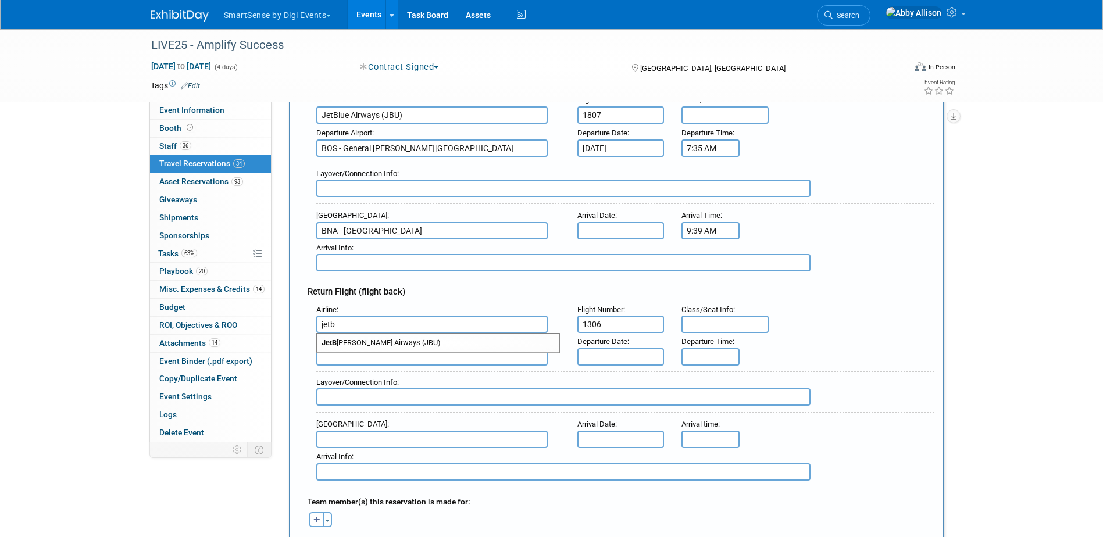
click at [392, 343] on span "JetB [PERSON_NAME] Airways (JBU)" at bounding box center [438, 343] width 242 height 19
type input "JetBlue Airways (JBU)"
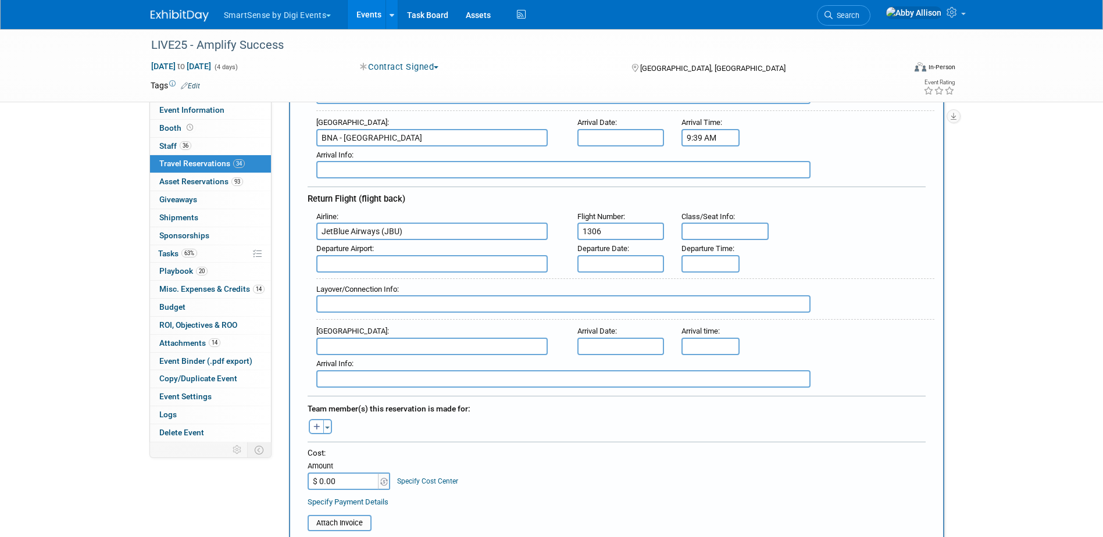
scroll to position [291, 0]
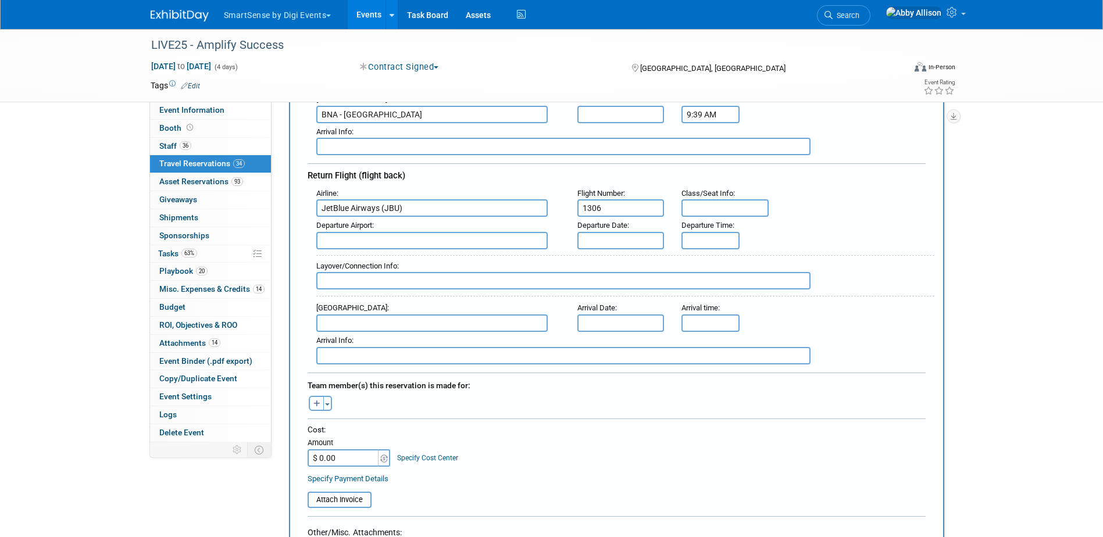
click at [445, 246] on input "text" at bounding box center [431, 240] width 231 height 17
click at [444, 255] on span "BNA - [GEOGRAPHIC_DATA]" at bounding box center [438, 259] width 242 height 19
type input "BNA - [GEOGRAPHIC_DATA]"
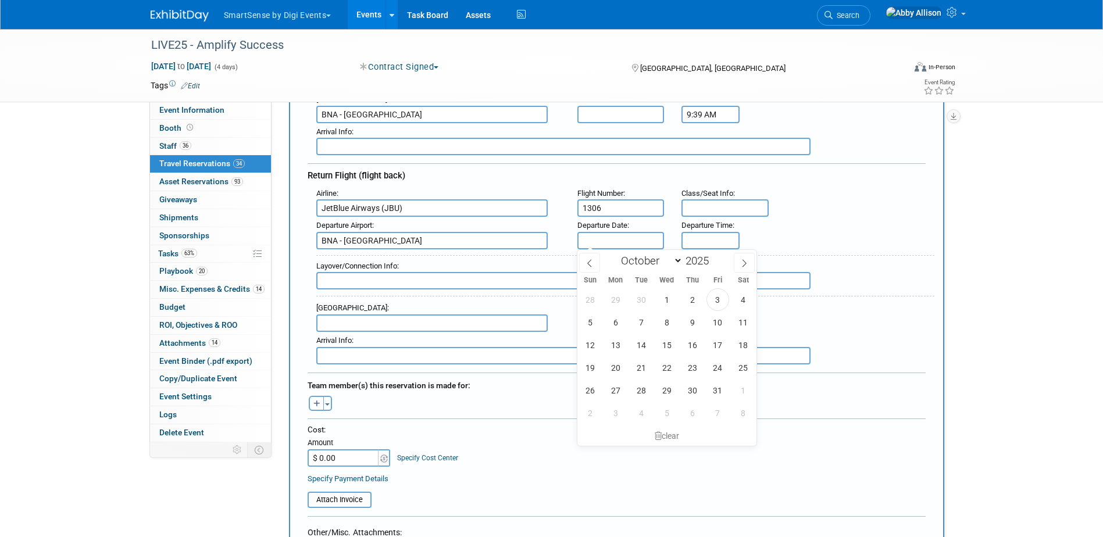
click at [611, 241] on input "text" at bounding box center [620, 240] width 87 height 17
click at [716, 366] on span "24" at bounding box center [717, 367] width 23 height 23
type input "[DATE]"
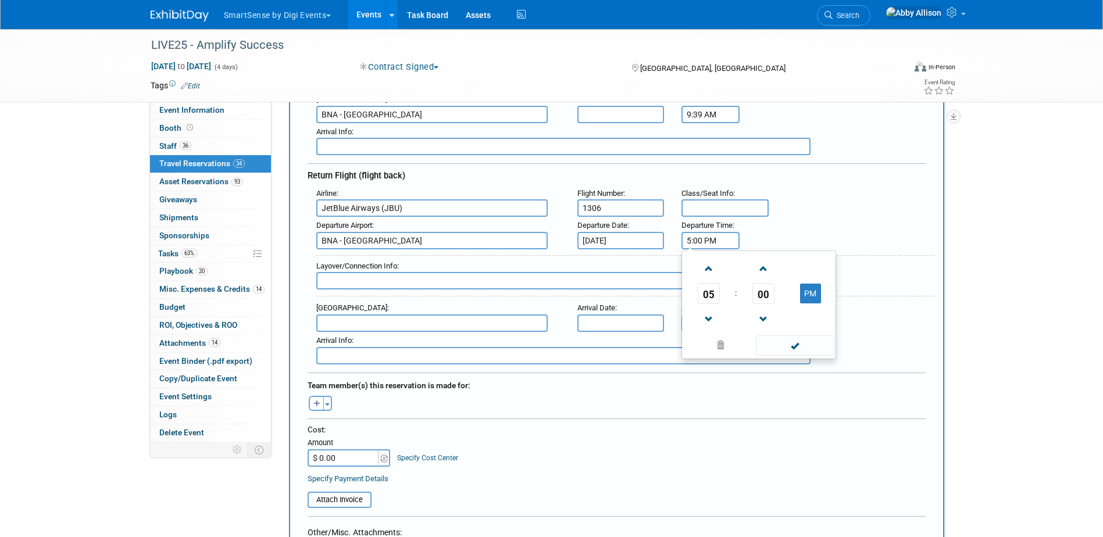
click at [710, 242] on input "5:00 PM" at bounding box center [710, 240] width 58 height 17
click at [703, 294] on span "05" at bounding box center [709, 293] width 22 height 21
click at [807, 273] on td "03" at bounding box center [814, 268] width 37 height 31
click at [763, 285] on span "00" at bounding box center [763, 293] width 22 height 21
click at [802, 280] on td "15" at bounding box center [814, 268] width 37 height 31
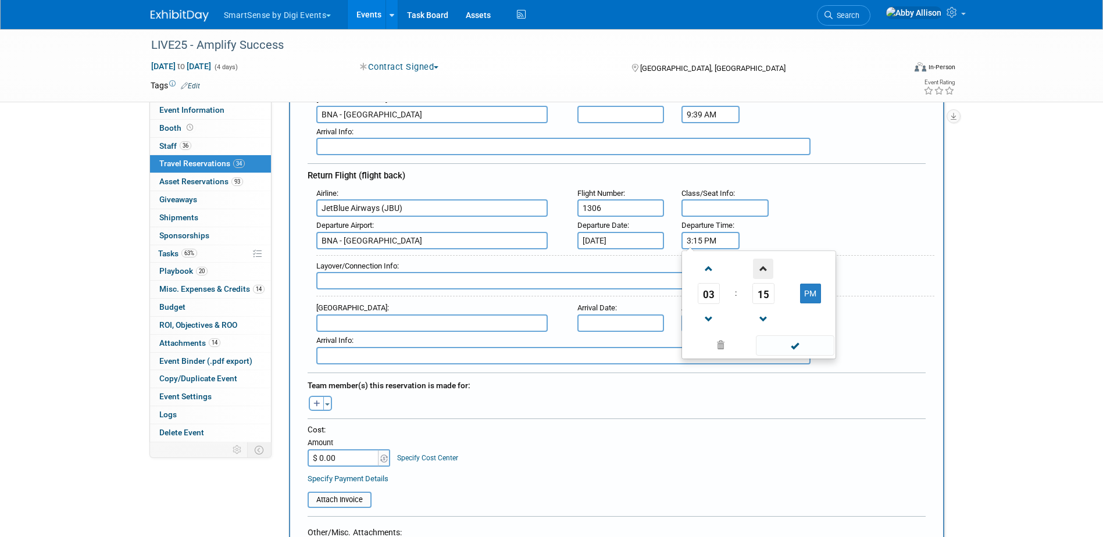
click at [764, 270] on span at bounding box center [763, 269] width 20 height 20
type input "3:16 PM"
click at [782, 344] on span at bounding box center [795, 345] width 78 height 20
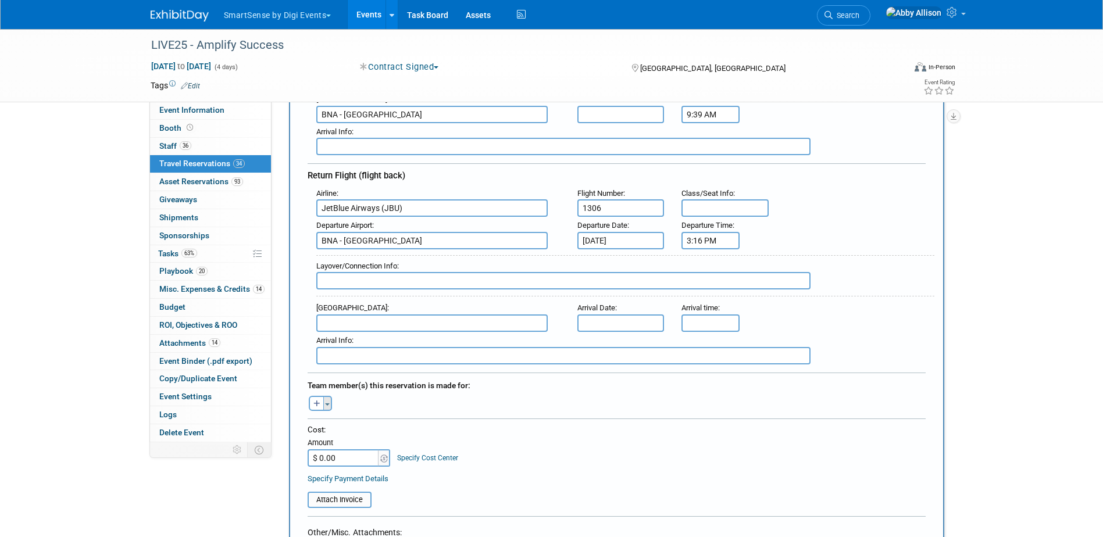
click at [330, 402] on button "Toggle Dropdown" at bounding box center [327, 403] width 9 height 15
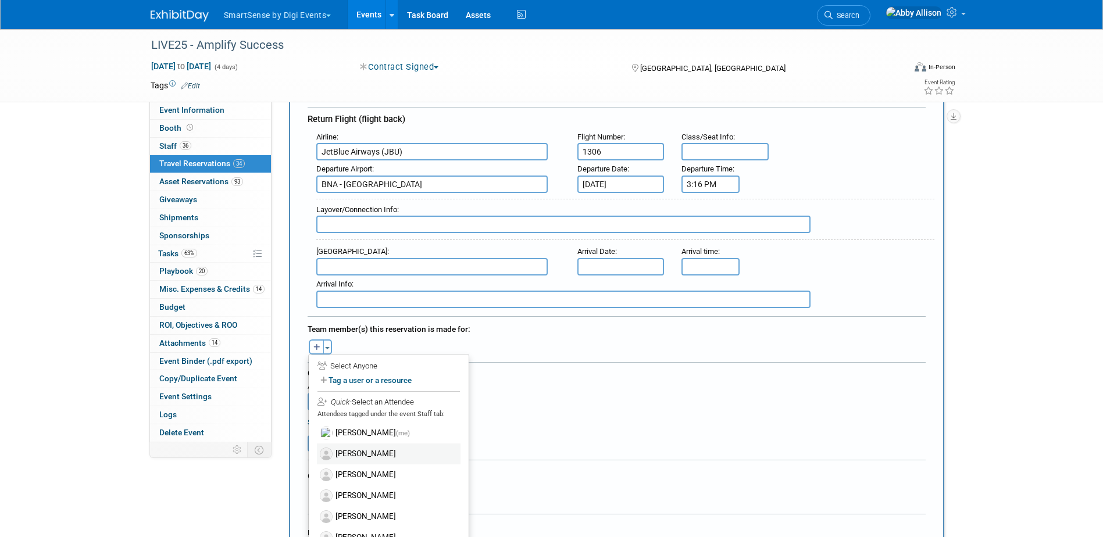
scroll to position [349, 0]
click at [355, 451] on label "[PERSON_NAME]" at bounding box center [389, 452] width 144 height 21
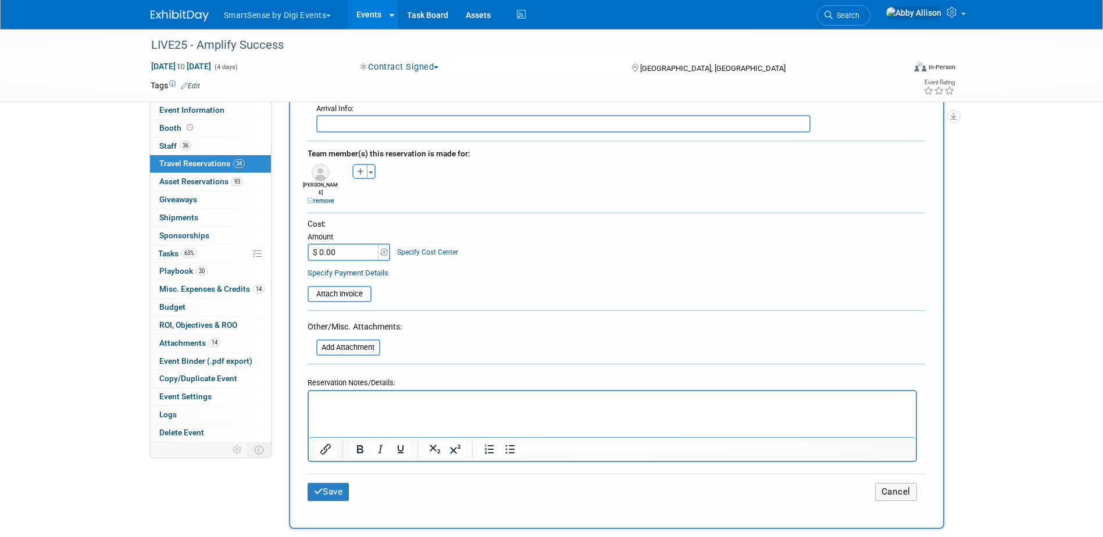
scroll to position [523, 0]
click at [313, 483] on button "Save" at bounding box center [329, 492] width 42 height 18
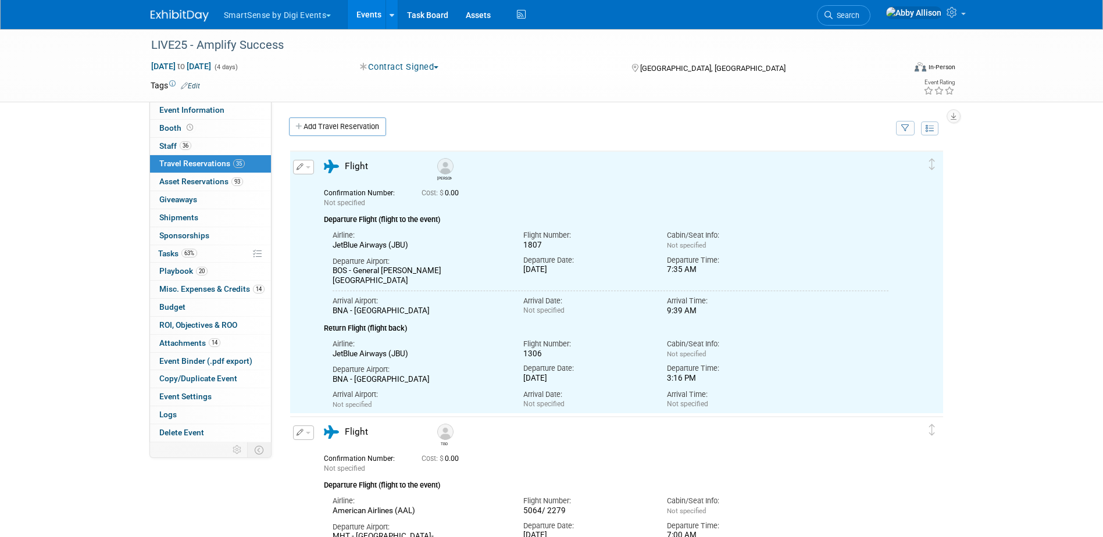
scroll to position [0, 0]
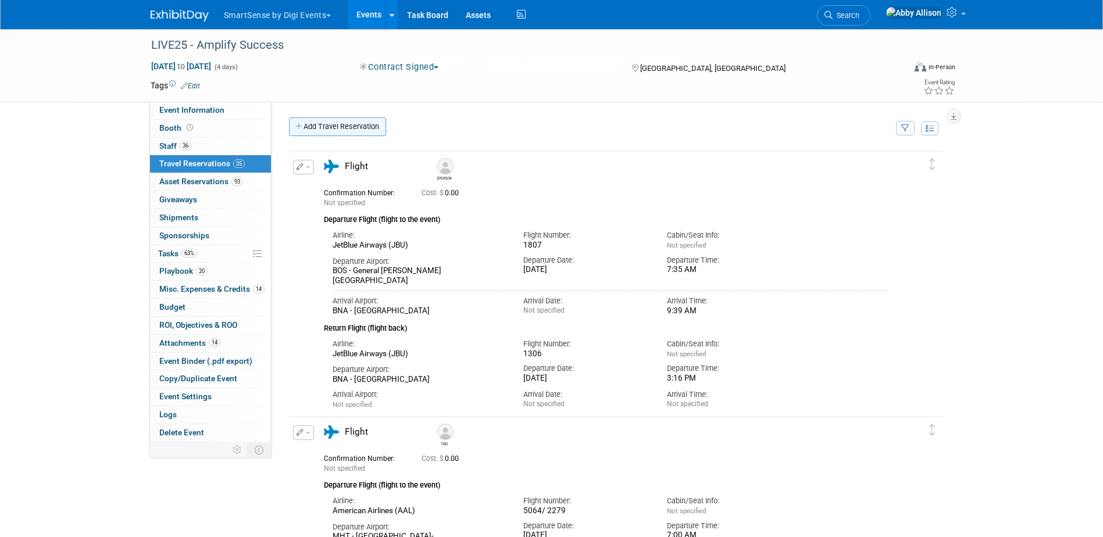
click at [363, 125] on link "Add Travel Reservation" at bounding box center [337, 126] width 97 height 19
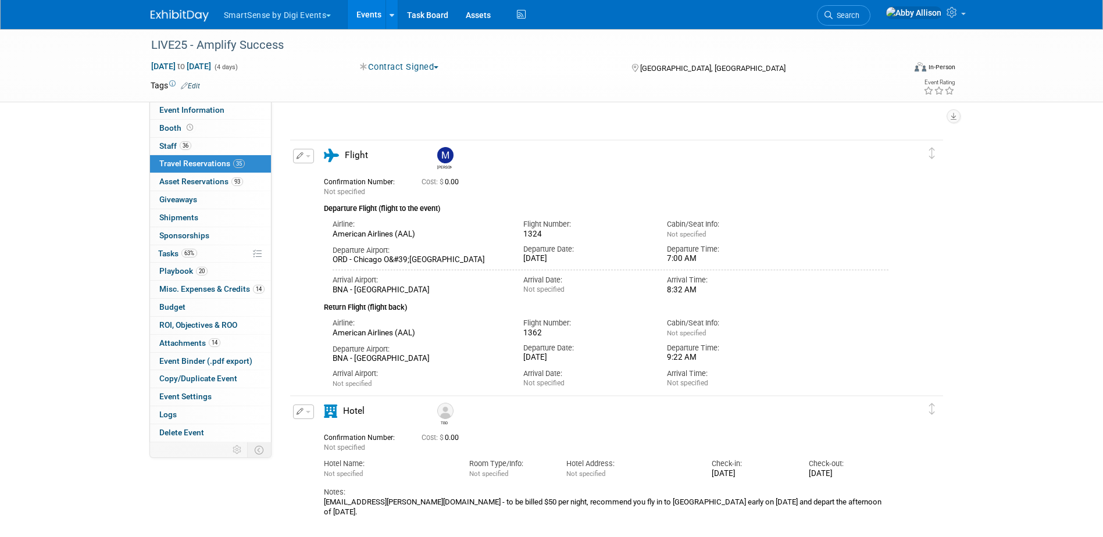
scroll to position [8728, 0]
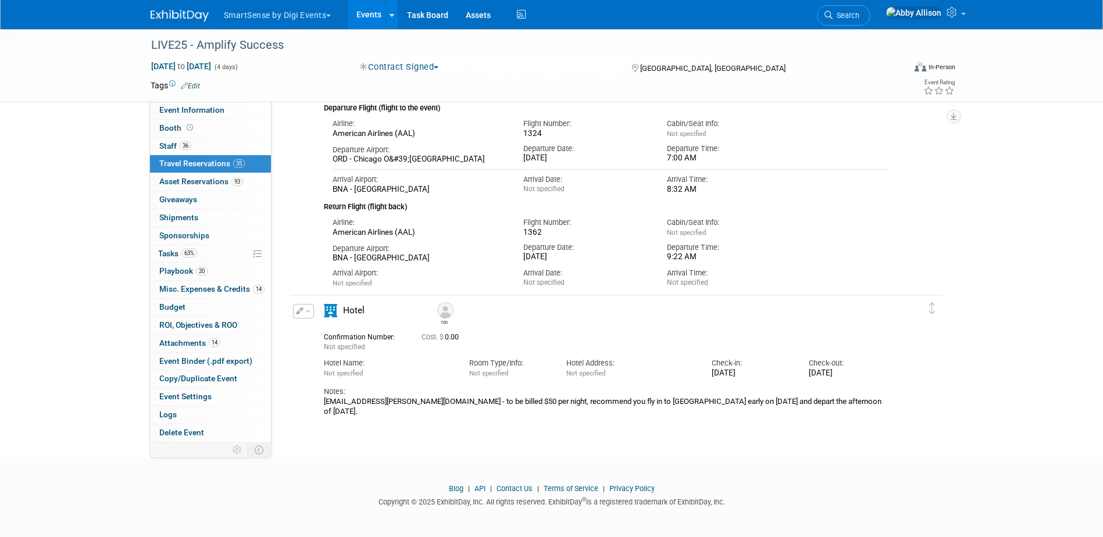
click at [309, 310] on span "button" at bounding box center [308, 311] width 5 height 2
click at [328, 349] on span "Delete Reservation" at bounding box center [350, 350] width 72 height 9
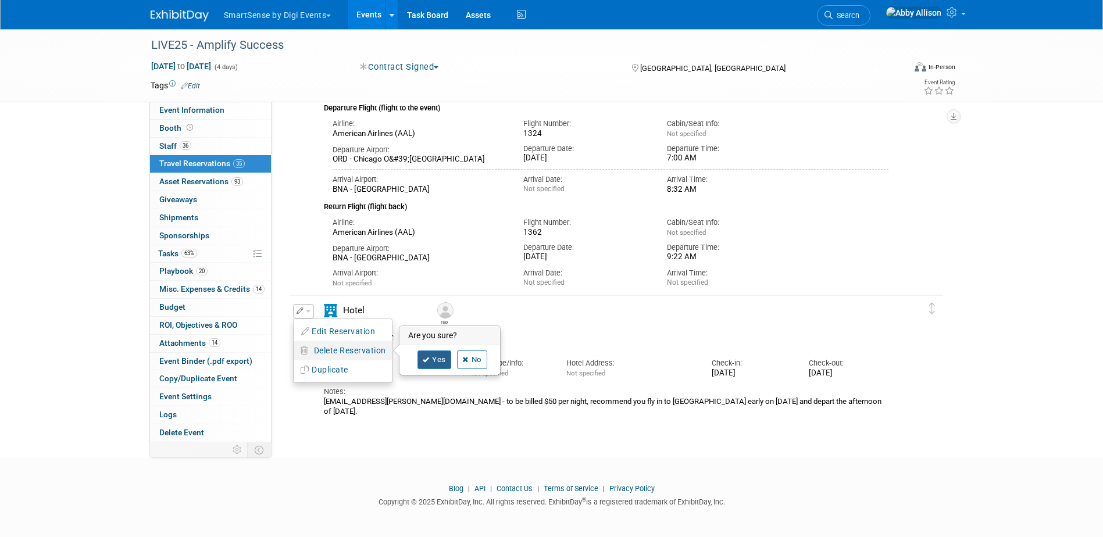
click at [427, 359] on icon at bounding box center [426, 360] width 7 height 6
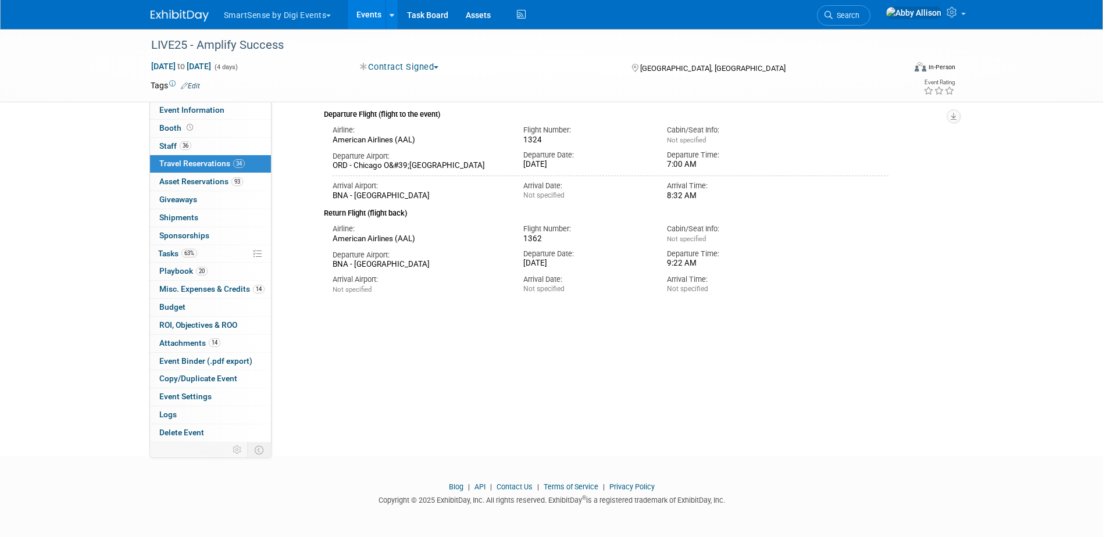
scroll to position [0, 0]
